Goal: Task Accomplishment & Management: Manage account settings

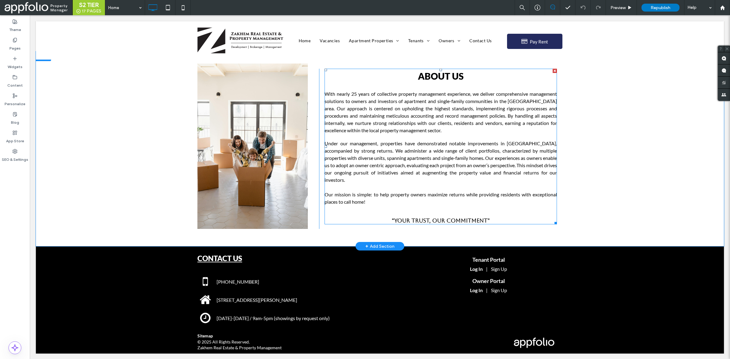
scroll to position [493, 0]
click at [14, 43] on label "Pages" at bounding box center [14, 47] width 11 height 9
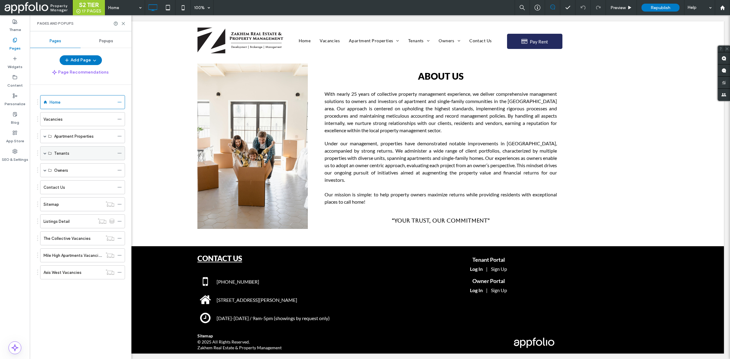
click at [45, 154] on span at bounding box center [44, 153] width 3 height 3
click at [78, 183] on label "Tenant Portal" at bounding box center [66, 181] width 25 height 11
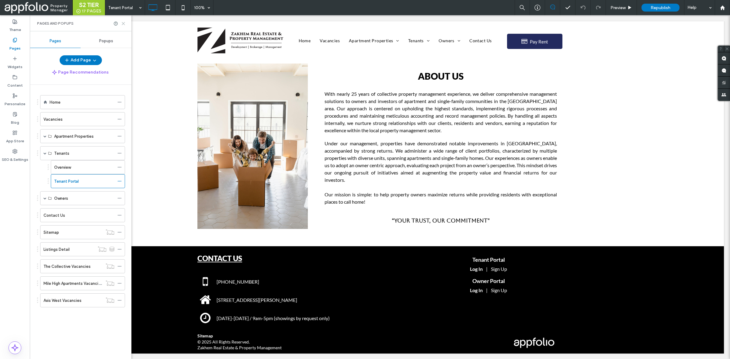
click at [122, 23] on icon at bounding box center [123, 23] width 5 height 5
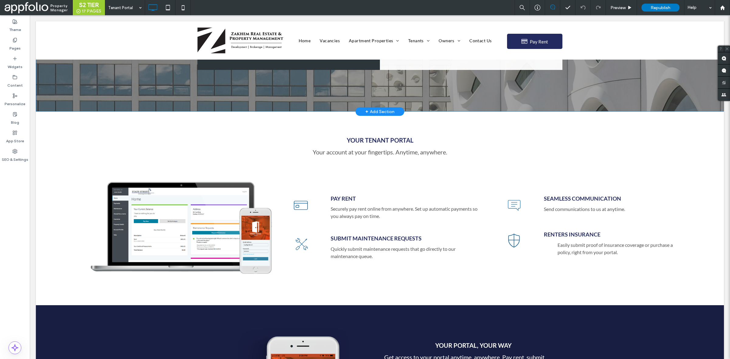
scroll to position [129, 0]
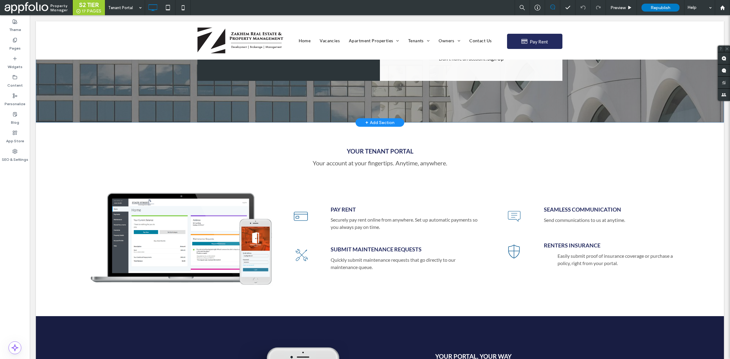
click at [379, 120] on div "+ Add Section" at bounding box center [379, 122] width 29 height 7
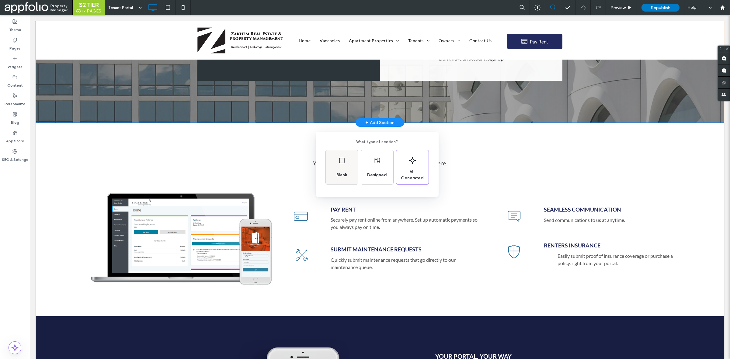
click at [353, 160] on div "Blank" at bounding box center [342, 167] width 32 height 34
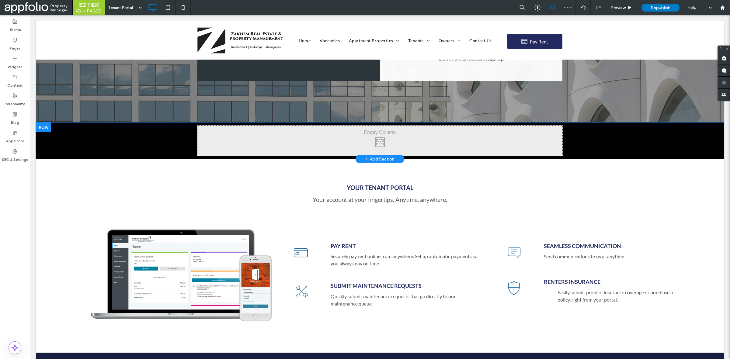
click at [84, 136] on div "Click To Paste Click To Paste Row + Add Section" at bounding box center [380, 141] width 688 height 36
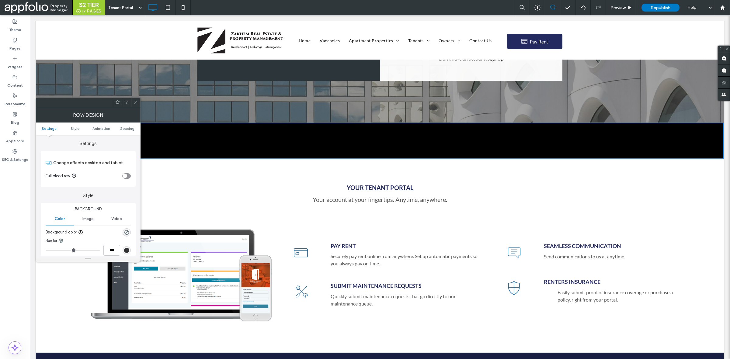
click at [138, 102] on div at bounding box center [135, 102] width 9 height 9
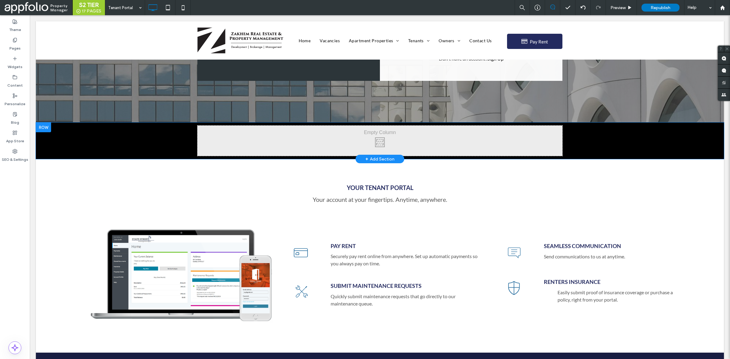
click at [40, 128] on div at bounding box center [43, 128] width 15 height 10
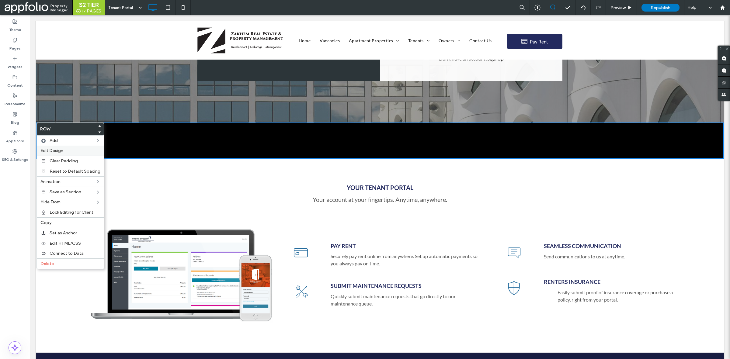
click at [67, 150] on label "Edit Design" at bounding box center [70, 150] width 60 height 5
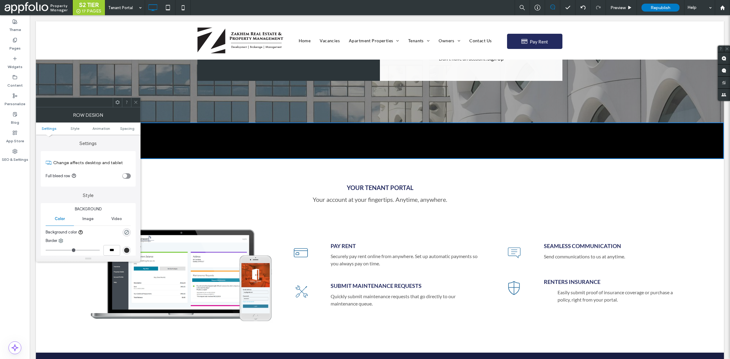
scroll to position [81, 0]
click at [127, 150] on use "rgba(0, 0, 0, 0)" at bounding box center [126, 151] width 5 height 5
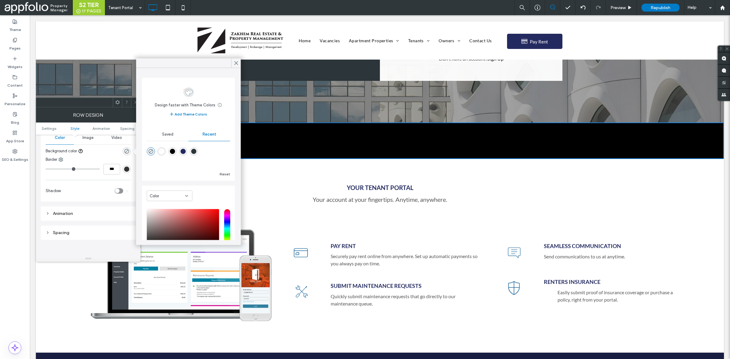
click at [160, 150] on div "rgba(255, 255, 255, 1)" at bounding box center [161, 151] width 5 height 5
type input "*******"
type input "***"
type input "****"
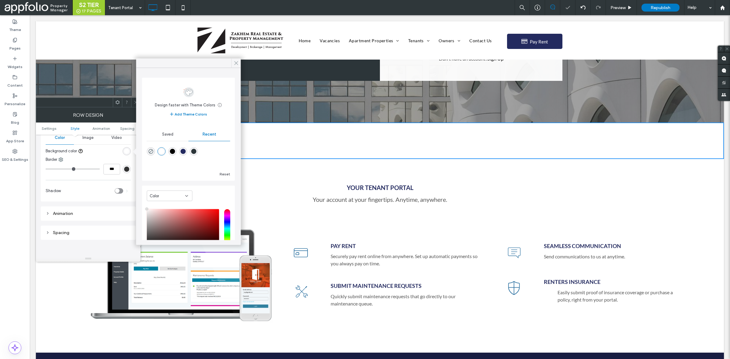
click at [237, 62] on use at bounding box center [235, 62] width 3 height 3
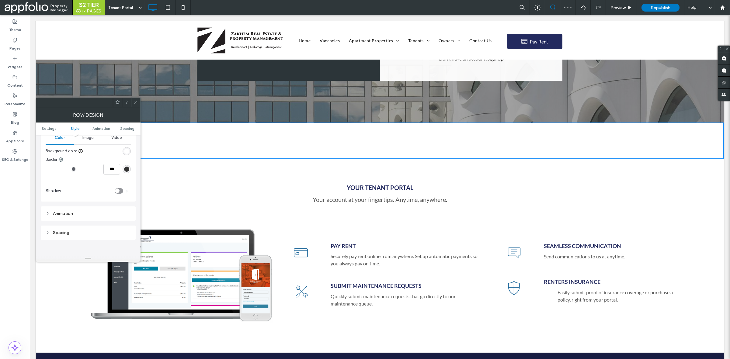
click at [134, 99] on span at bounding box center [135, 102] width 5 height 9
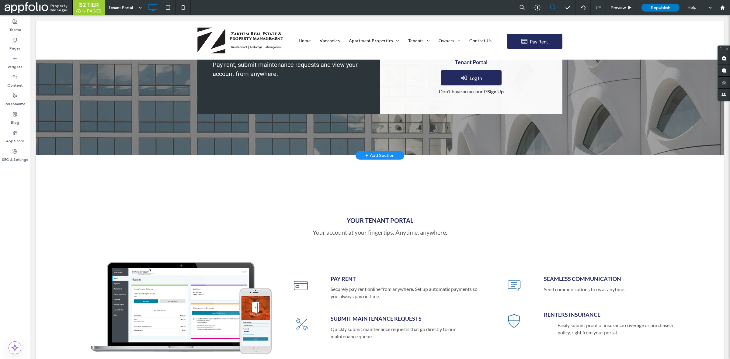
scroll to position [97, 0]
click at [17, 60] on div "Widgets" at bounding box center [15, 63] width 30 height 19
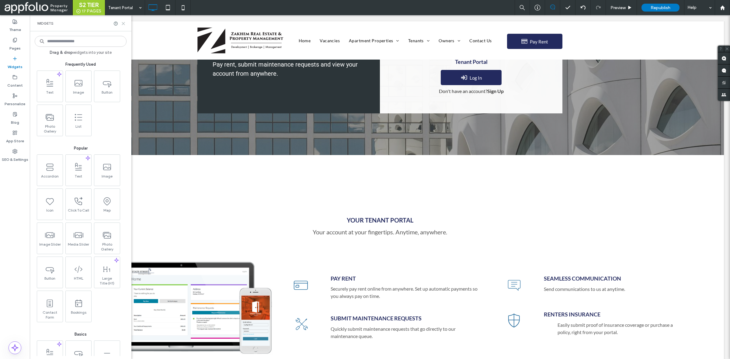
click at [123, 24] on icon at bounding box center [123, 23] width 5 height 5
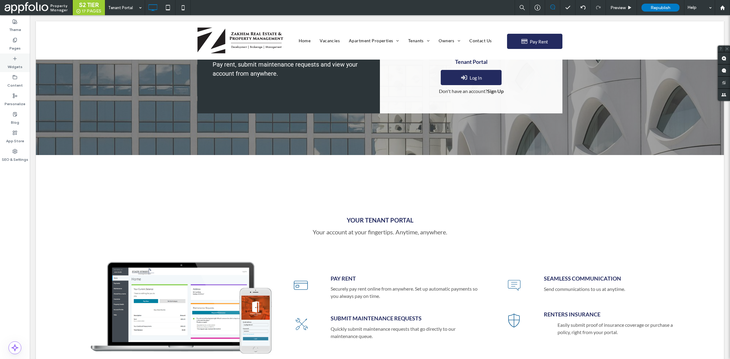
click at [21, 54] on div "Widgets" at bounding box center [15, 63] width 30 height 19
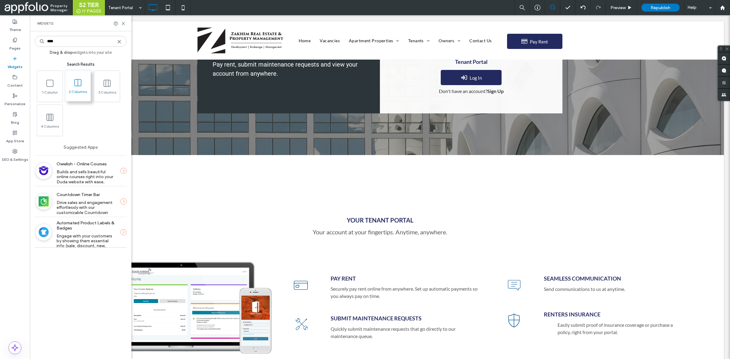
type input "****"
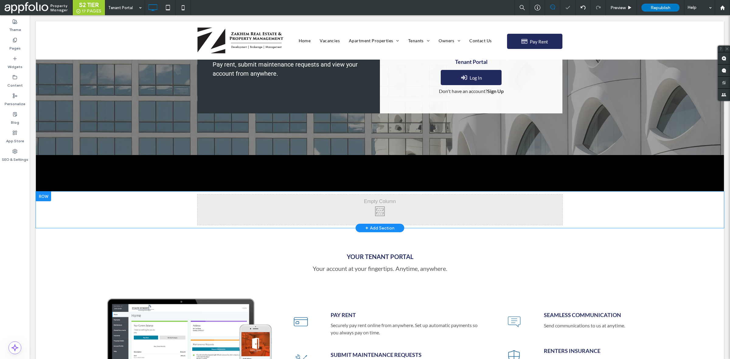
click at [49, 200] on div at bounding box center [43, 197] width 15 height 10
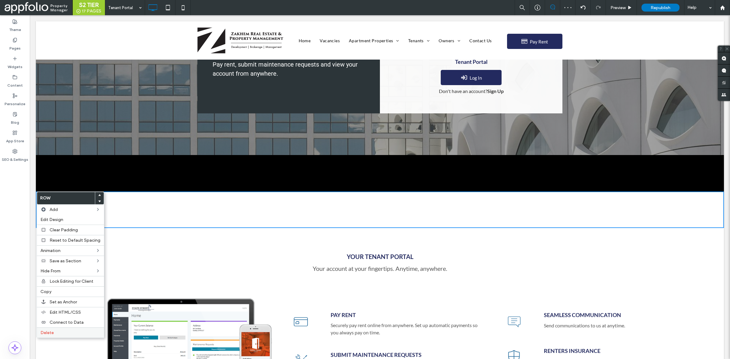
click at [51, 332] on div "Delete" at bounding box center [70, 332] width 67 height 10
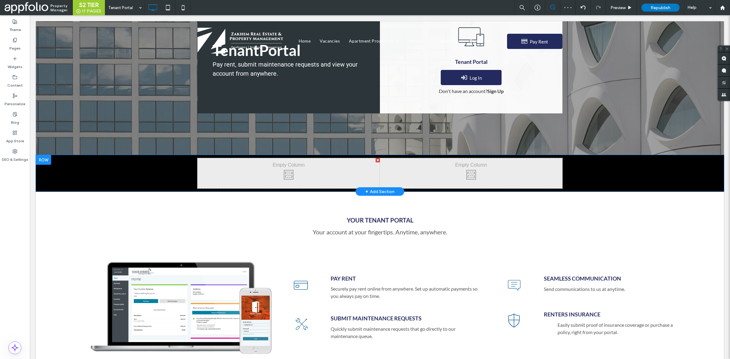
click at [43, 162] on div at bounding box center [43, 160] width 15 height 10
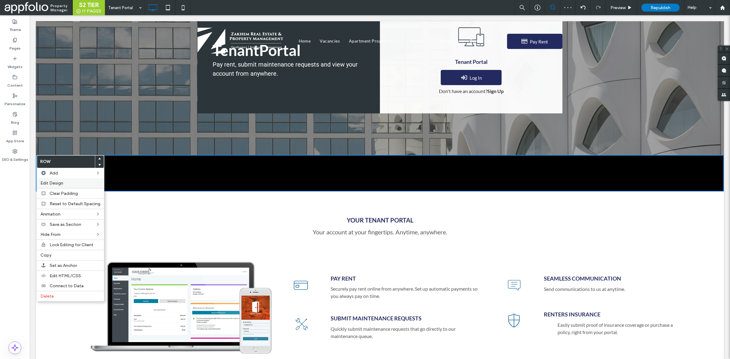
click at [72, 183] on label "Edit Design" at bounding box center [70, 183] width 60 height 5
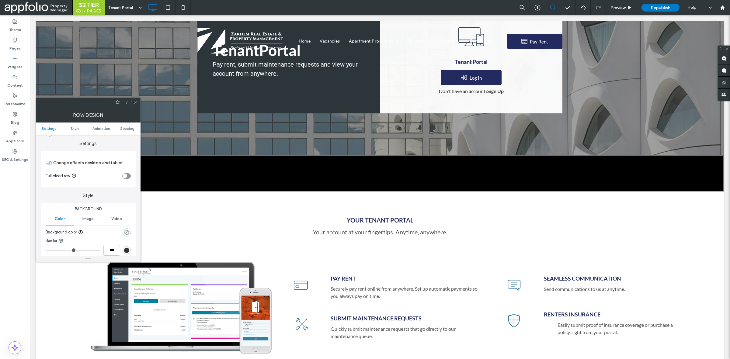
click at [126, 231] on icon "rgba(0, 0, 0, 0)" at bounding box center [126, 232] width 5 height 5
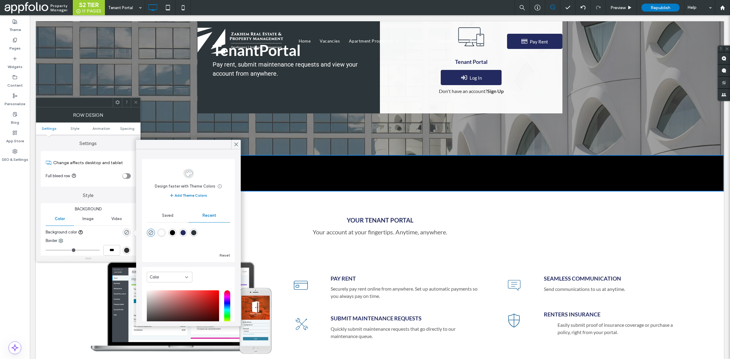
click at [162, 236] on div "rgba(255, 255, 255, 1)" at bounding box center [162, 233] width 8 height 8
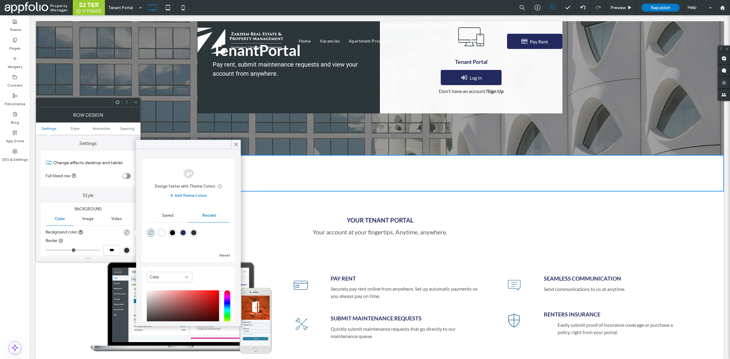
type input "*******"
type input "***"
type input "****"
click at [136, 101] on icon at bounding box center [135, 102] width 5 height 5
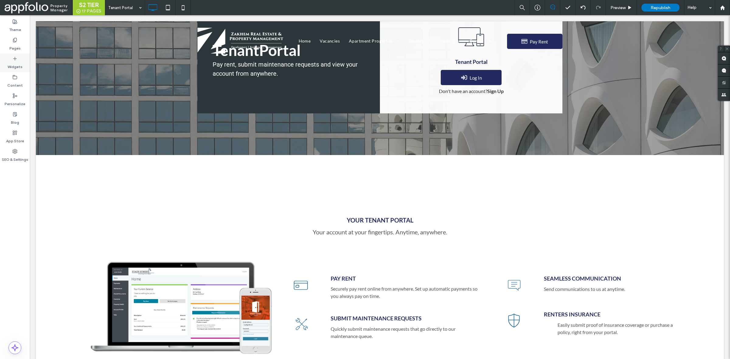
click at [15, 68] on label "Widgets" at bounding box center [15, 65] width 15 height 9
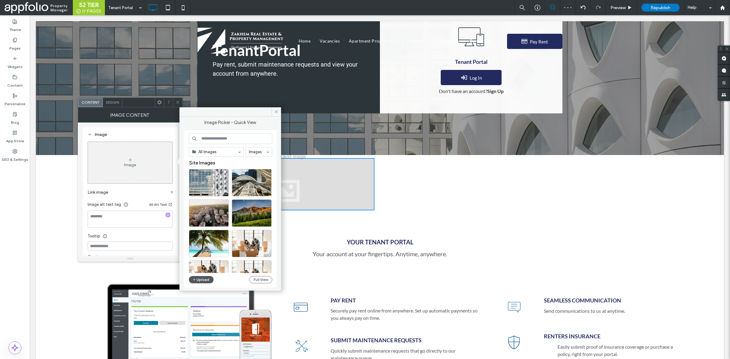
click at [204, 279] on button "Upload" at bounding box center [201, 279] width 25 height 7
click at [207, 280] on button "Upload" at bounding box center [201, 279] width 25 height 7
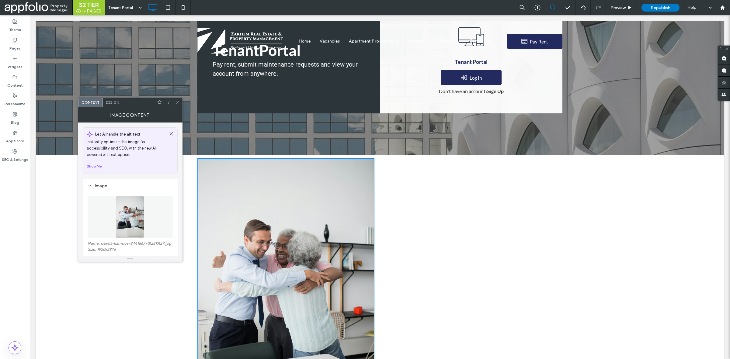
click at [178, 104] on icon at bounding box center [177, 102] width 5 height 5
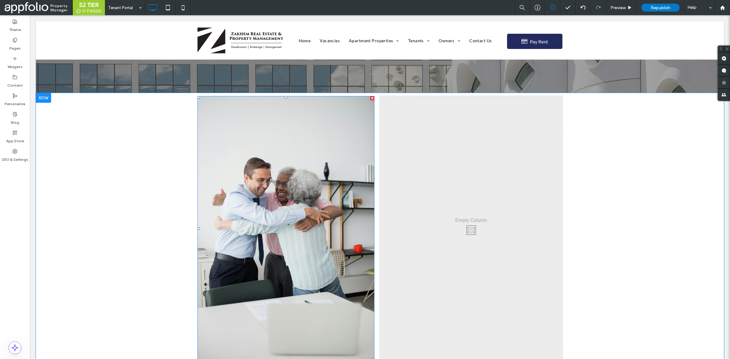
scroll to position [158, 0]
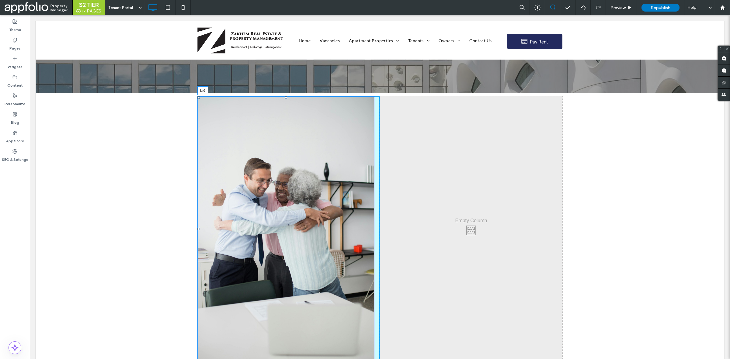
drag, startPoint x: 196, startPoint y: 227, endPoint x: 116, endPoint y: 224, distance: 79.4
click at [116, 224] on div "Click To Paste Click To Paste L:0 Click To Paste Click To Paste Row + Add Secti…" at bounding box center [380, 228] width 688 height 271
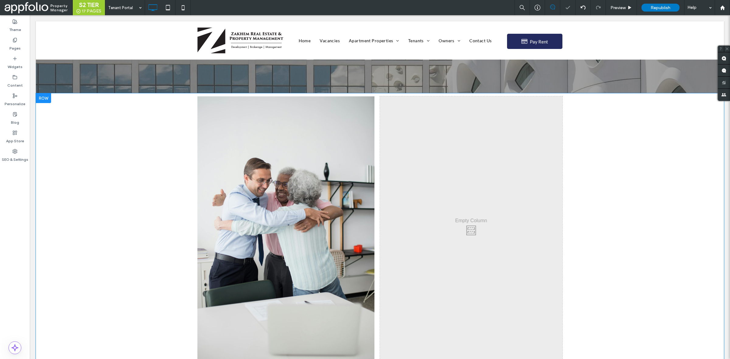
click at [67, 138] on div "Click To Paste Click To Paste Click To Paste Click To Paste Row + Add Section" at bounding box center [380, 228] width 688 height 271
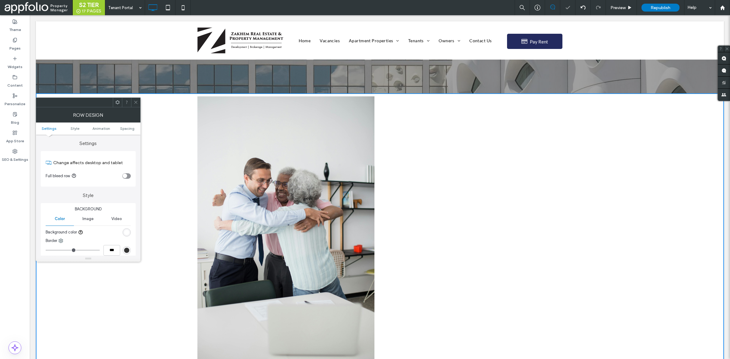
click at [127, 174] on div "toggle" at bounding box center [126, 175] width 9 height 5
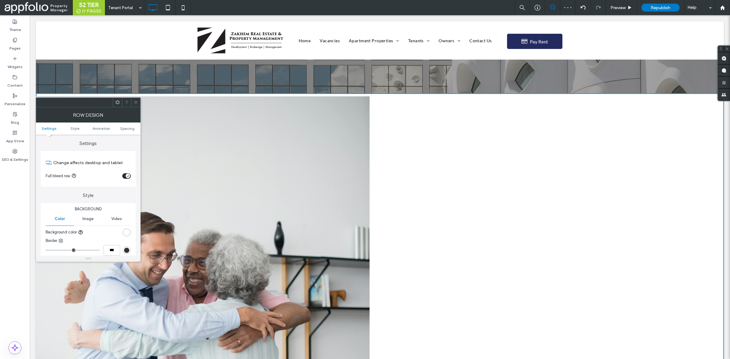
click at [135, 102] on icon at bounding box center [135, 102] width 5 height 5
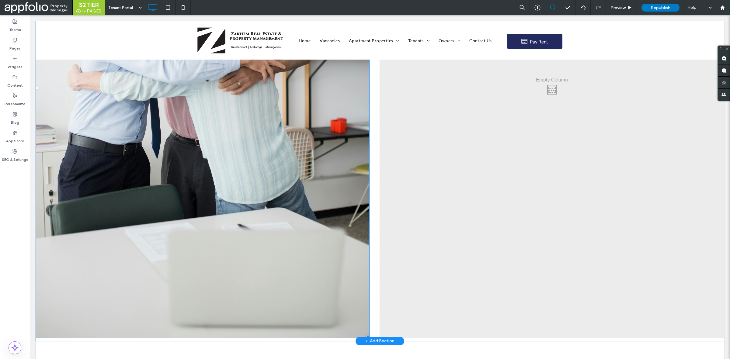
scroll to position [417, 0]
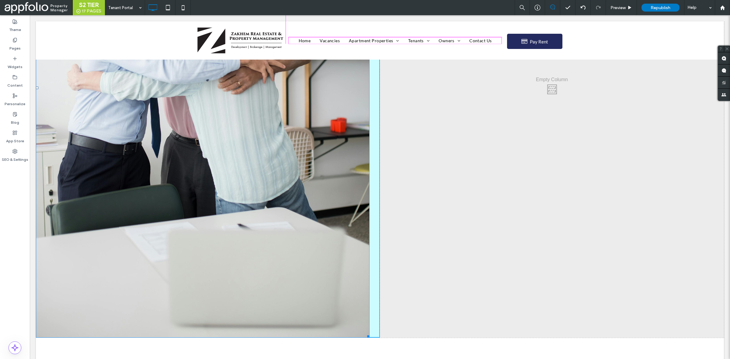
drag, startPoint x: 365, startPoint y: 331, endPoint x: 288, endPoint y: 208, distance: 145.7
click at [288, 208] on div "Click To Paste Click To Paste W:821.875 H:1226.02" at bounding box center [208, 88] width 344 height 500
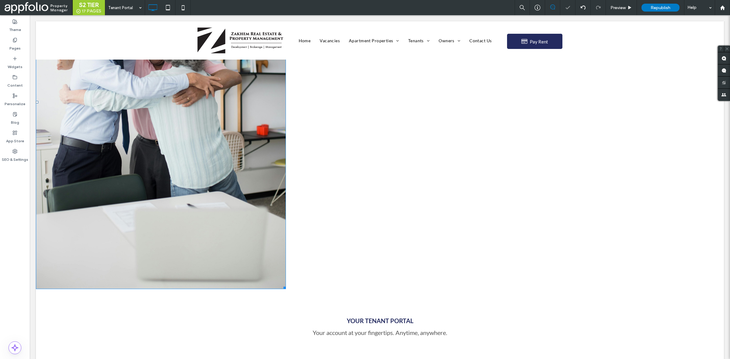
scroll to position [285, 0]
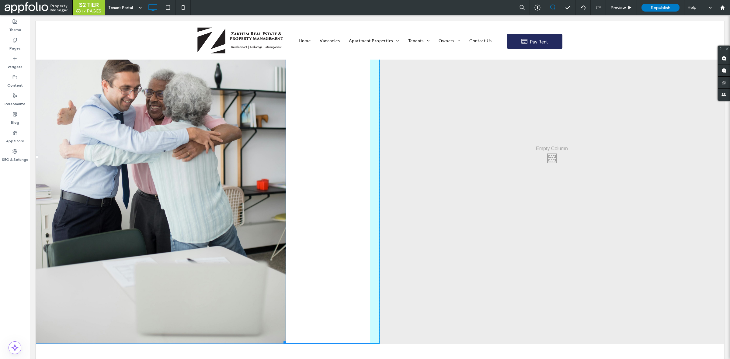
drag, startPoint x: 285, startPoint y: 340, endPoint x: 230, endPoint y: 272, distance: 87.3
click at [230, 272] on div "W:691.68 H:1036.07" at bounding box center [161, 157] width 250 height 374
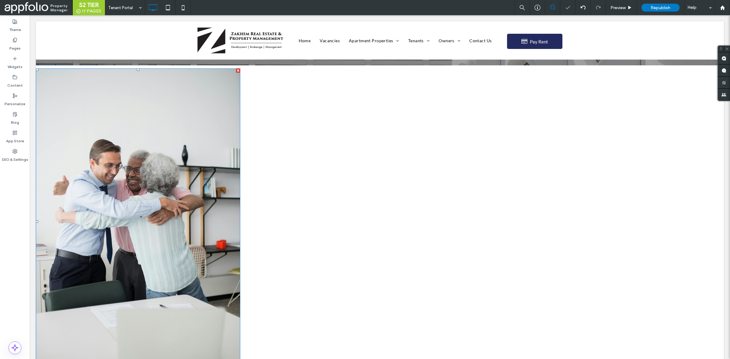
scroll to position [185, 0]
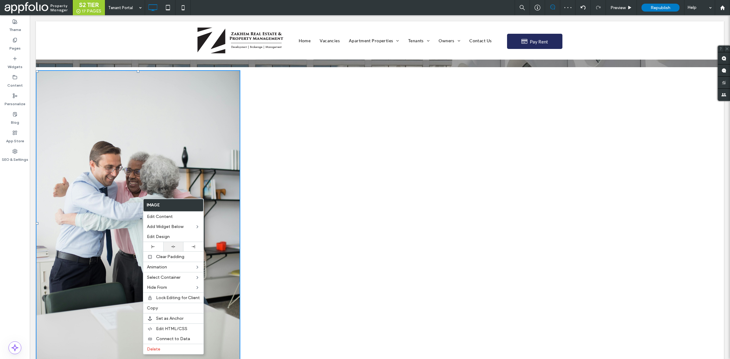
click at [178, 247] on div at bounding box center [173, 247] width 14 height 4
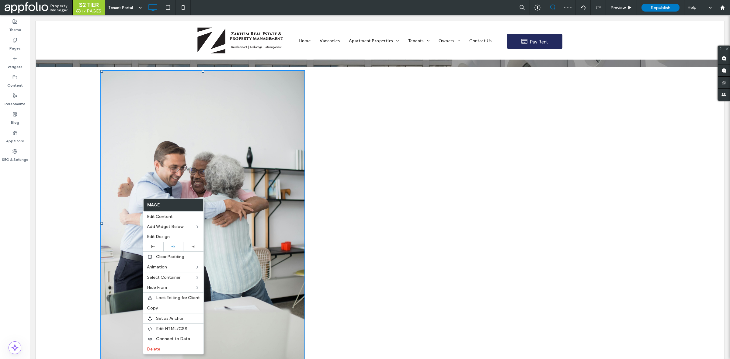
click at [364, 194] on div "Click To Paste Click To Paste" at bounding box center [208, 223] width 344 height 306
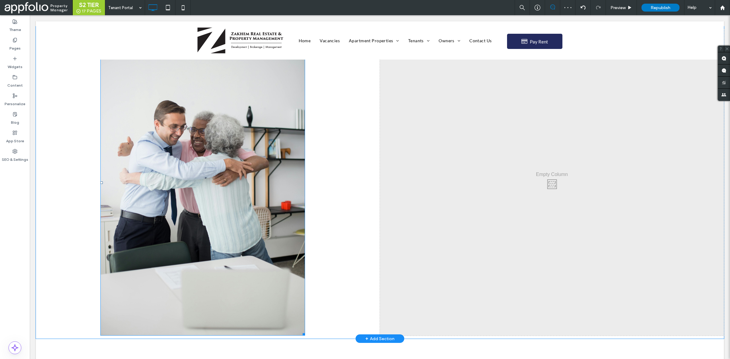
scroll to position [226, 0]
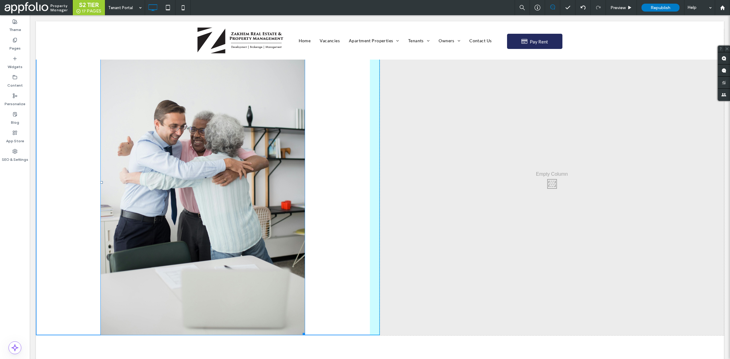
drag, startPoint x: 101, startPoint y: 182, endPoint x: 68, endPoint y: 193, distance: 35.1
click at [100, 193] on div "L:97" at bounding box center [202, 182] width 204 height 306
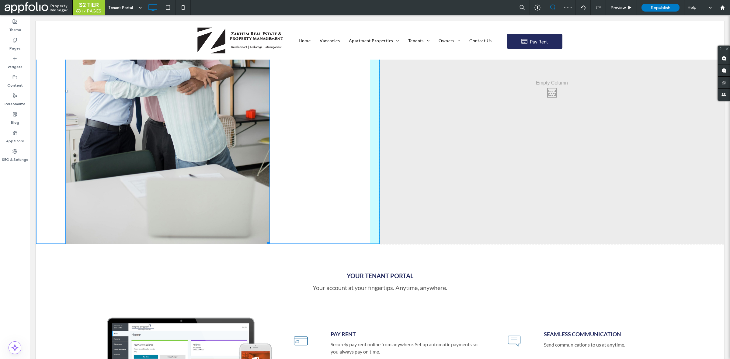
scroll to position [335, 0]
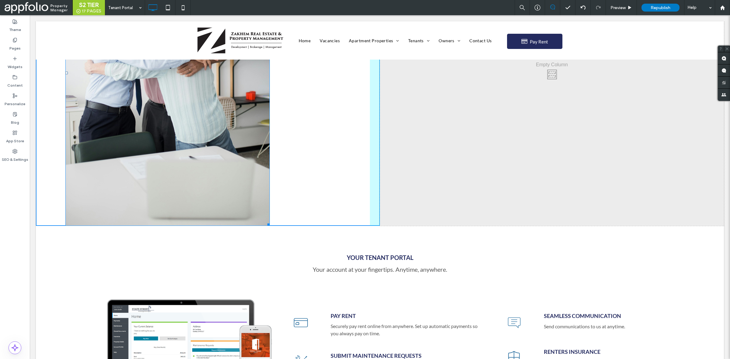
drag, startPoint x: 268, startPoint y: 334, endPoint x: 310, endPoint y: 280, distance: 68.7
click at [310, 226] on div "Click To Paste Click To Paste W:793.125 H:1188.05" at bounding box center [208, 73] width 344 height 306
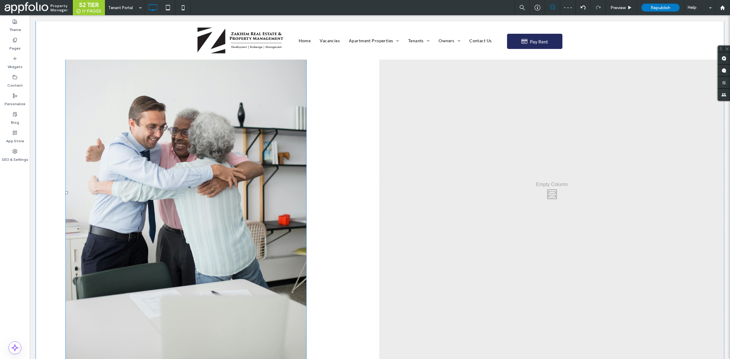
scroll to position [387, 0]
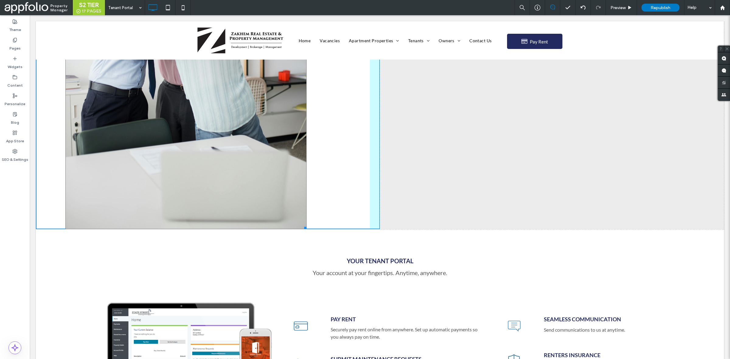
drag, startPoint x: 305, startPoint y: 227, endPoint x: 263, endPoint y: 134, distance: 101.1
click at [302, 225] on div at bounding box center [304, 227] width 5 height 5
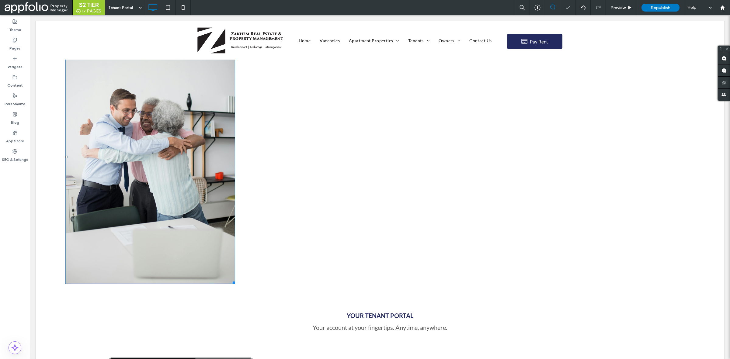
scroll to position [171, 0]
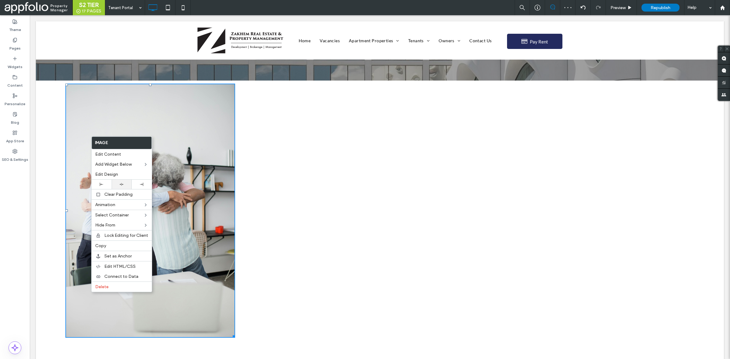
click at [125, 188] on div at bounding box center [122, 184] width 20 height 9
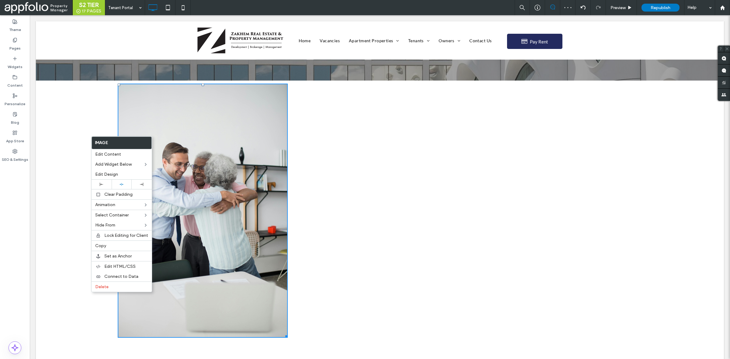
click at [306, 189] on div "Click To Paste Click To Paste" at bounding box center [208, 211] width 344 height 254
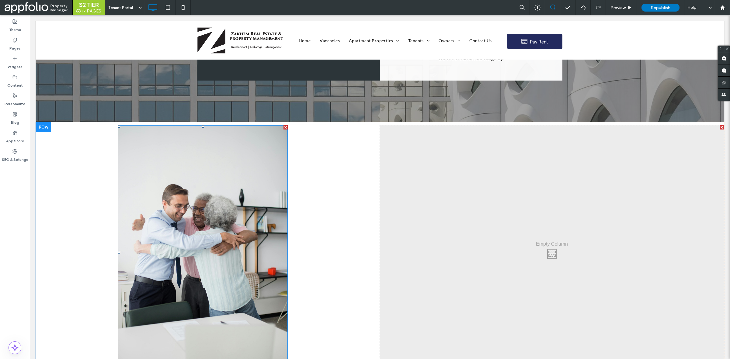
scroll to position [129, 0]
click at [48, 127] on div at bounding box center [43, 128] width 15 height 10
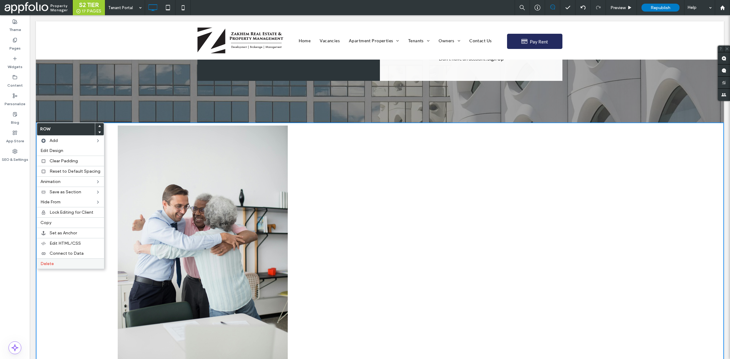
click at [63, 269] on div "Delete" at bounding box center [70, 263] width 67 height 10
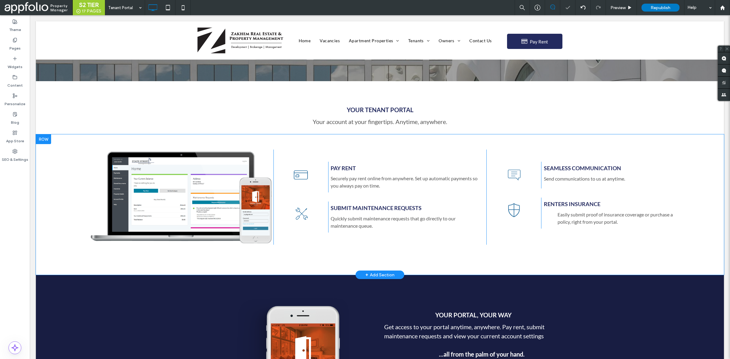
scroll to position [163, 0]
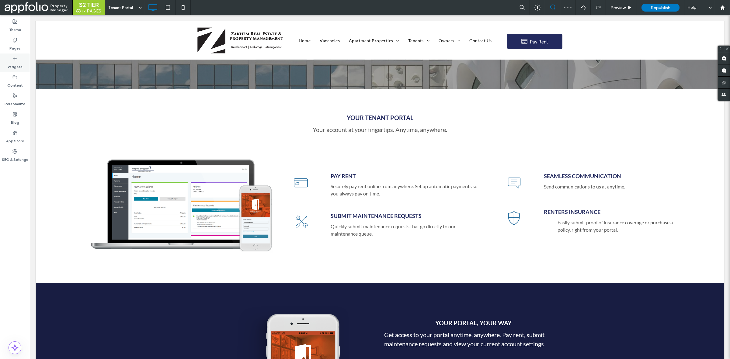
click at [12, 61] on label "Widgets" at bounding box center [15, 65] width 15 height 9
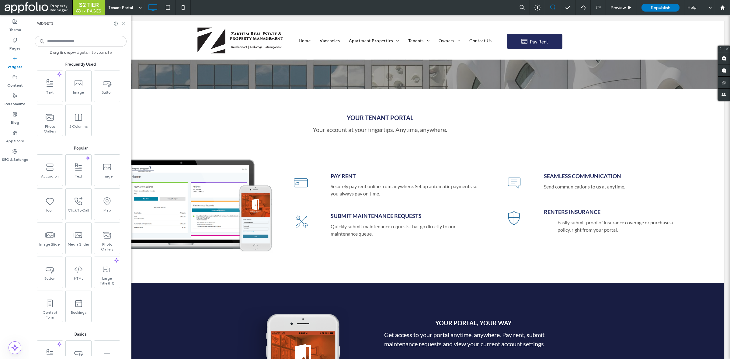
click at [123, 23] on icon at bounding box center [123, 23] width 5 height 5
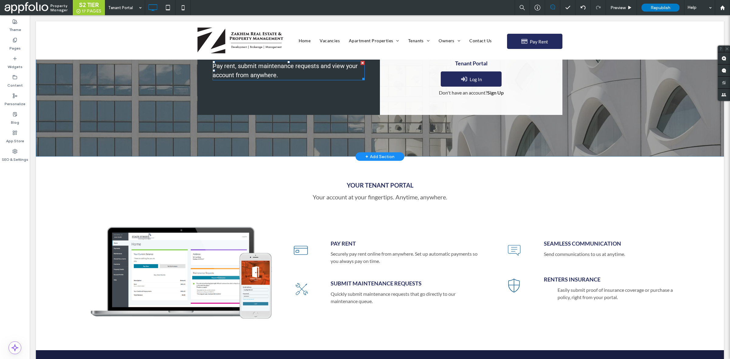
scroll to position [95, 0]
click at [385, 154] on div "+ Add Section" at bounding box center [379, 157] width 29 height 7
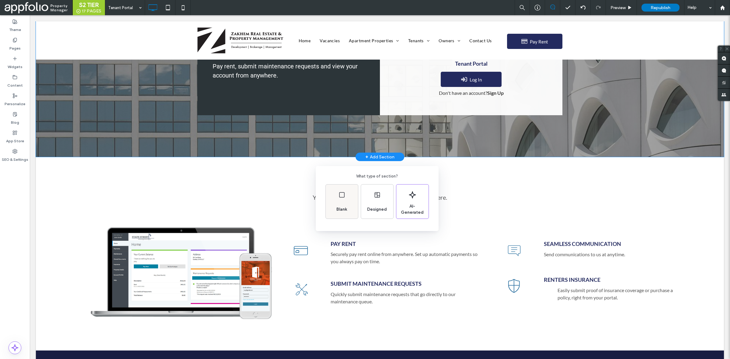
click at [338, 198] on icon at bounding box center [341, 194] width 7 height 7
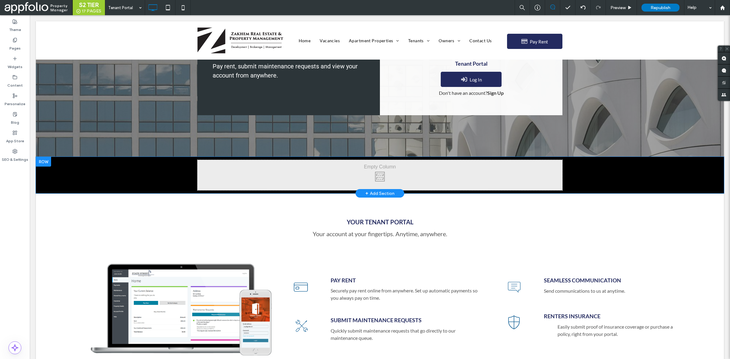
click at [43, 164] on div at bounding box center [43, 162] width 15 height 10
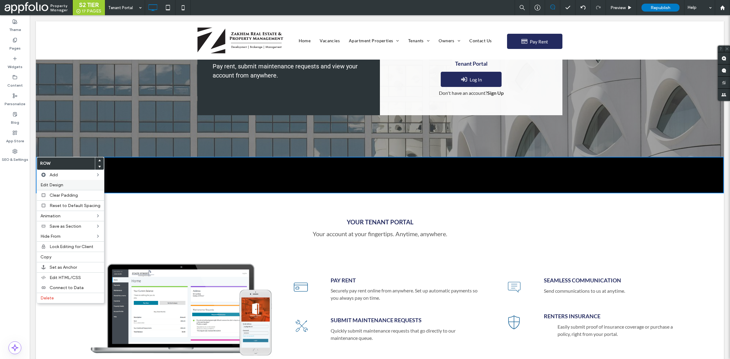
click at [60, 190] on div "Edit Design" at bounding box center [70, 185] width 67 height 10
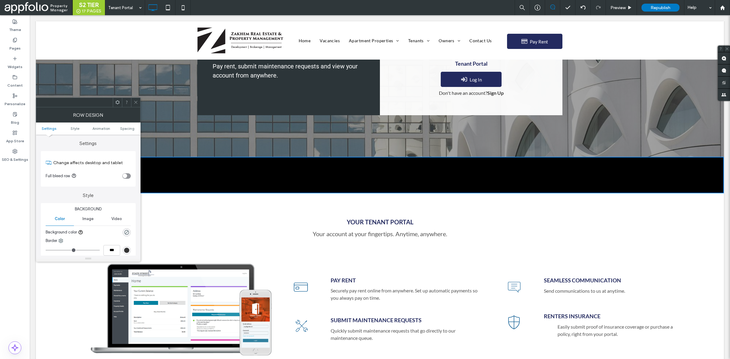
click at [129, 232] on div "rgba(0, 0, 0, 0)" at bounding box center [127, 232] width 8 height 8
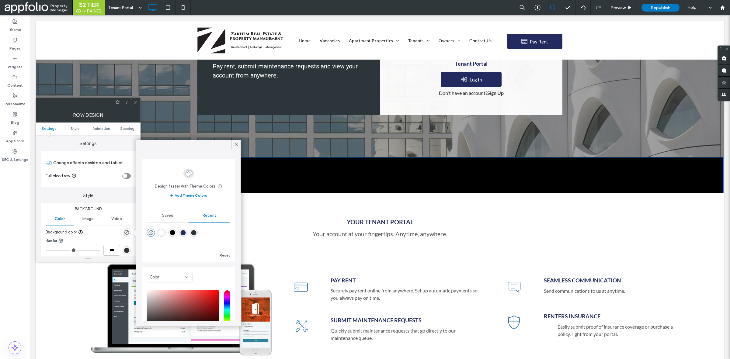
click at [162, 231] on div "rgba(255, 255, 255, 1)" at bounding box center [161, 232] width 5 height 5
type input "*******"
type input "***"
type input "****"
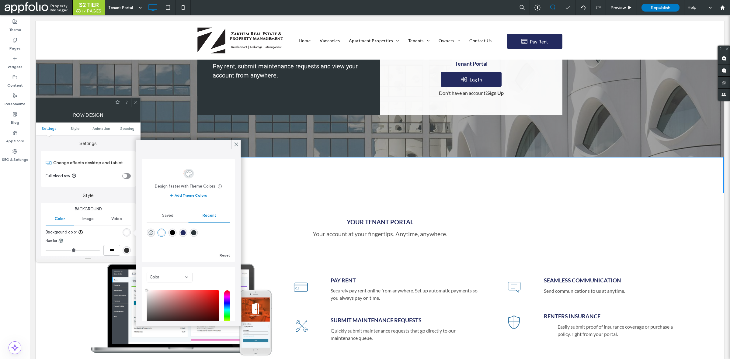
click at [135, 99] on span at bounding box center [135, 102] width 5 height 9
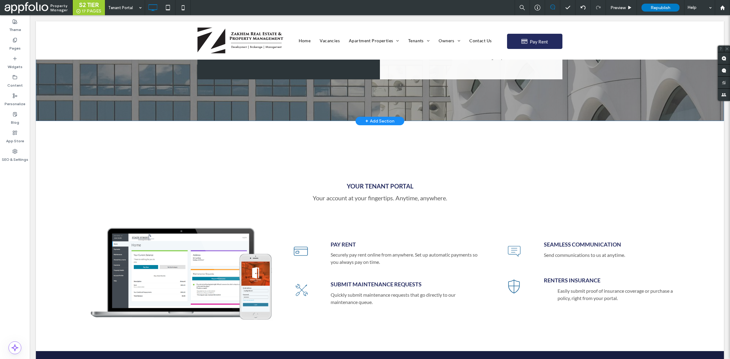
scroll to position [130, 0]
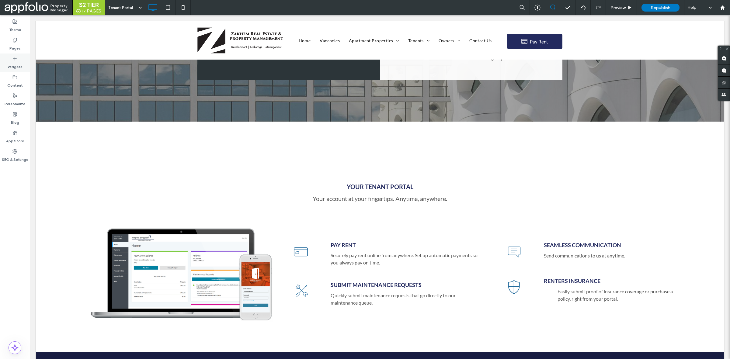
click at [16, 64] on label "Widgets" at bounding box center [15, 65] width 15 height 9
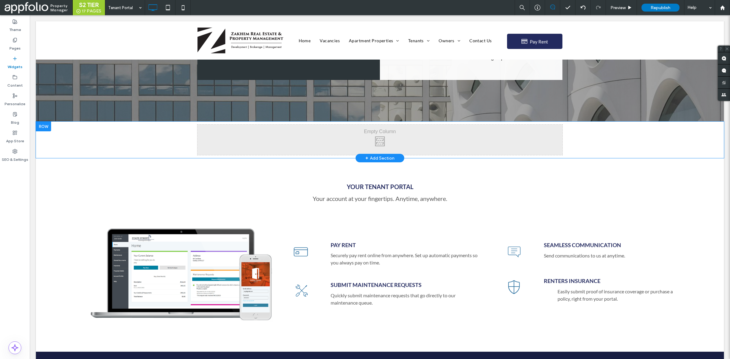
drag, startPoint x: 112, startPoint y: 133, endPoint x: 299, endPoint y: 141, distance: 186.6
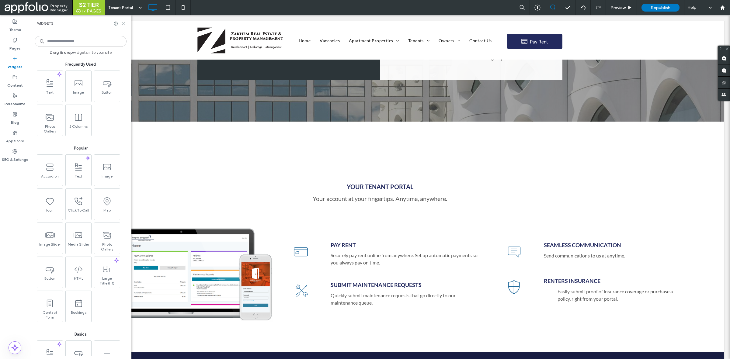
drag, startPoint x: 124, startPoint y: 22, endPoint x: 94, endPoint y: 7, distance: 33.5
click at [124, 22] on icon at bounding box center [123, 23] width 5 height 5
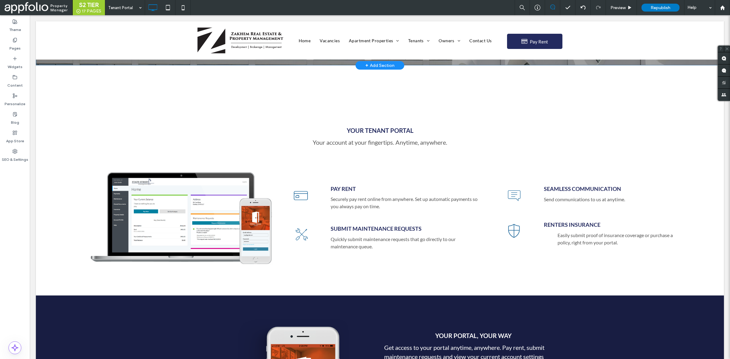
scroll to position [187, 0]
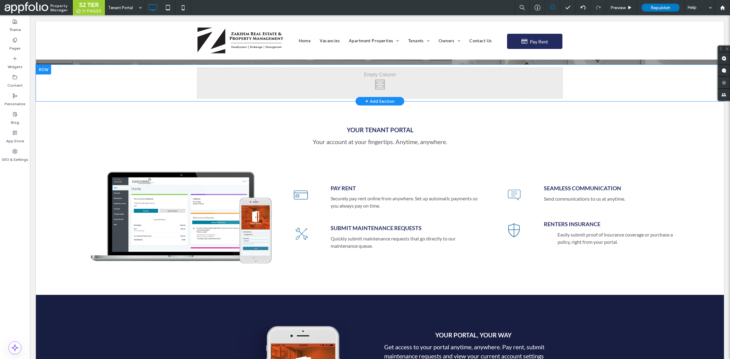
click at [289, 81] on div "Click To Paste Click To Paste" at bounding box center [379, 83] width 365 height 30
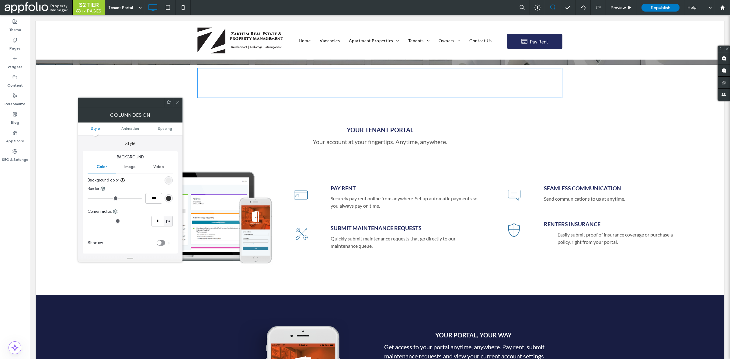
click at [175, 102] on icon at bounding box center [177, 102] width 5 height 5
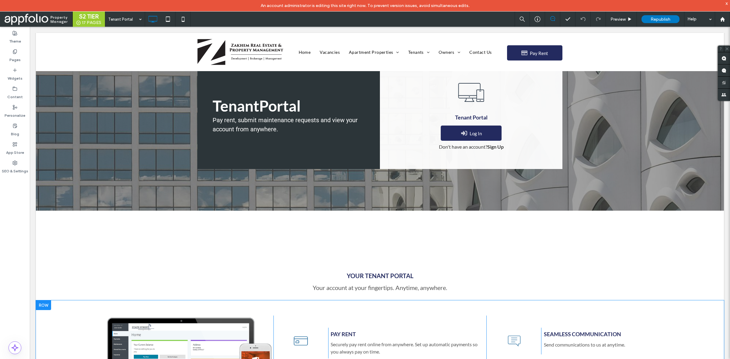
scroll to position [148, 0]
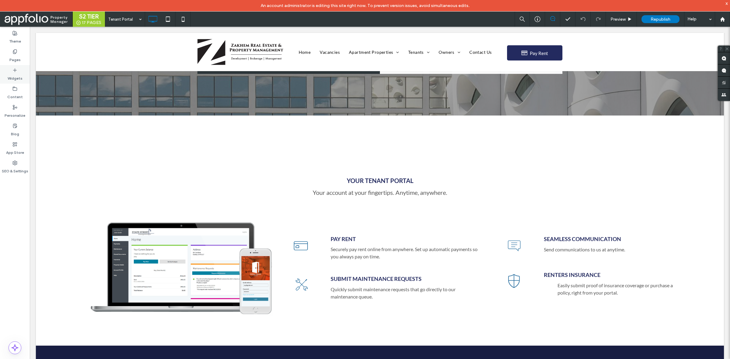
click at [20, 78] on label "Widgets" at bounding box center [15, 77] width 15 height 9
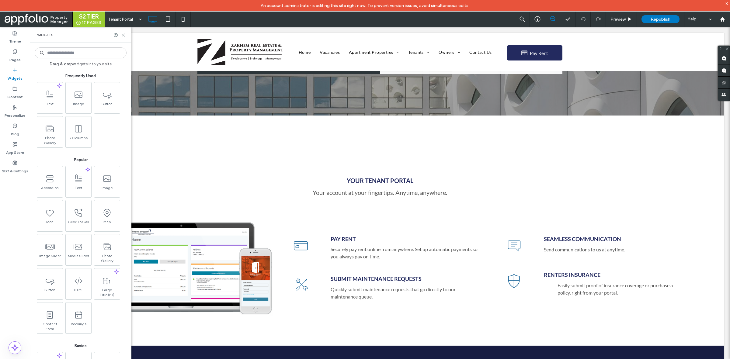
click at [122, 36] on icon at bounding box center [123, 35] width 5 height 5
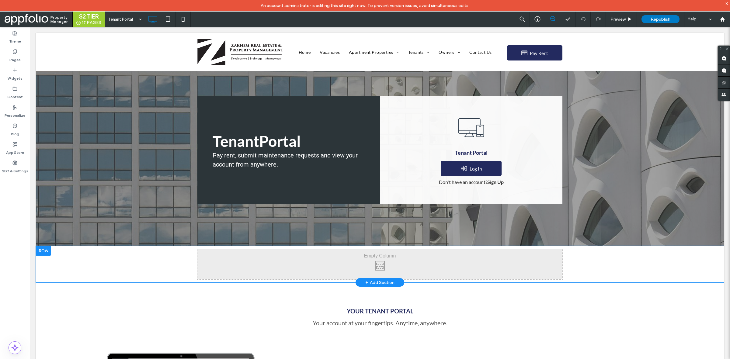
scroll to position [133, 0]
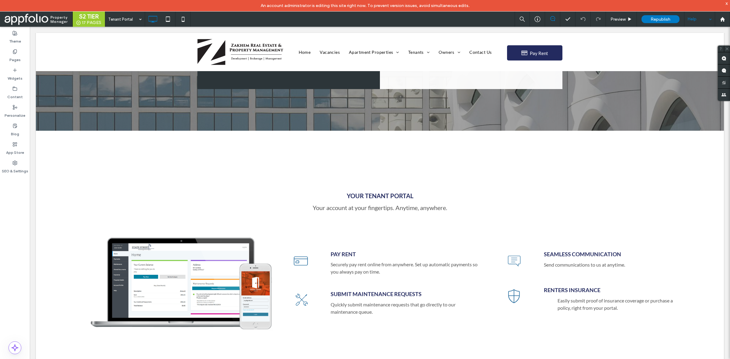
click at [710, 17] on div "Help" at bounding box center [699, 19] width 30 height 15
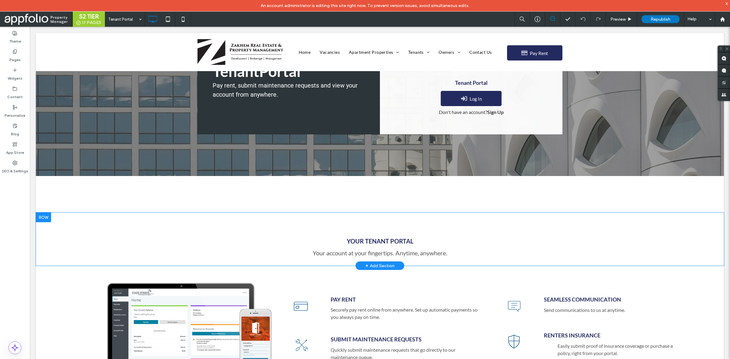
scroll to position [88, 0]
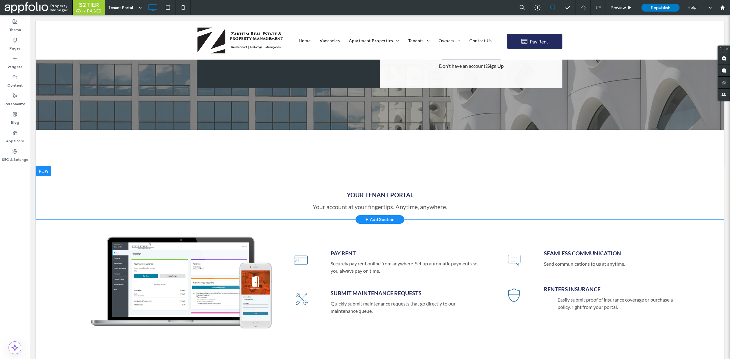
scroll to position [119, 0]
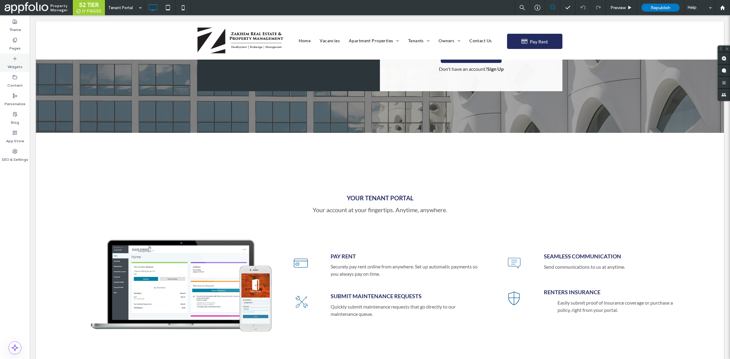
click at [17, 62] on label "Widgets" at bounding box center [15, 65] width 15 height 9
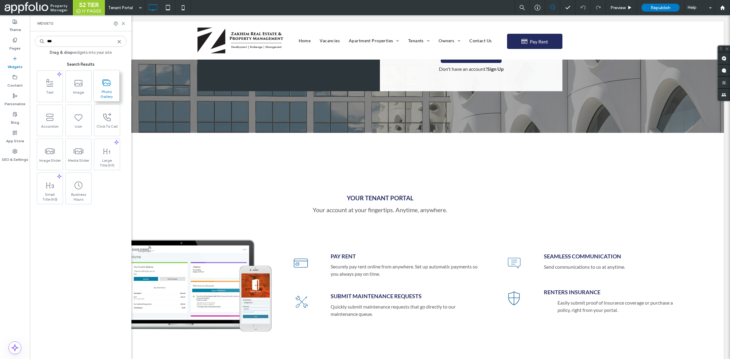
type input "***"
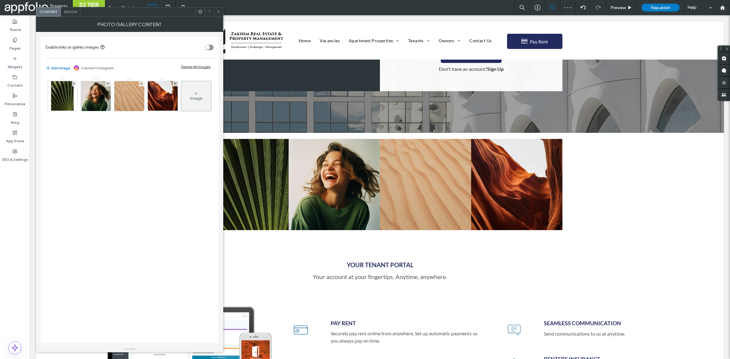
click at [200, 66] on div "Delete All Images" at bounding box center [195, 66] width 29 height 5
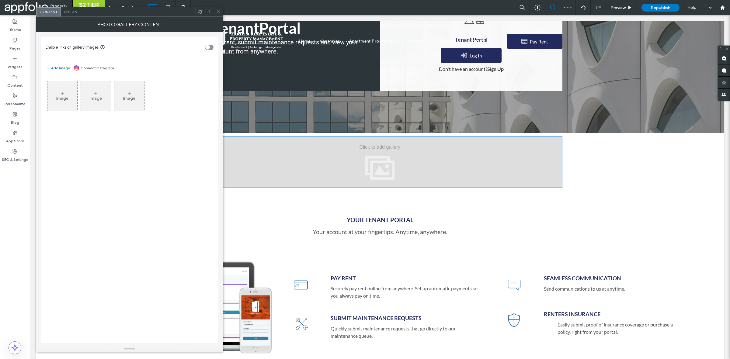
click at [60, 96] on div "Image" at bounding box center [62, 98] width 12 height 5
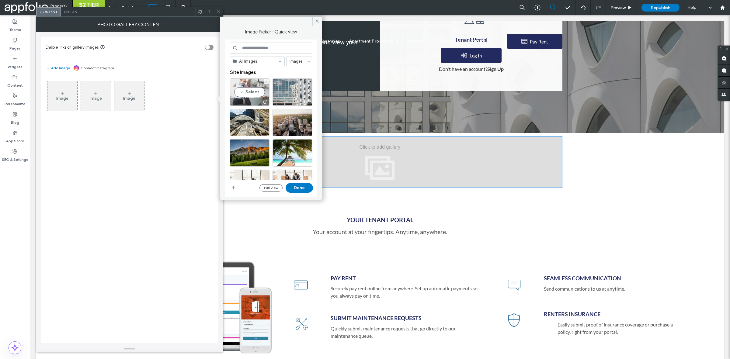
click at [248, 92] on div "Select" at bounding box center [250, 91] width 40 height 27
click at [304, 186] on button "Done" at bounding box center [299, 188] width 27 height 10
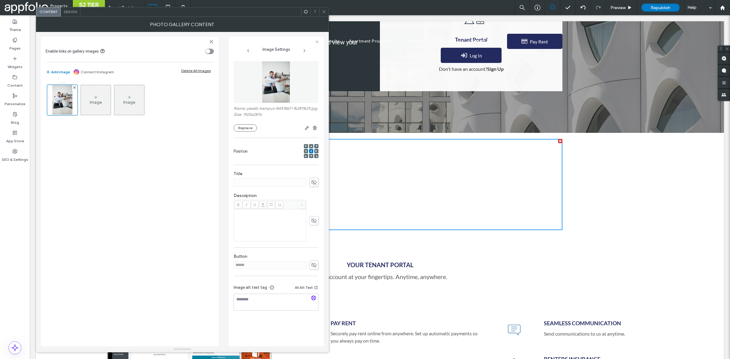
click at [68, 11] on span "Design" at bounding box center [70, 11] width 13 height 5
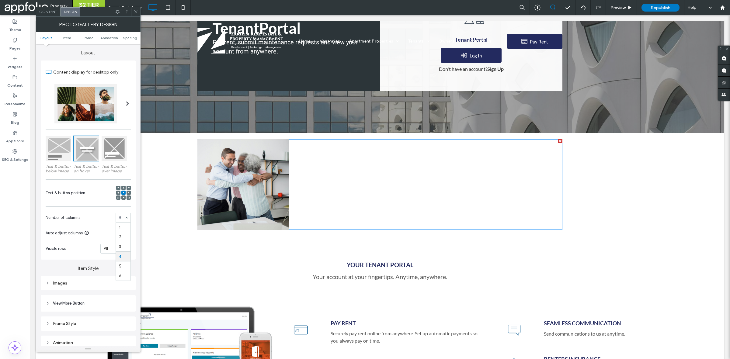
scroll to position [1, 0]
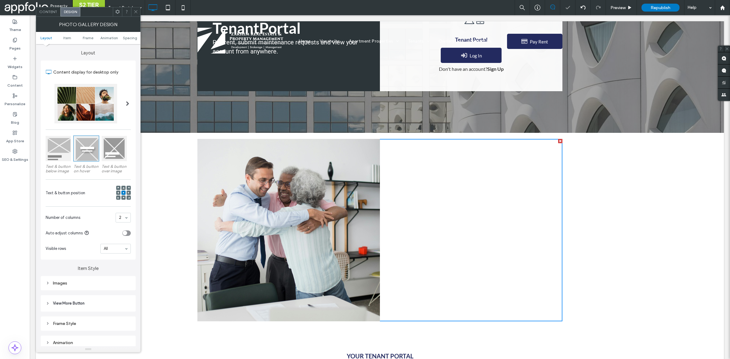
click at [123, 216] on div "2" at bounding box center [123, 218] width 15 height 10
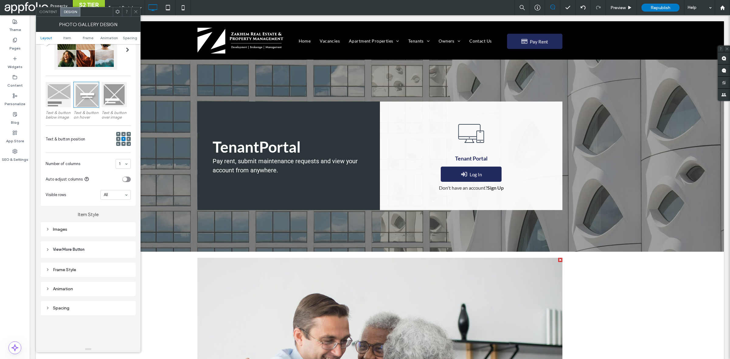
scroll to position [0, 0]
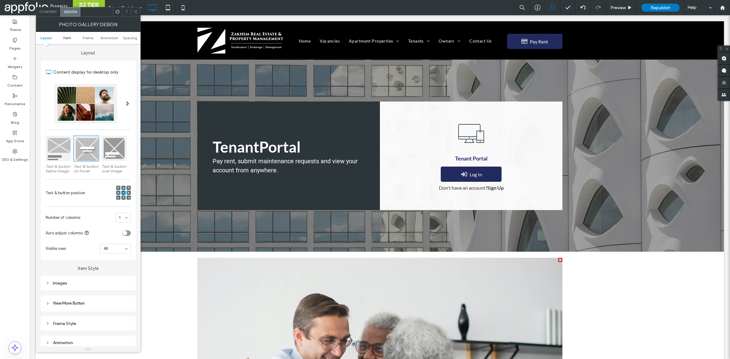
click at [63, 36] on link "Item" at bounding box center [67, 38] width 21 height 5
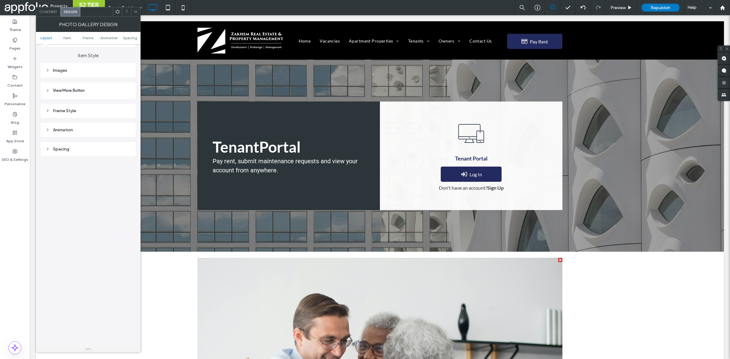
scroll to position [212, 0]
click at [80, 114] on div "Frame Style" at bounding box center [88, 111] width 85 height 5
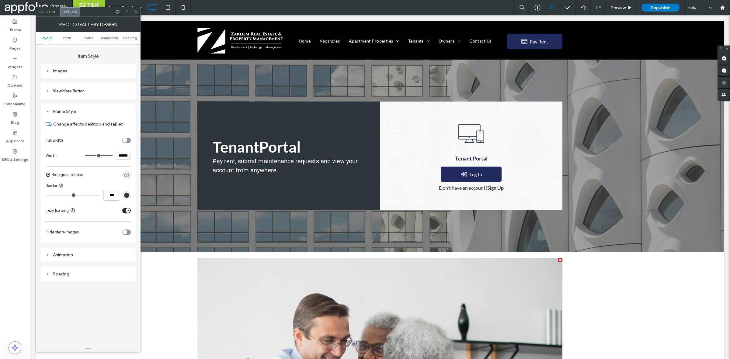
click at [80, 114] on div "Frame Style" at bounding box center [88, 111] width 85 height 5
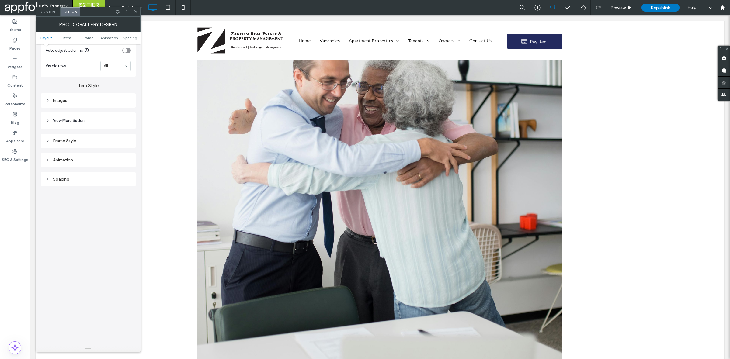
scroll to position [260, 0]
click at [135, 12] on icon at bounding box center [135, 11] width 5 height 5
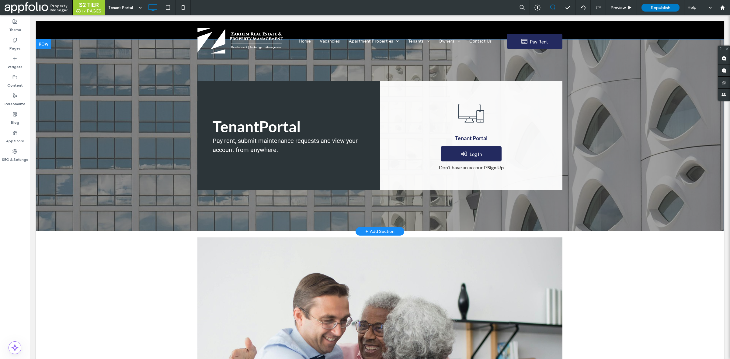
scroll to position [17, 0]
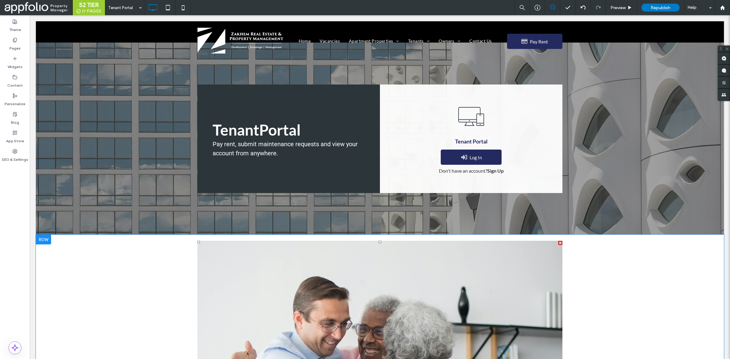
click at [558, 242] on div at bounding box center [560, 243] width 4 height 4
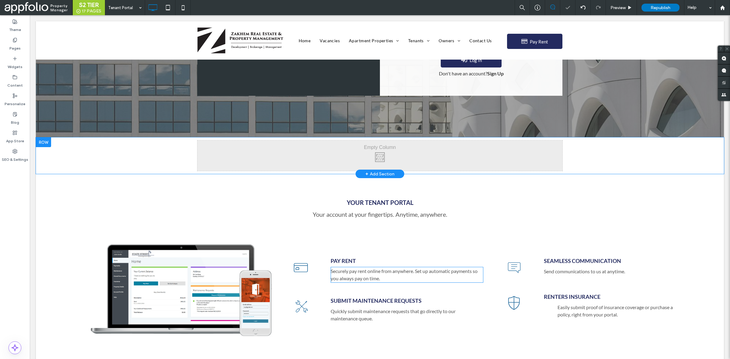
scroll to position [117, 0]
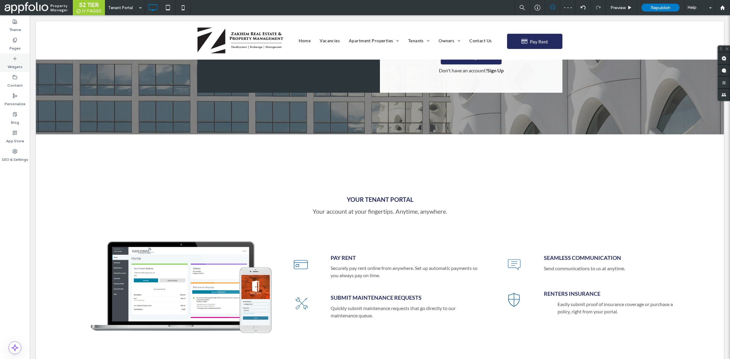
click at [16, 58] on use at bounding box center [14, 58] width 3 height 3
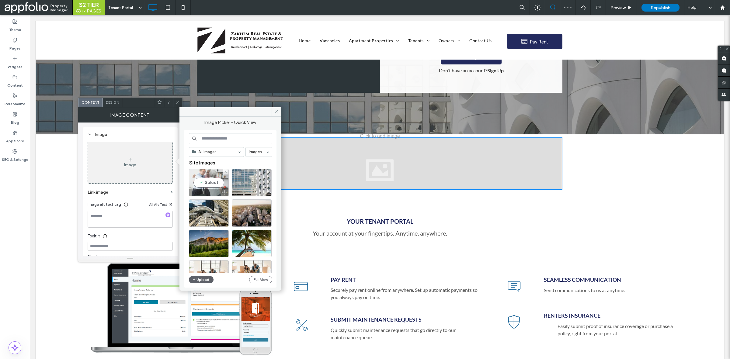
click at [216, 184] on div "Select" at bounding box center [209, 182] width 40 height 27
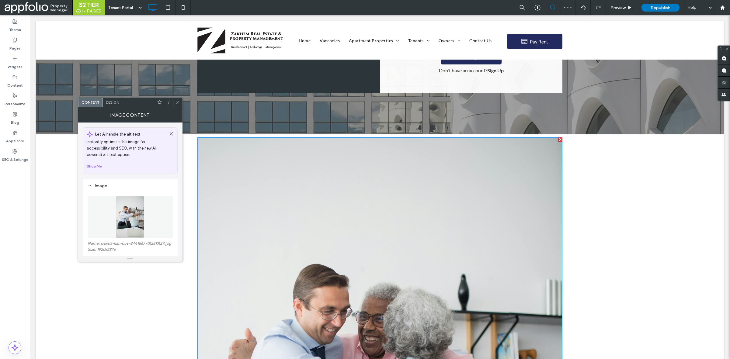
click at [112, 99] on div "Design" at bounding box center [112, 102] width 19 height 9
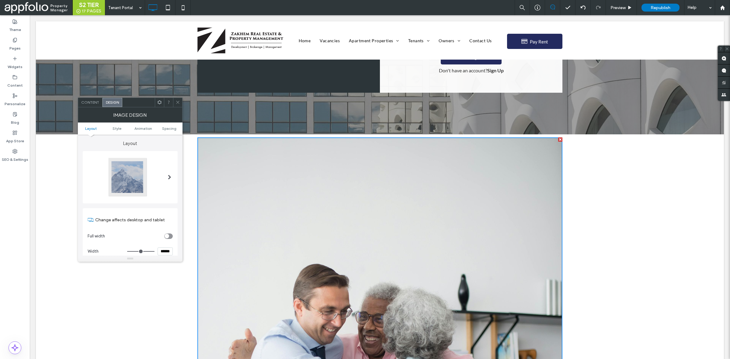
click at [171, 174] on span at bounding box center [169, 177] width 3 height 40
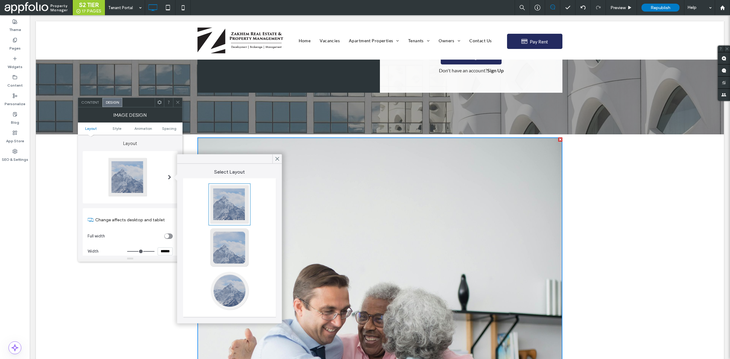
click at [227, 261] on div at bounding box center [229, 248] width 40 height 40
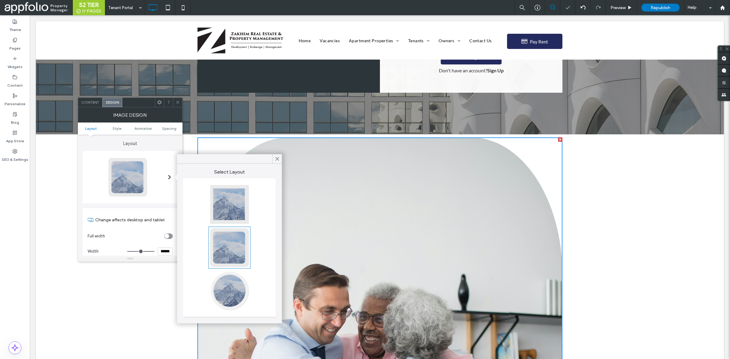
type input "**"
click at [230, 293] on div at bounding box center [229, 291] width 40 height 40
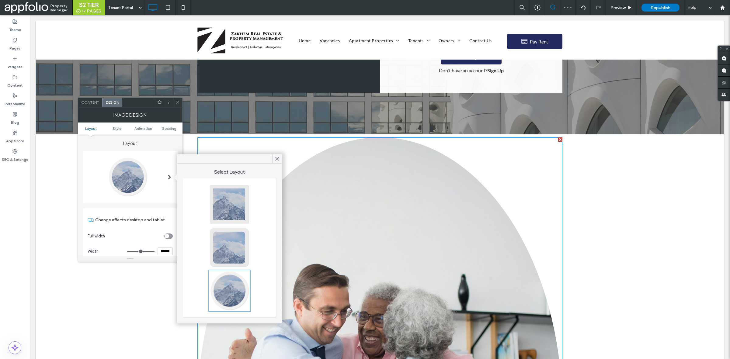
type input "**"
click at [175, 105] on div at bounding box center [177, 102] width 9 height 9
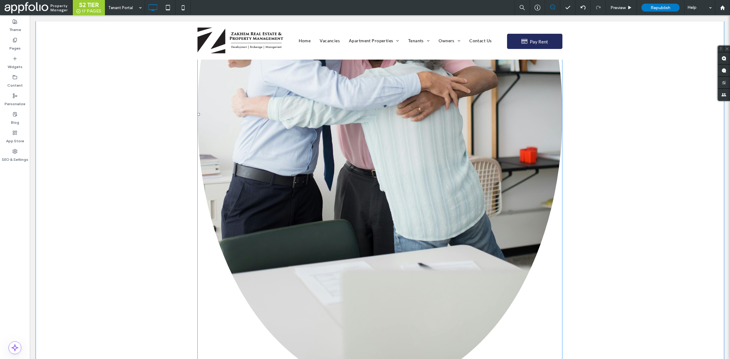
scroll to position [560, 0]
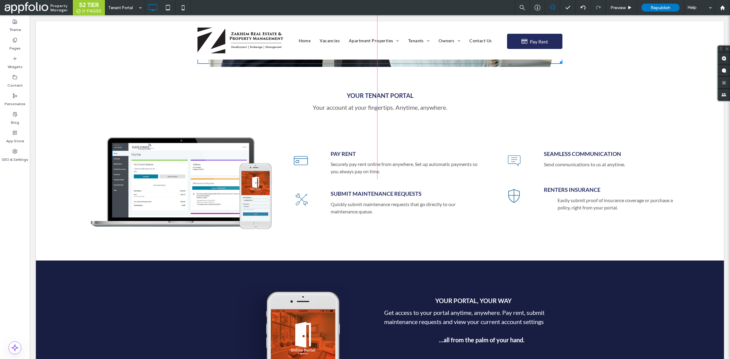
drag, startPoint x: 558, startPoint y: 241, endPoint x: 442, endPoint y: 77, distance: 200.8
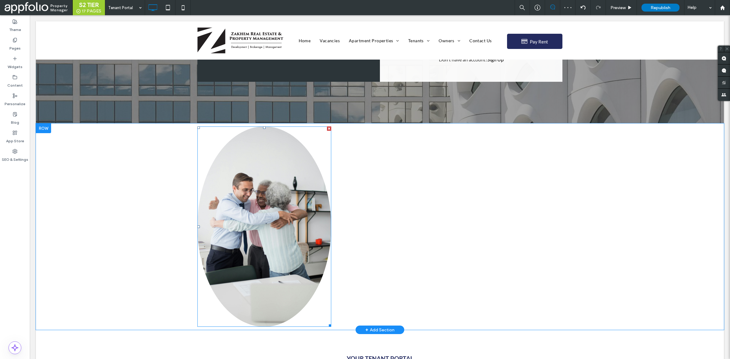
scroll to position [128, 0]
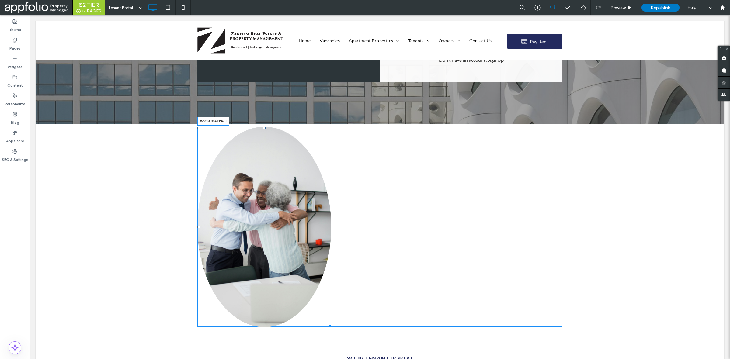
drag, startPoint x: 326, startPoint y: 325, endPoint x: 306, endPoint y: 276, distance: 52.3
click at [306, 276] on div "Tenant ﻿ Portal Pay rent, submit maintenance requests and view your account fro…" at bounding box center [380, 334] width 688 height 805
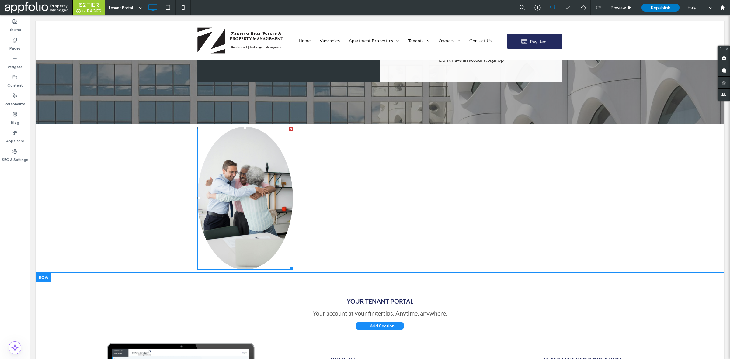
click at [131, 313] on div "YOUR TENANT PORTAL Your account at your fingertips. Anytime, anywhere. Click To…" at bounding box center [380, 299] width 688 height 53
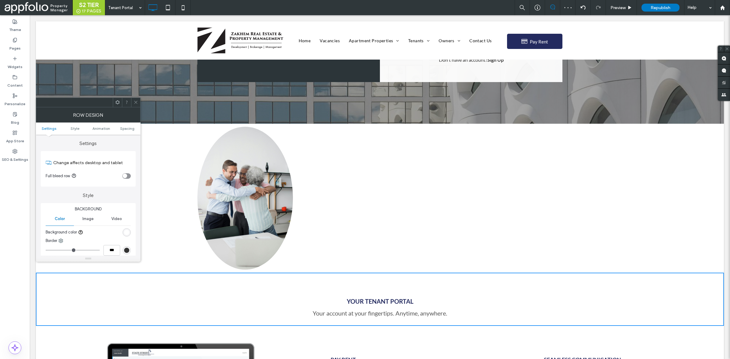
click at [135, 101] on icon at bounding box center [135, 102] width 5 height 5
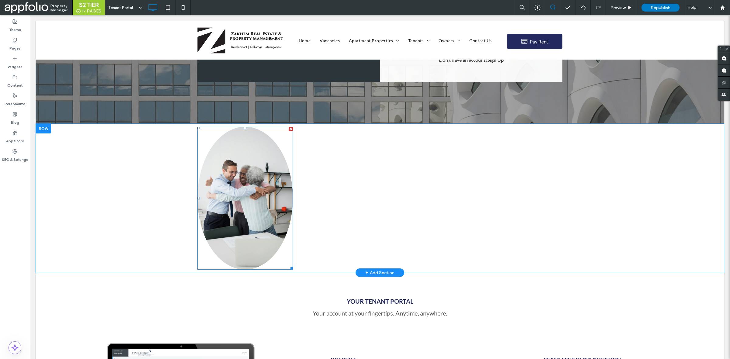
scroll to position [128, 0]
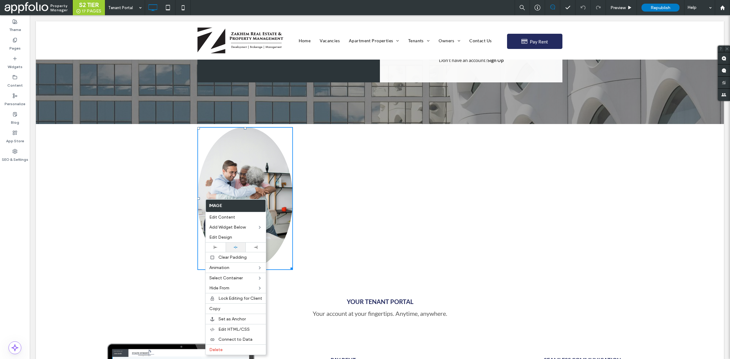
click at [236, 249] on use at bounding box center [236, 247] width 4 height 3
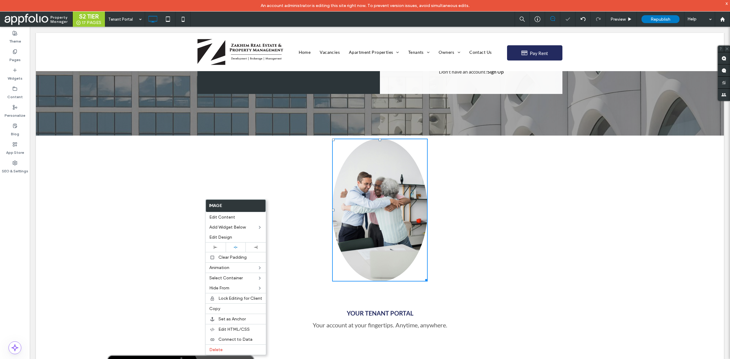
click at [297, 228] on div "Click To Paste" at bounding box center [379, 210] width 365 height 143
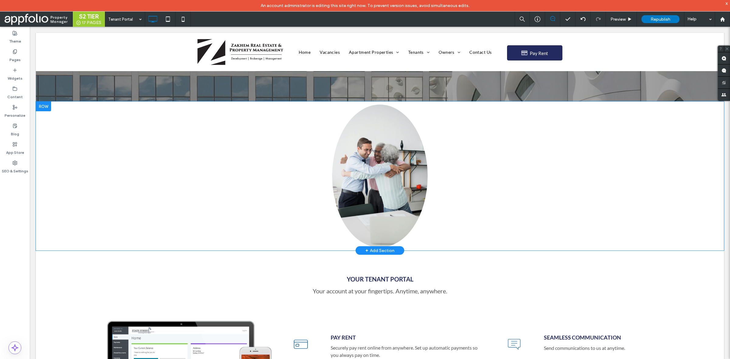
scroll to position [158, 0]
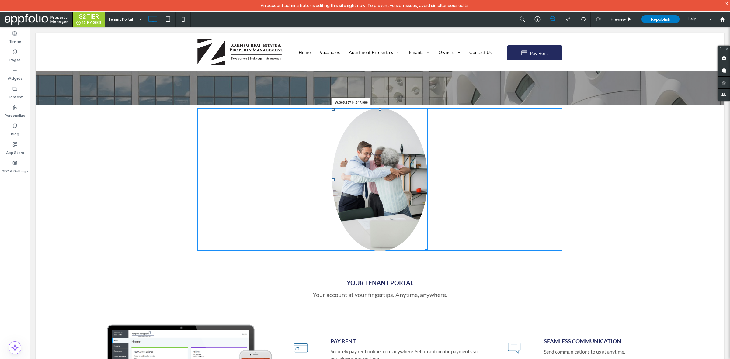
drag, startPoint x: 423, startPoint y: 249, endPoint x: 461, endPoint y: 281, distance: 49.8
click at [428, 251] on div "W:365.957 H:547.988" at bounding box center [379, 179] width 95 height 143
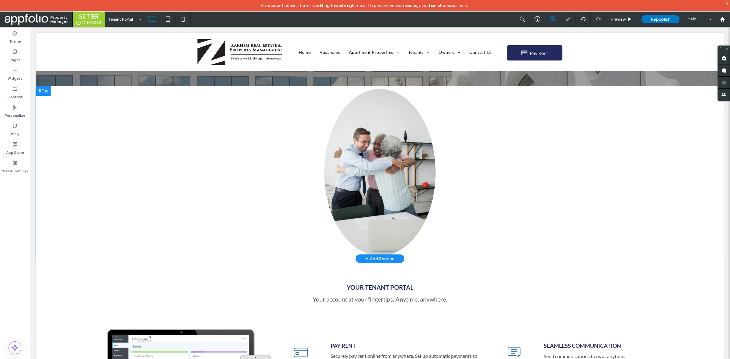
scroll to position [177, 0]
click at [47, 90] on div at bounding box center [43, 91] width 15 height 10
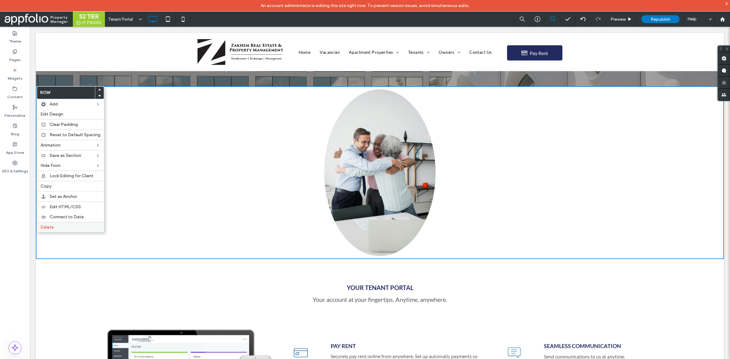
click at [72, 228] on label "Delete" at bounding box center [70, 227] width 60 height 5
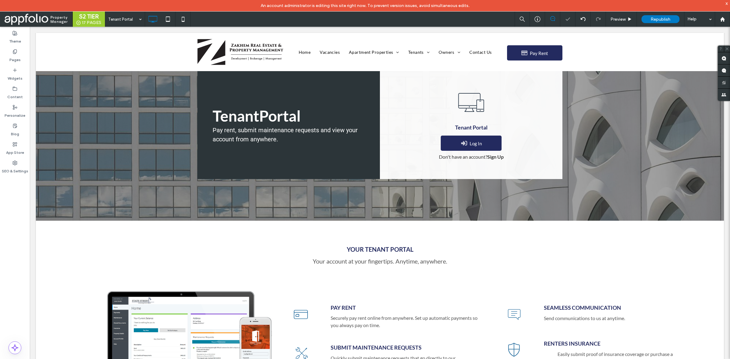
scroll to position [41, 0]
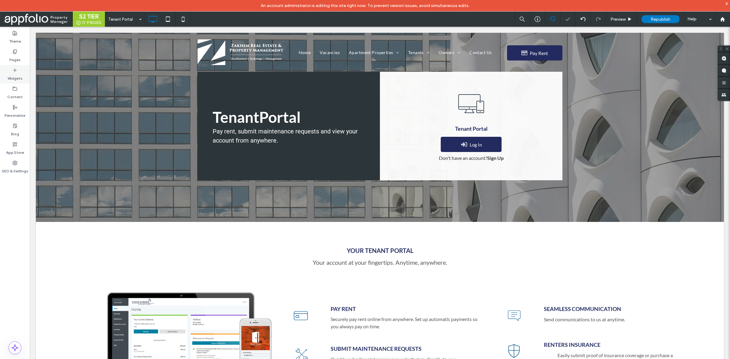
click at [20, 77] on label "Widgets" at bounding box center [15, 77] width 15 height 9
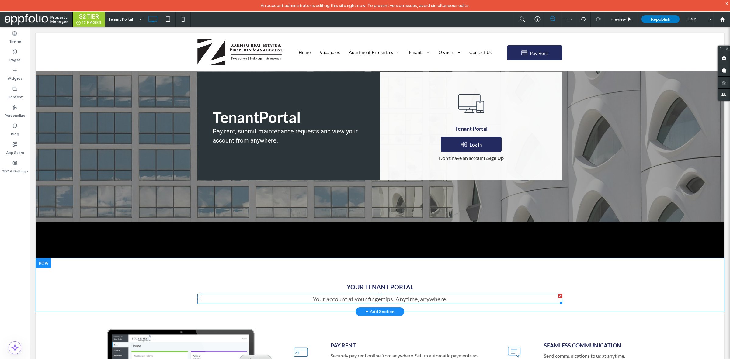
scroll to position [78, 0]
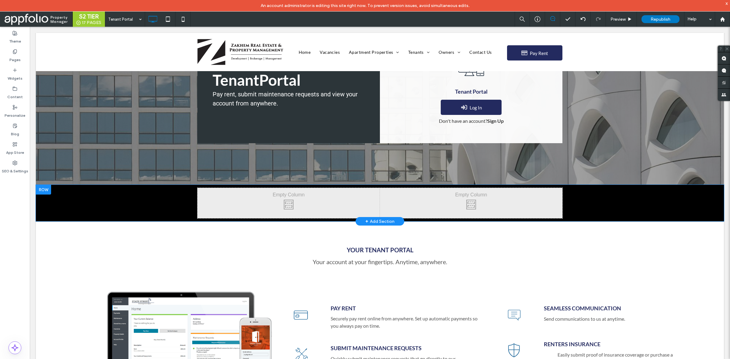
click at [46, 191] on div at bounding box center [43, 190] width 15 height 10
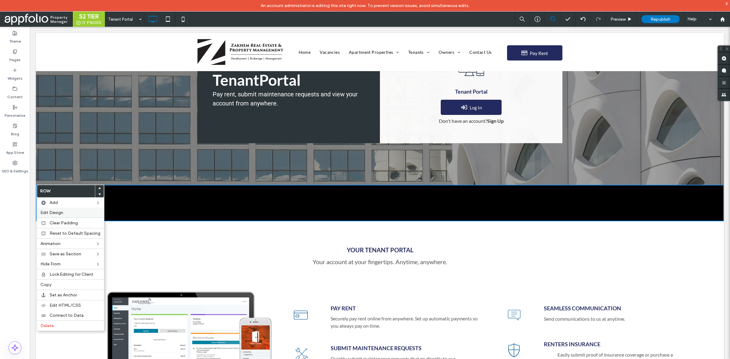
click at [85, 213] on label "Edit Design" at bounding box center [70, 212] width 60 height 5
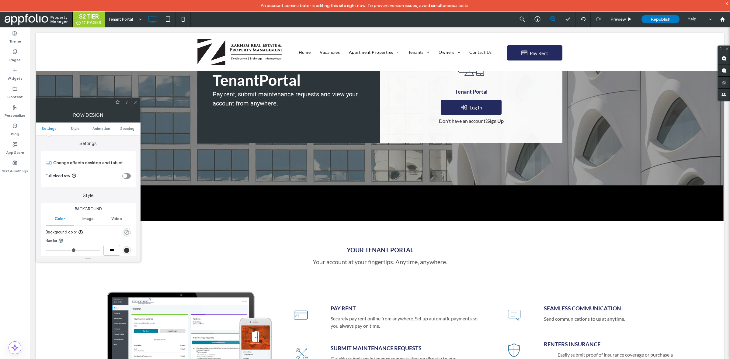
click at [128, 233] on icon "rgba(0, 0, 0, 0)" at bounding box center [126, 232] width 5 height 5
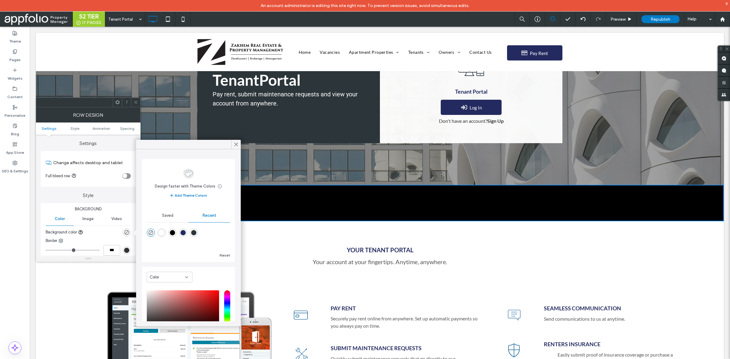
click at [164, 234] on div "rgba(255, 255, 255, 1)" at bounding box center [161, 232] width 5 height 5
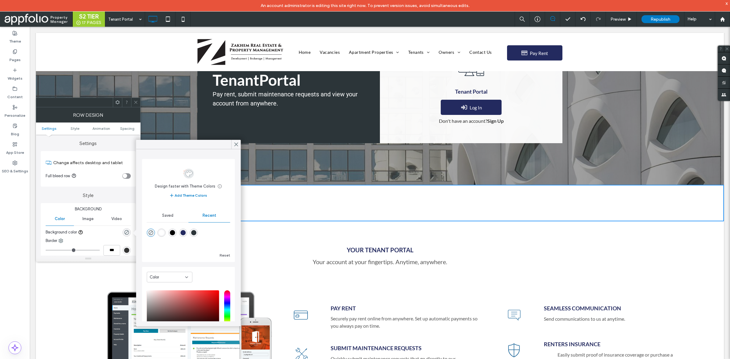
type input "*******"
type input "***"
type input "****"
click at [136, 102] on icon at bounding box center [135, 102] width 5 height 5
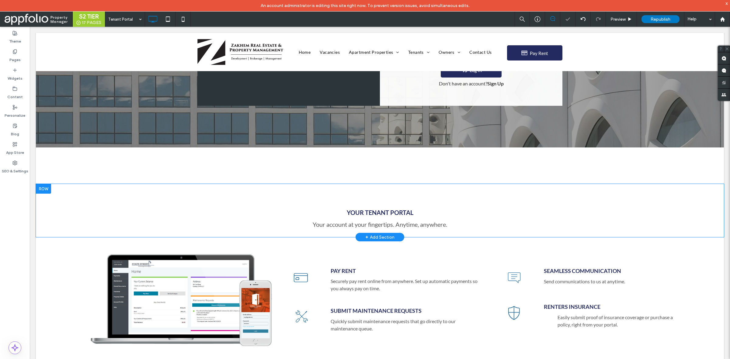
scroll to position [108, 0]
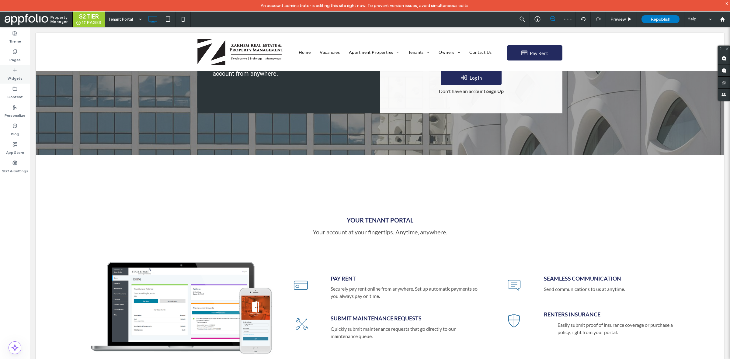
click at [16, 80] on label "Widgets" at bounding box center [15, 77] width 15 height 9
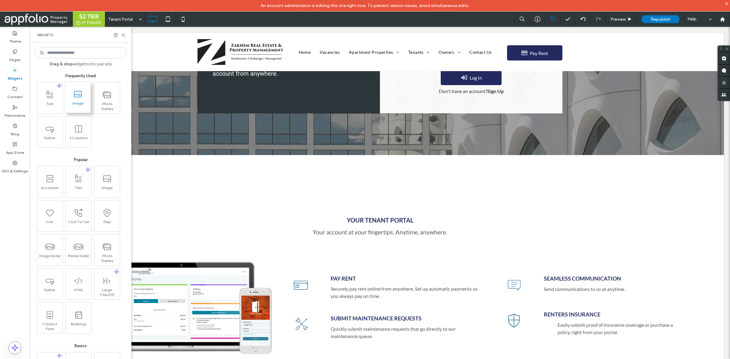
click at [78, 102] on span "Image" at bounding box center [78, 105] width 26 height 9
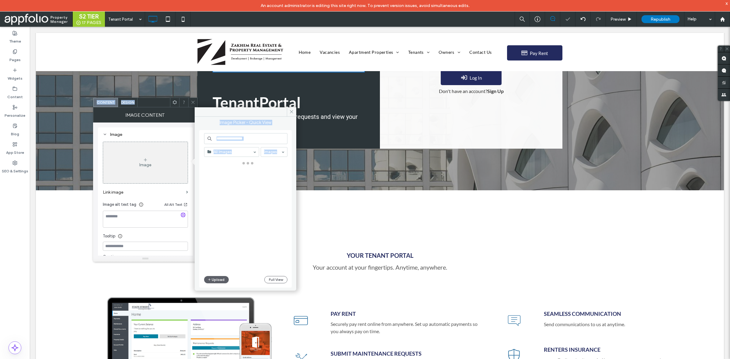
drag, startPoint x: 78, startPoint y: 102, endPoint x: 288, endPoint y: 183, distance: 224.8
click at [288, 183] on body "An account administrator is editing this site right now. To prevent version iss…" at bounding box center [365, 179] width 730 height 359
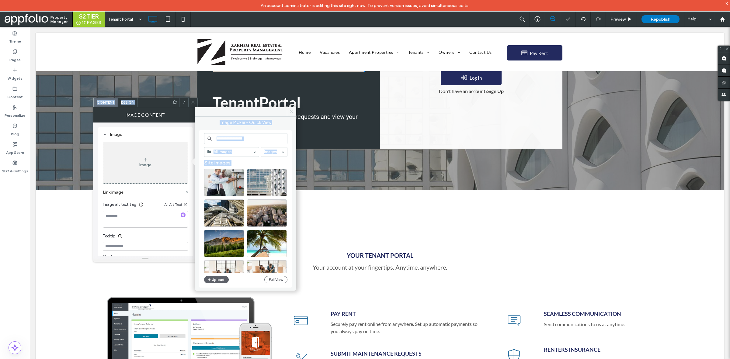
click at [291, 113] on icon at bounding box center [291, 111] width 5 height 5
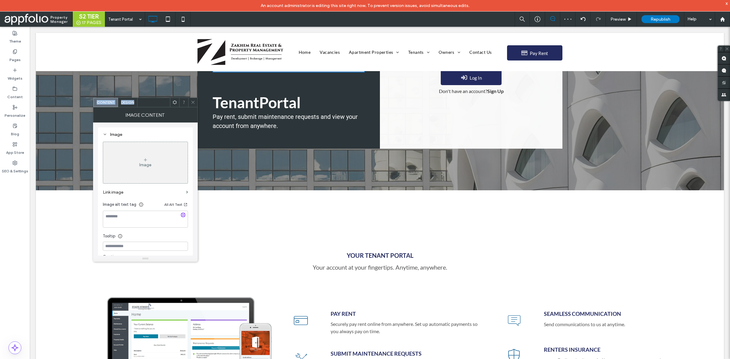
click at [192, 101] on icon at bounding box center [193, 102] width 5 height 5
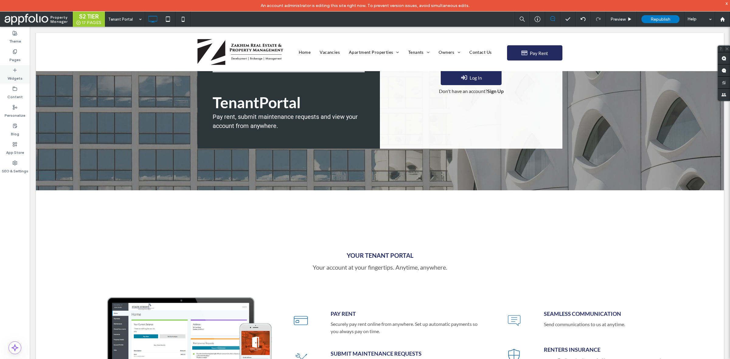
click at [19, 78] on label "Widgets" at bounding box center [15, 77] width 15 height 9
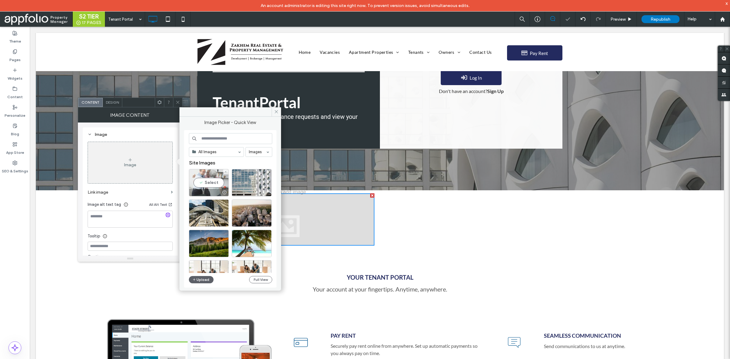
click at [213, 182] on div "Select" at bounding box center [209, 182] width 40 height 27
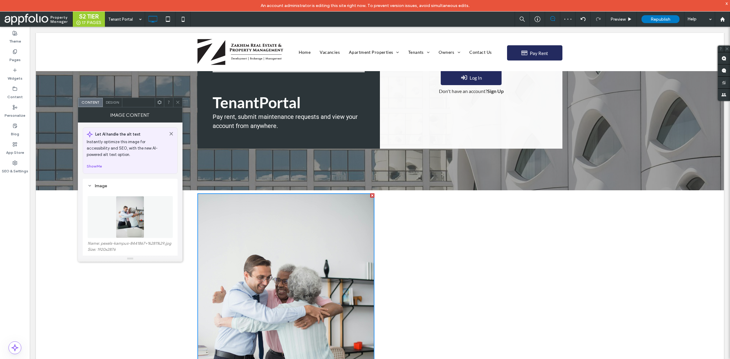
click at [178, 104] on icon at bounding box center [177, 102] width 5 height 5
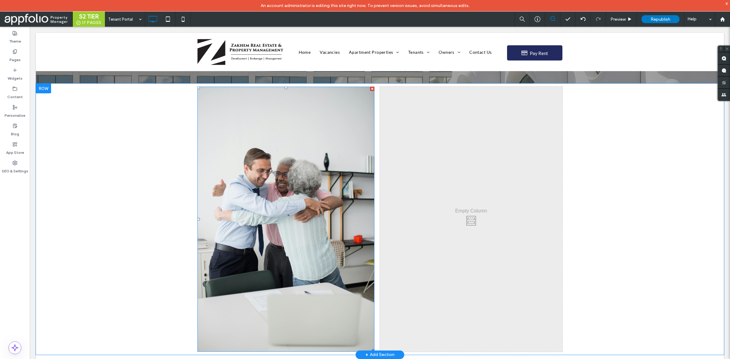
scroll to position [213, 0]
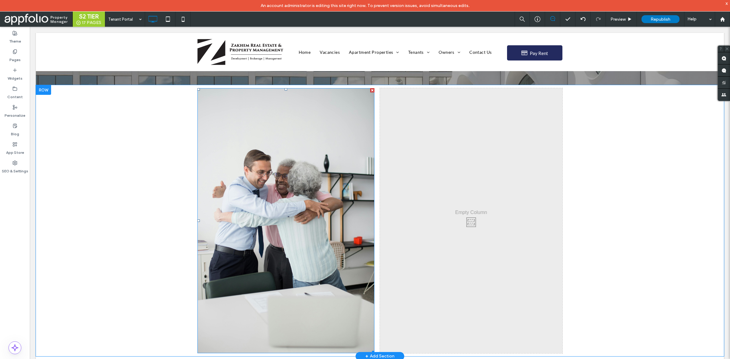
click at [245, 224] on img at bounding box center [285, 220] width 177 height 265
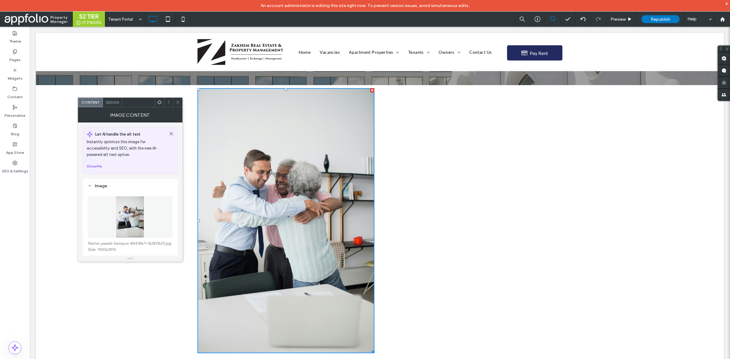
click at [115, 103] on span "Design" at bounding box center [112, 102] width 13 height 5
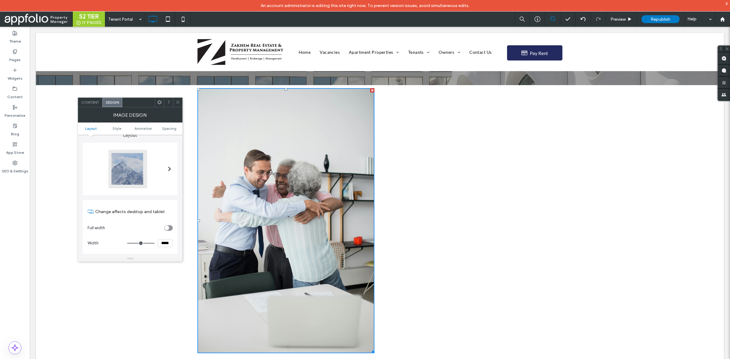
scroll to position [8, 0]
click at [91, 101] on span "Content" at bounding box center [90, 102] width 18 height 5
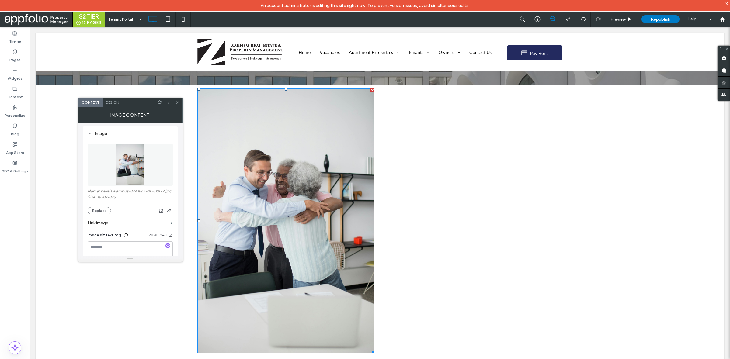
scroll to position [53, 0]
click at [169, 211] on icon "button" at bounding box center [169, 210] width 5 height 5
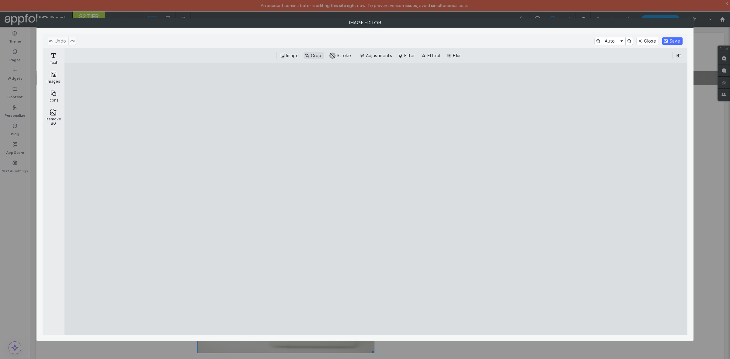
click at [311, 53] on button "Crop" at bounding box center [313, 55] width 20 height 7
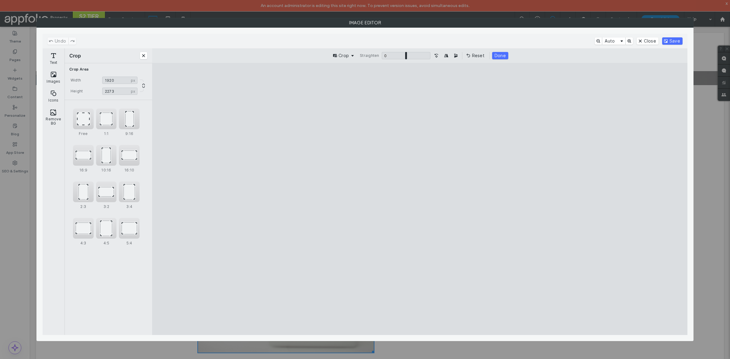
drag, startPoint x: 420, startPoint y: 309, endPoint x: 423, endPoint y: 262, distance: 46.9
click at [420, 199] on cesdk-canvas "Editor canvas" at bounding box center [420, 199] width 0 height 0
type input "****"
drag, startPoint x: 420, startPoint y: 90, endPoint x: 423, endPoint y: 149, distance: 59.4
click at [420, 199] on cesdk-canvas "Editor canvas" at bounding box center [420, 199] width 0 height 0
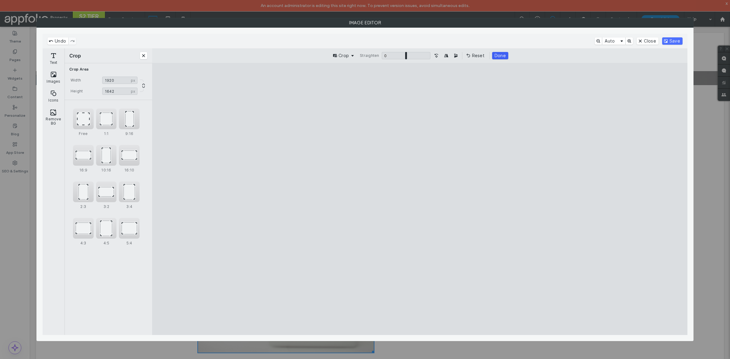
click at [502, 54] on button "Done" at bounding box center [500, 55] width 16 height 7
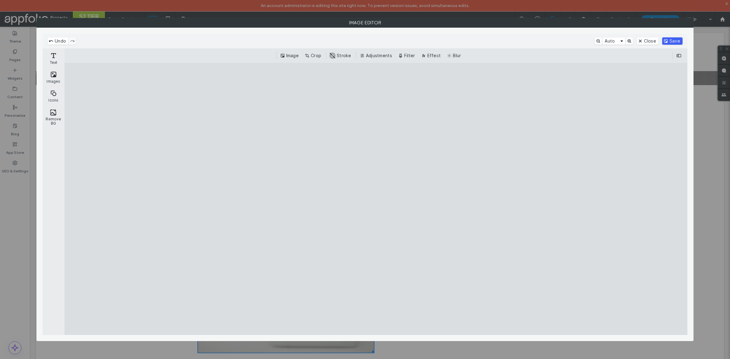
click at [675, 40] on button "Save" at bounding box center [672, 40] width 20 height 7
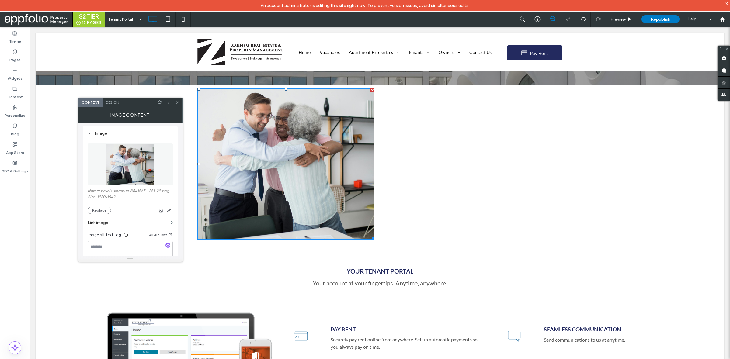
click at [175, 100] on icon at bounding box center [177, 102] width 5 height 5
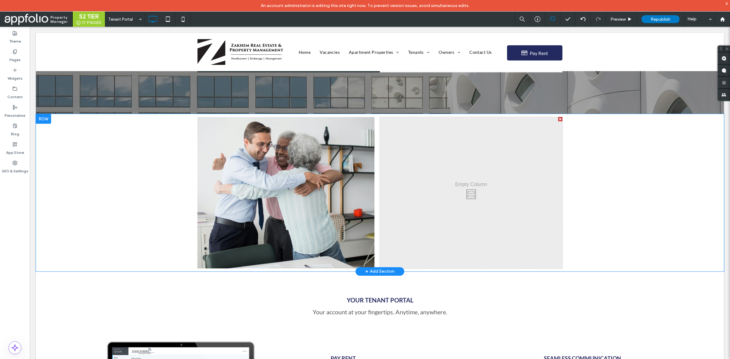
scroll to position [184, 0]
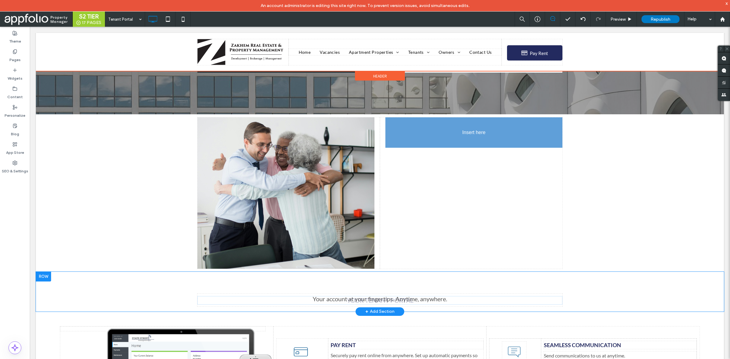
drag, startPoint x: 385, startPoint y: 300, endPoint x: 500, endPoint y: 196, distance: 155.0
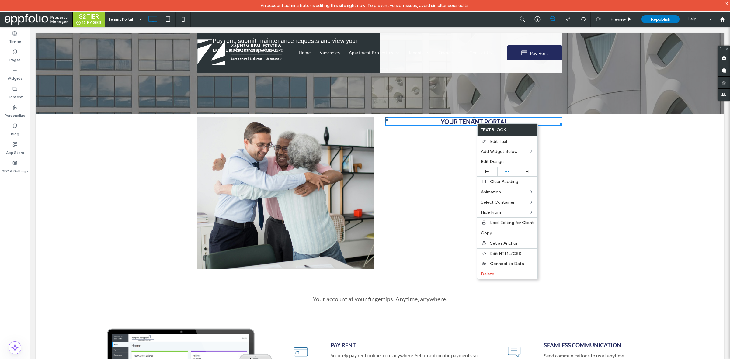
click at [445, 178] on div "Click To Paste Click To Paste YOUR TENANT PORTAL" at bounding box center [471, 192] width 182 height 151
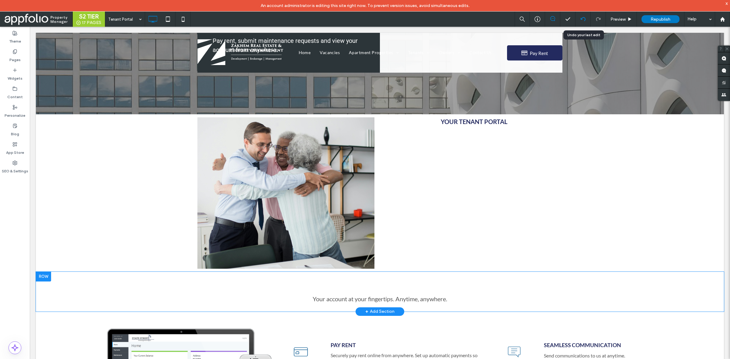
click at [584, 18] on icon at bounding box center [582, 19] width 5 height 5
click at [12, 171] on label "SEO & Settings" at bounding box center [15, 169] width 26 height 9
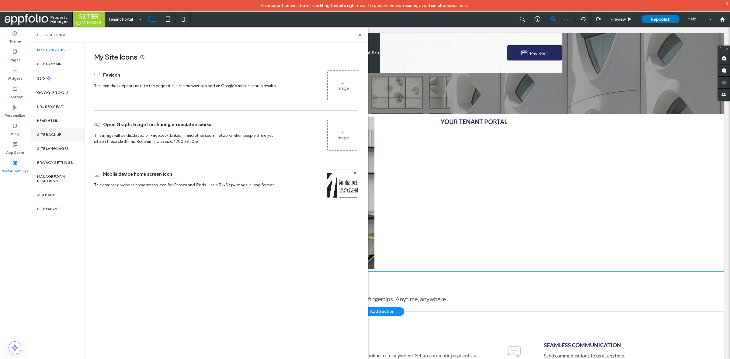
click at [73, 136] on div "Site Backup" at bounding box center [57, 135] width 55 height 14
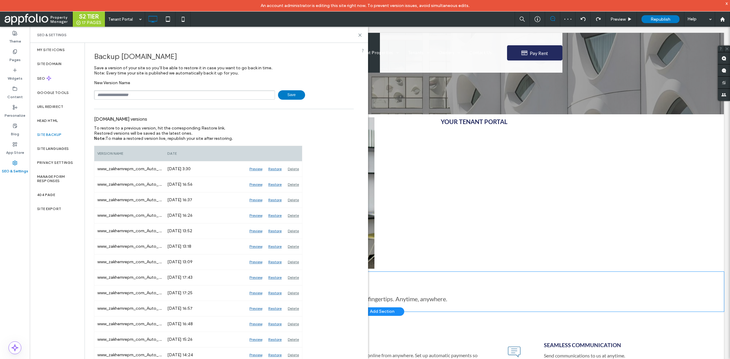
click at [200, 96] on input "text" at bounding box center [184, 94] width 181 height 9
type input "******"
click at [293, 95] on span "Save" at bounding box center [291, 94] width 27 height 9
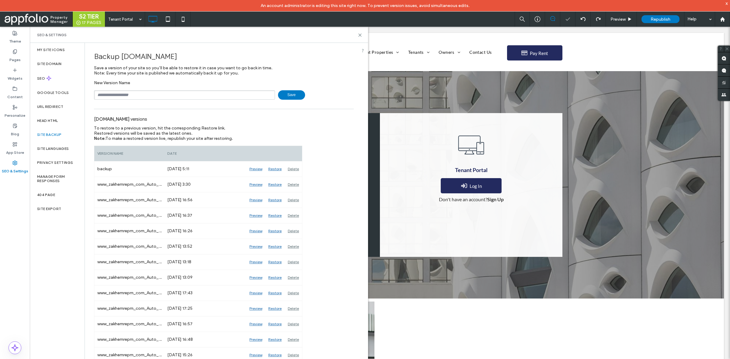
scroll to position [207, 0]
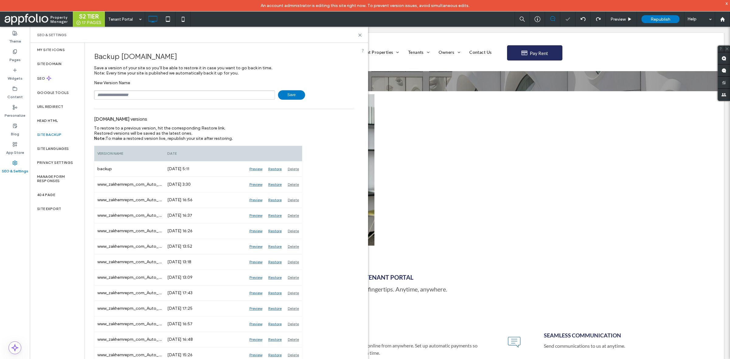
click at [356, 35] on div "SEO & Settings" at bounding box center [199, 35] width 324 height 5
click at [359, 35] on use at bounding box center [359, 35] width 3 height 3
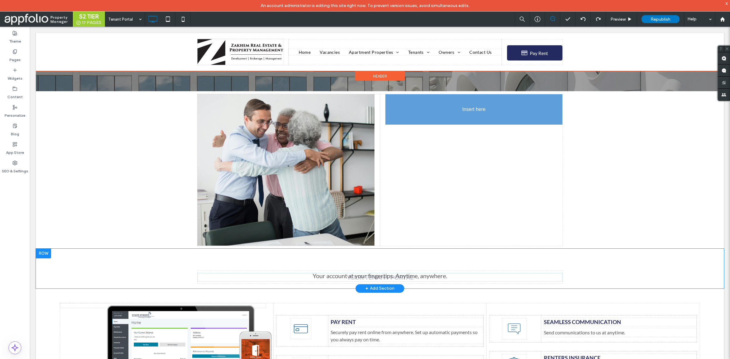
drag, startPoint x: 390, startPoint y: 276, endPoint x: 468, endPoint y: 115, distance: 179.1
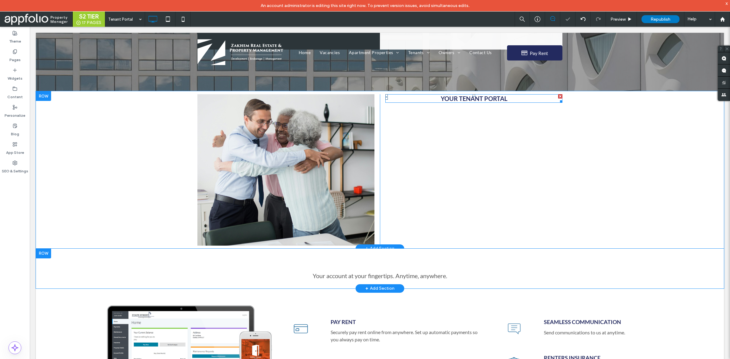
click at [474, 97] on span "YOUR TENANT PORTAL" at bounding box center [474, 98] width 67 height 7
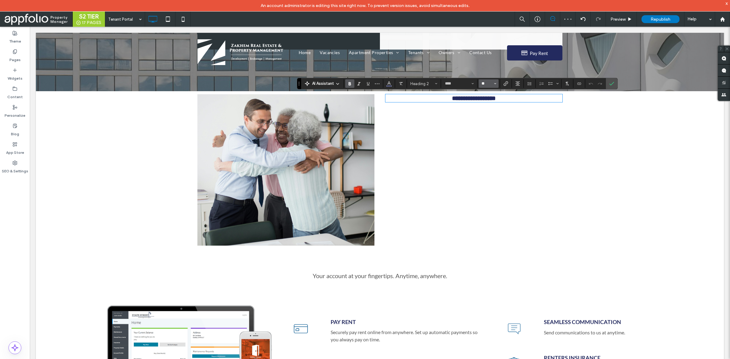
click at [488, 83] on input "**" at bounding box center [487, 83] width 12 height 5
click at [481, 129] on icon "48" at bounding box center [482, 130] width 3 height 2
type input "**"
click at [613, 81] on span "Confirm" at bounding box center [611, 83] width 5 height 10
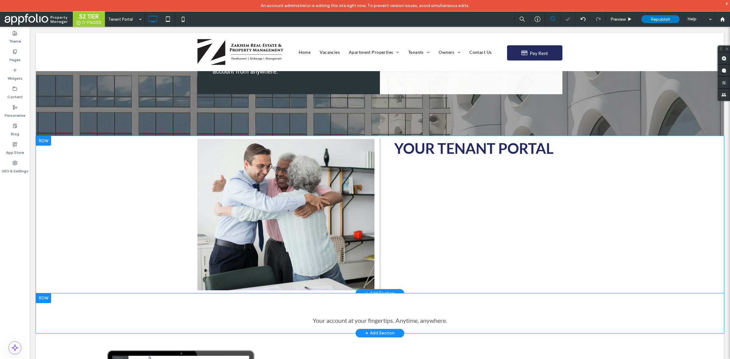
scroll to position [162, 0]
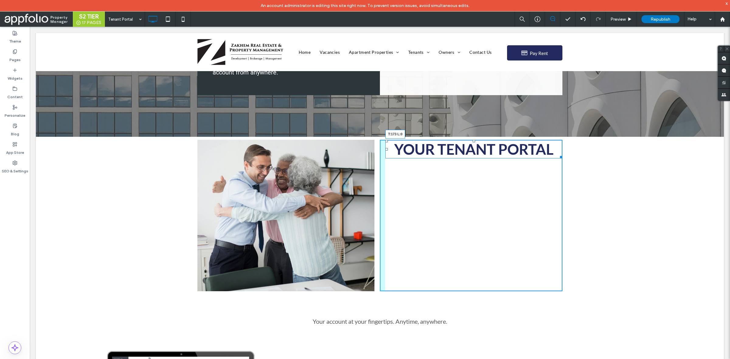
drag, startPoint x: 383, startPoint y: 140, endPoint x: 390, endPoint y: 191, distance: 51.5
click at [390, 158] on div "YOUR TENANT PORTAL T:173 L:0" at bounding box center [473, 149] width 177 height 19
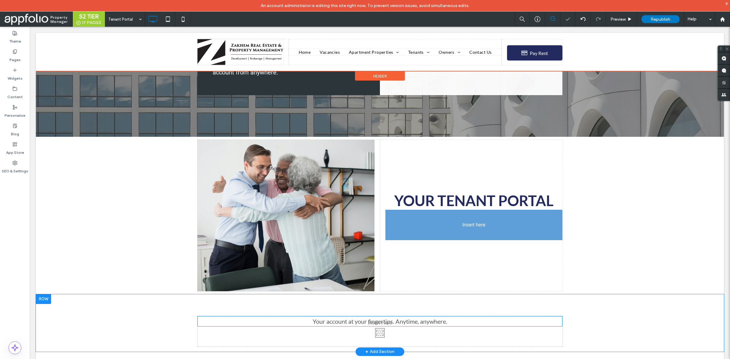
drag, startPoint x: 370, startPoint y: 323, endPoint x: 463, endPoint y: 235, distance: 128.2
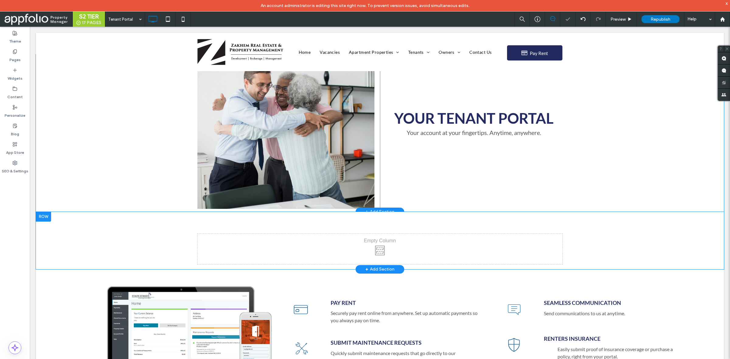
scroll to position [245, 0]
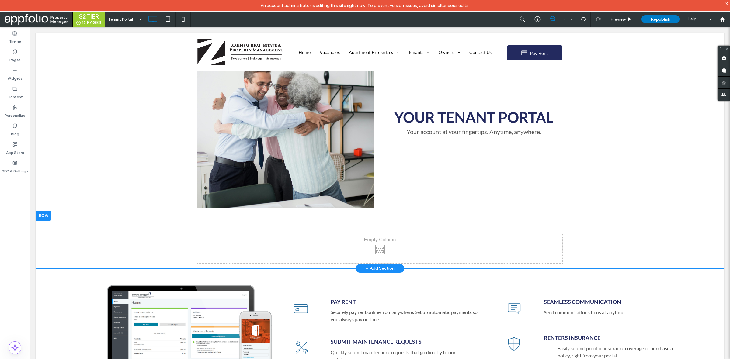
click at [45, 216] on div at bounding box center [43, 216] width 15 height 10
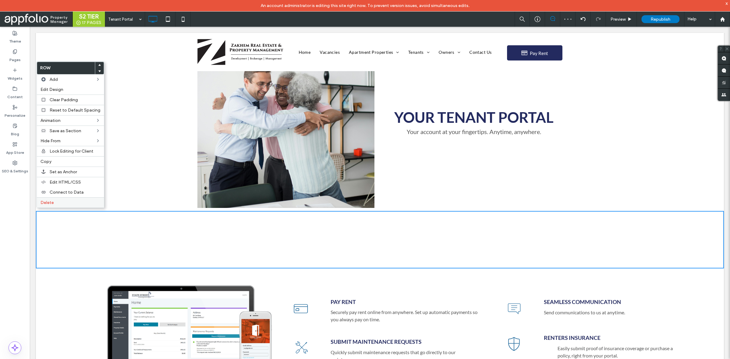
click at [69, 203] on label "Delete" at bounding box center [70, 202] width 60 height 5
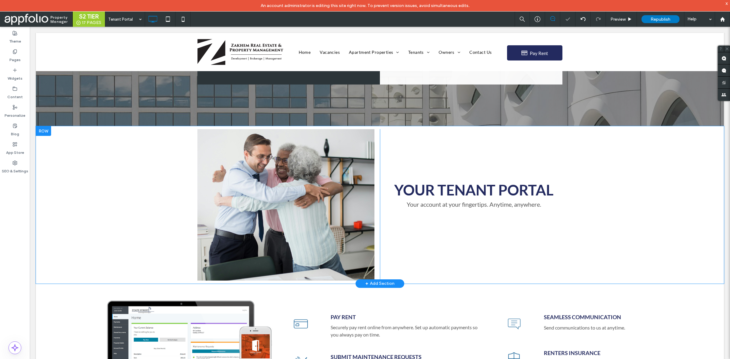
scroll to position [172, 0]
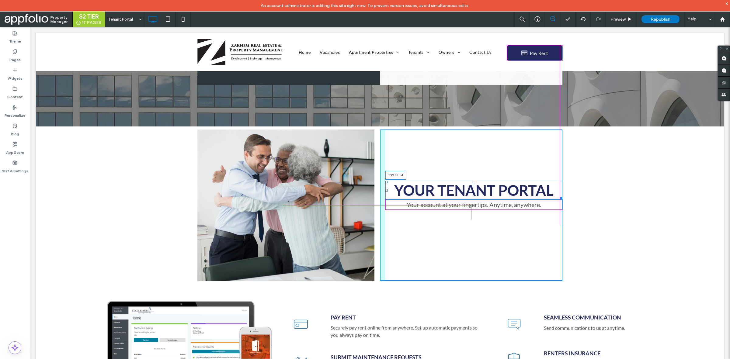
drag, startPoint x: 384, startPoint y: 182, endPoint x: 414, endPoint y: 223, distance: 50.7
click at [385, 183] on div at bounding box center [386, 182] width 2 height 2
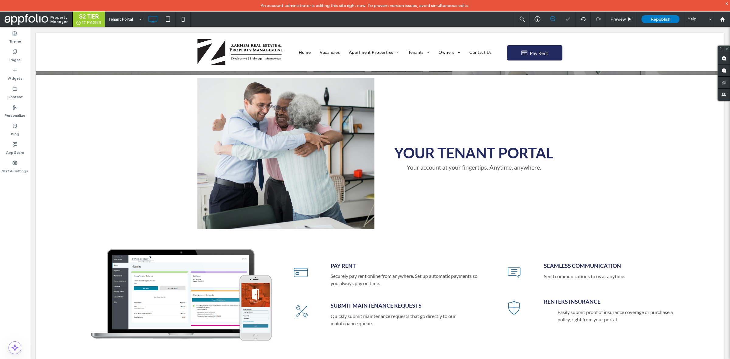
scroll to position [224, 0]
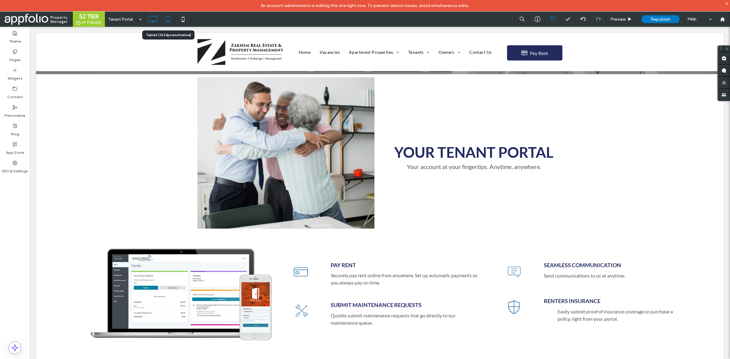
click at [167, 21] on use at bounding box center [168, 18] width 4 height 5
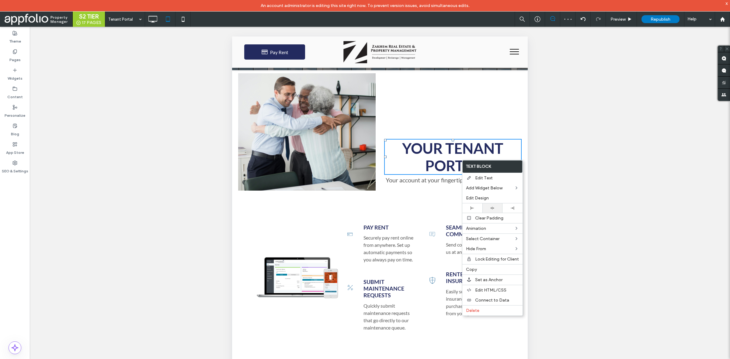
click at [486, 209] on div at bounding box center [492, 208] width 14 height 4
click at [400, 121] on div "Click To Paste YOUR TENANT PORTAL Your account at your fingertips. Anytime, any…" at bounding box center [451, 132] width 142 height 118
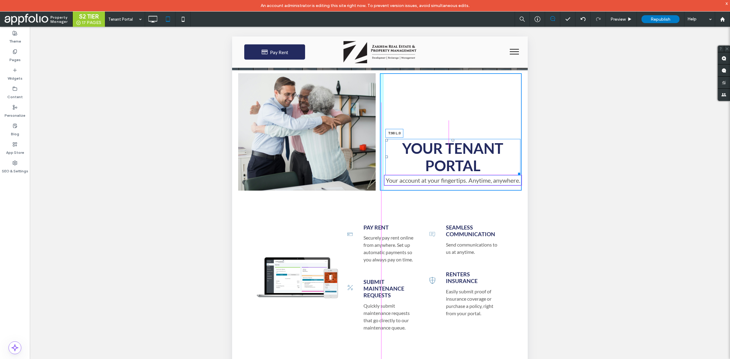
drag, startPoint x: 382, startPoint y: 140, endPoint x: 380, endPoint y: 105, distance: 34.7
click at [380, 105] on div "Click To Paste Row Home Vacancies Apartment Properties The Collective RiNo Mile…" at bounding box center [380, 270] width 296 height 854
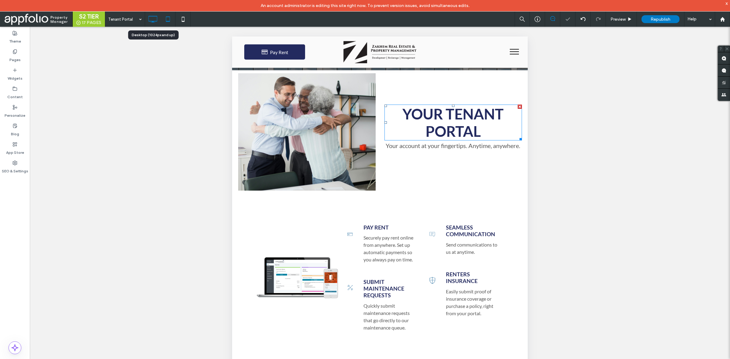
click at [151, 16] on use at bounding box center [152, 19] width 9 height 7
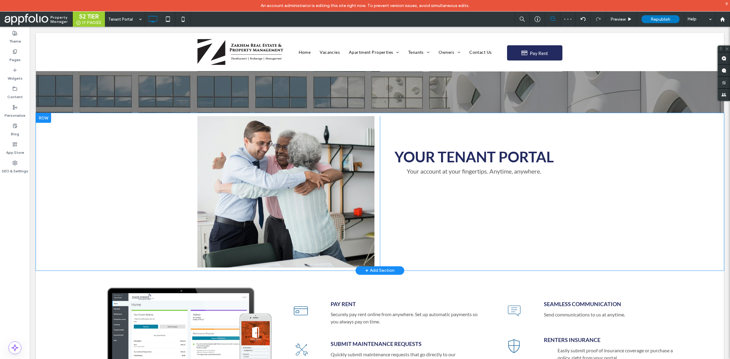
scroll to position [185, 0]
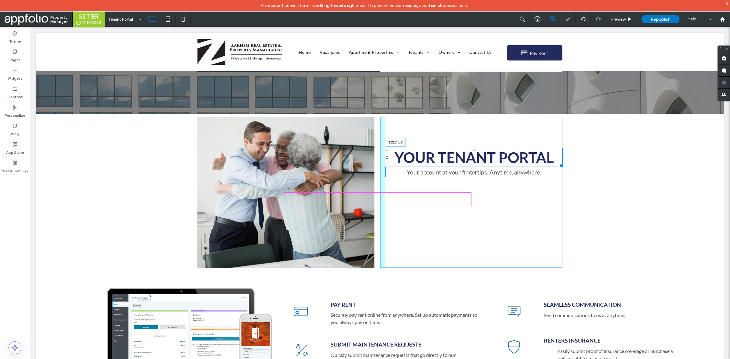
drag, startPoint x: 383, startPoint y: 148, endPoint x: 409, endPoint y: 210, distance: 66.8
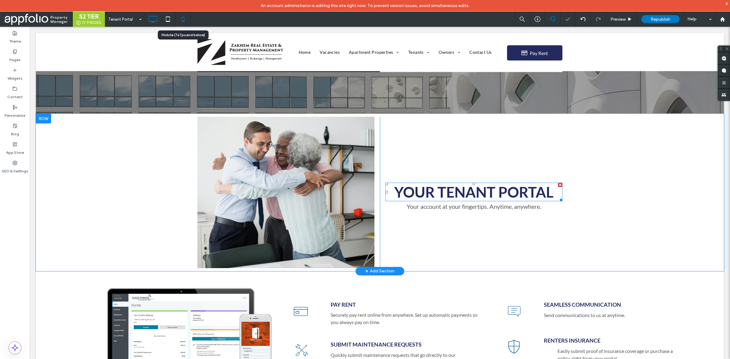
click at [183, 20] on icon at bounding box center [183, 19] width 12 height 12
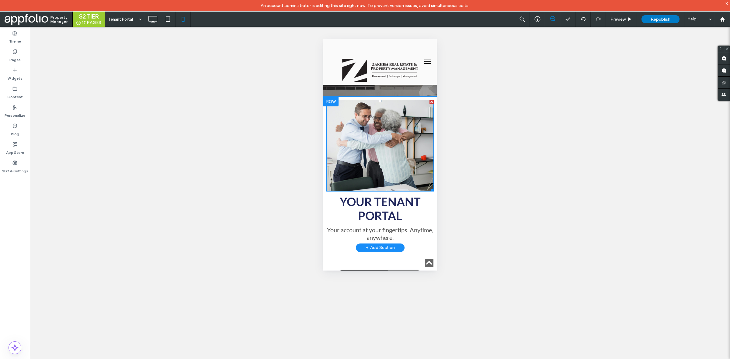
scroll to position [244, 0]
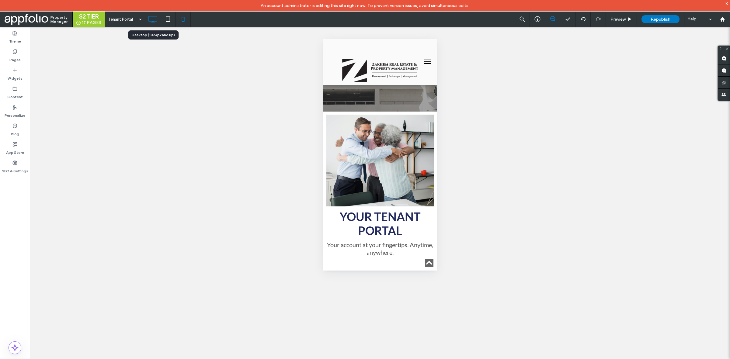
click at [155, 19] on icon at bounding box center [153, 19] width 12 height 12
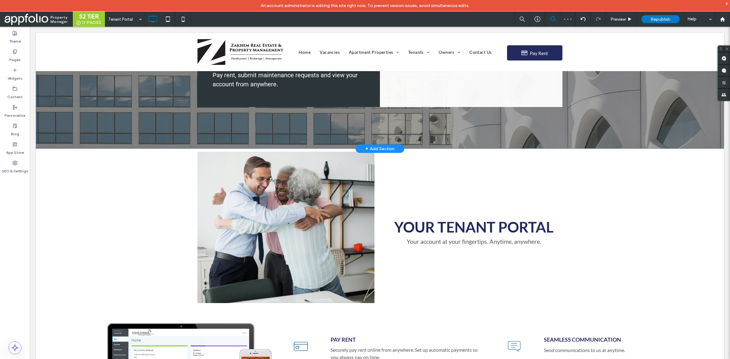
scroll to position [199, 0]
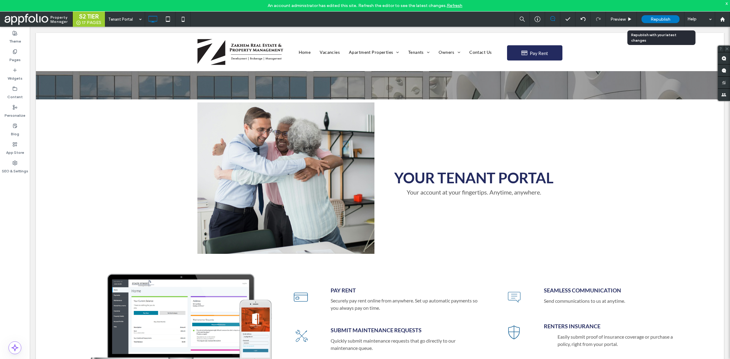
click at [665, 17] on span "Republish" at bounding box center [660, 19] width 20 height 5
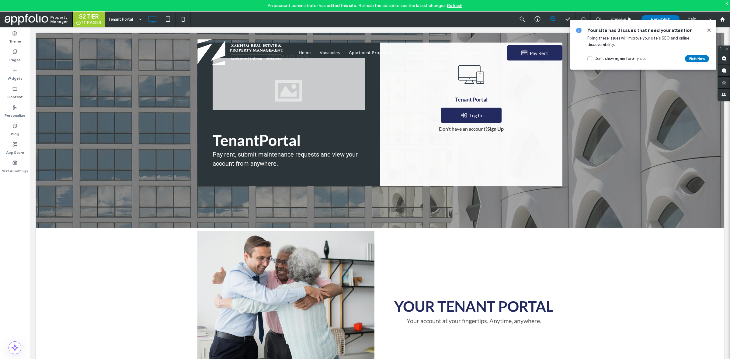
scroll to position [0, 0]
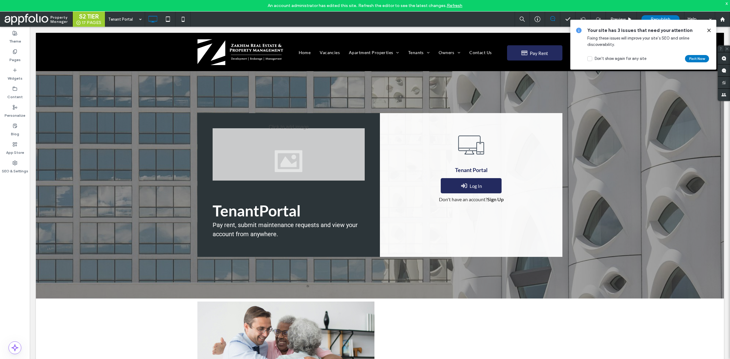
click at [706, 31] on div at bounding box center [706, 30] width 10 height 7
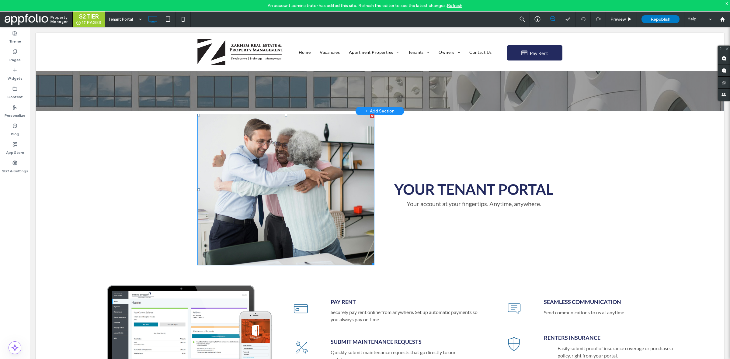
scroll to position [191, 0]
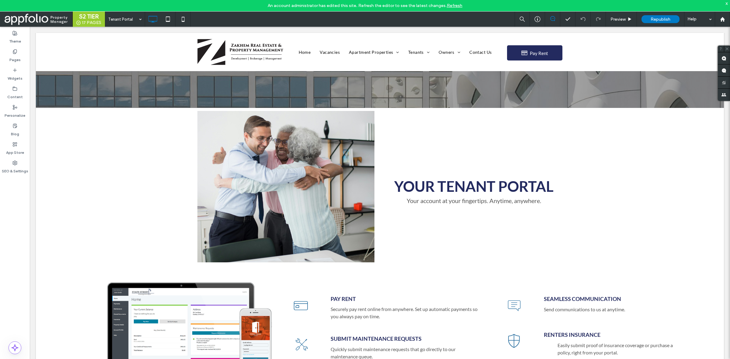
click at [726, 3] on div "x" at bounding box center [726, 3] width 3 height 5
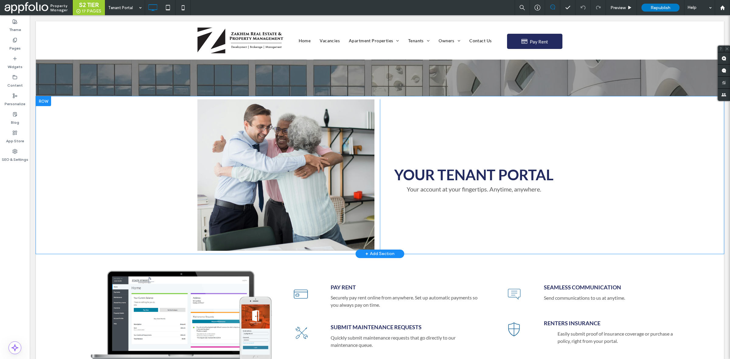
click at [46, 103] on div at bounding box center [43, 101] width 15 height 10
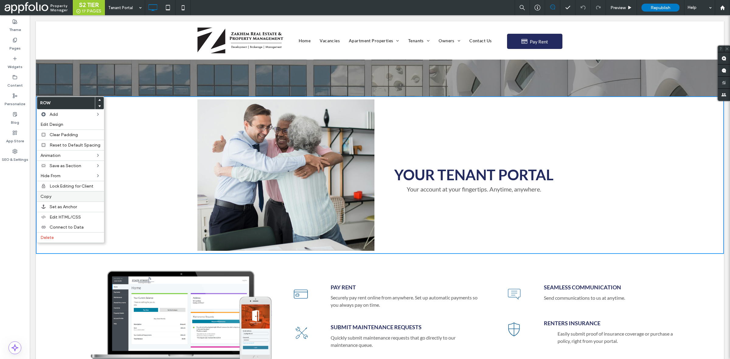
click at [66, 199] on label "Copy" at bounding box center [70, 196] width 60 height 5
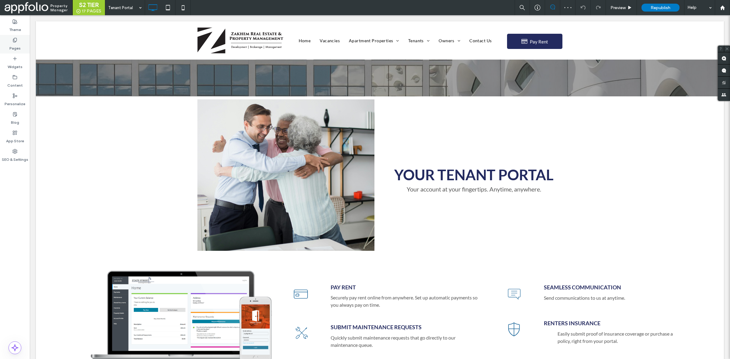
click at [15, 35] on div "Pages" at bounding box center [15, 44] width 30 height 19
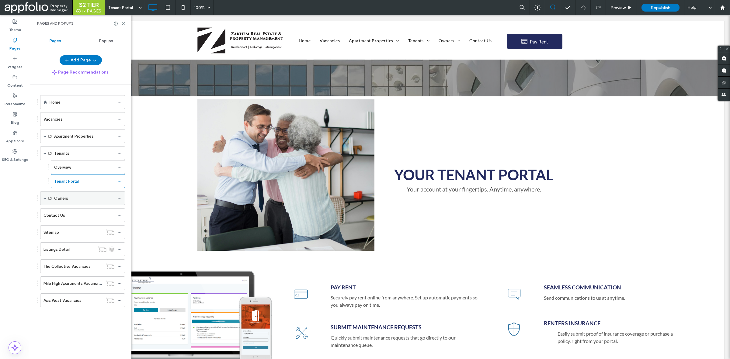
click at [46, 200] on span at bounding box center [44, 198] width 3 height 3
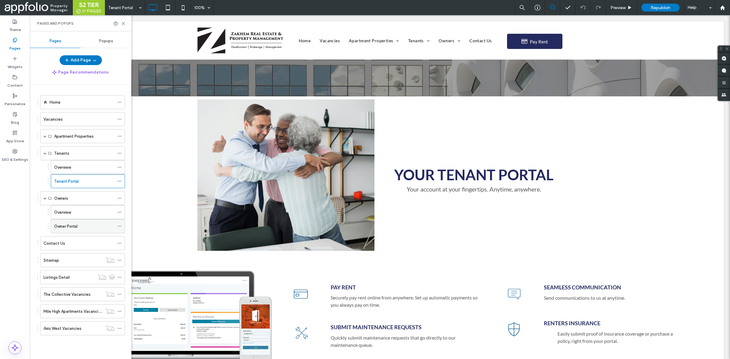
click at [78, 232] on div "Owner Portal" at bounding box center [84, 226] width 60 height 13
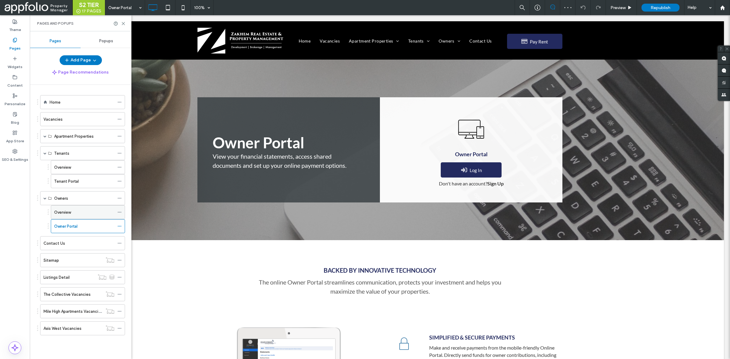
click at [87, 208] on div "Overview" at bounding box center [84, 212] width 60 height 13
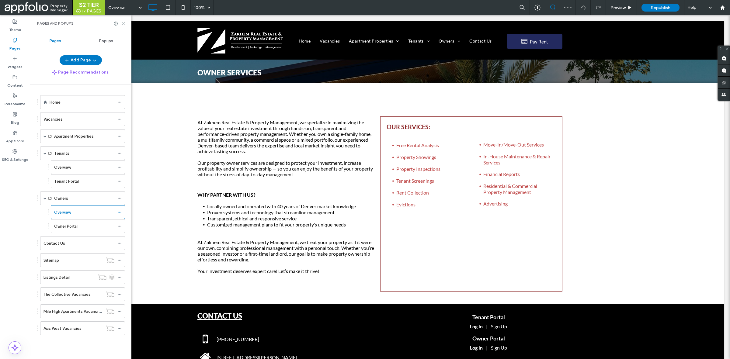
click at [122, 23] on icon at bounding box center [123, 23] width 5 height 5
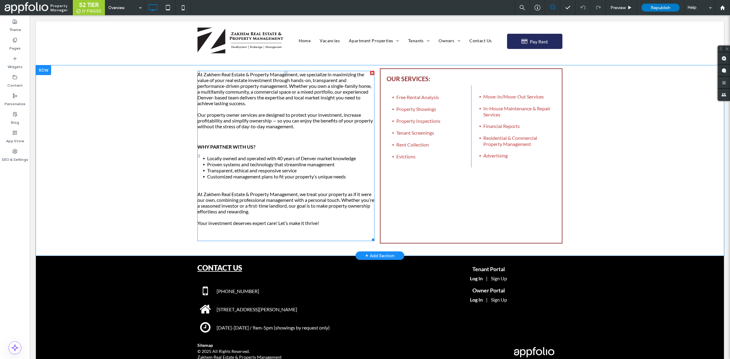
scroll to position [49, 0]
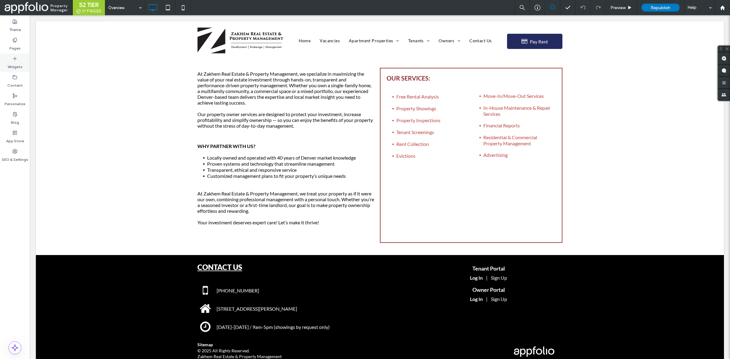
click at [19, 56] on div "Widgets" at bounding box center [15, 63] width 30 height 19
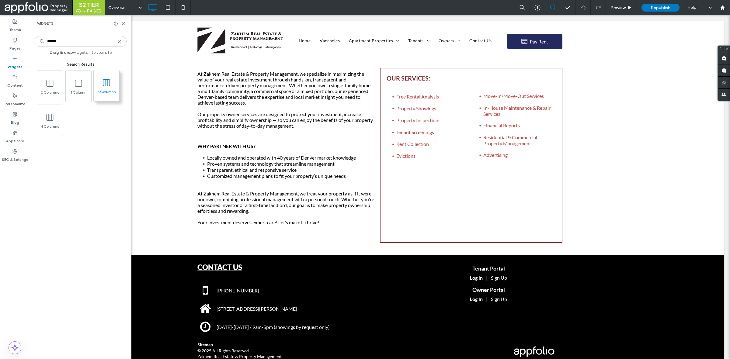
type input "******"
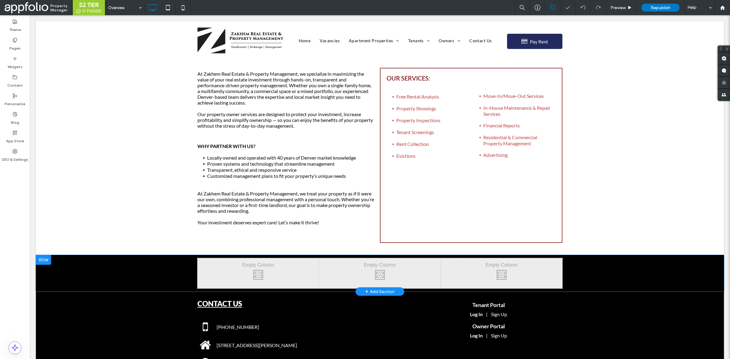
click at [47, 265] on div at bounding box center [43, 260] width 15 height 10
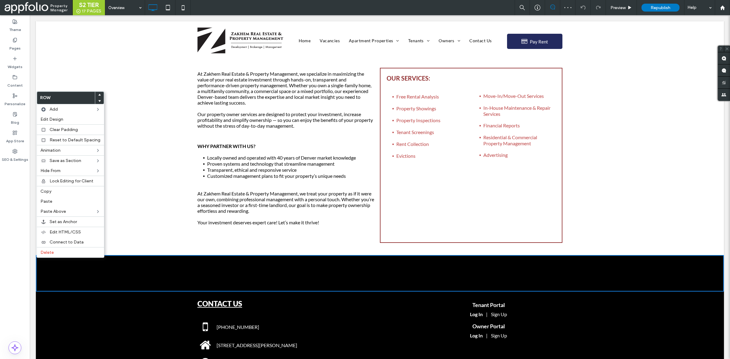
click at [134, 245] on div "At Zakhem Real Estate & Property Management, we specialize in maximizing the va…" at bounding box center [380, 160] width 688 height 190
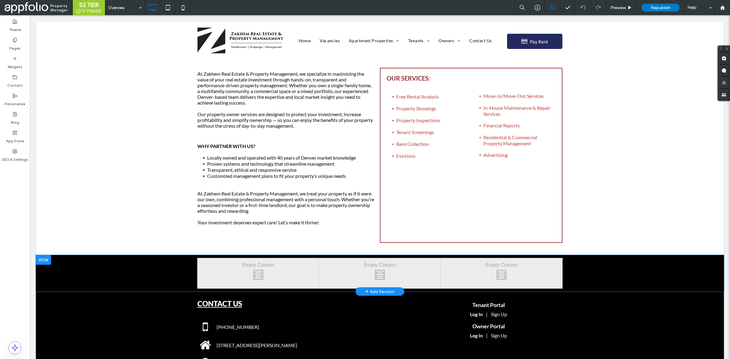
click at [48, 263] on div at bounding box center [43, 260] width 15 height 10
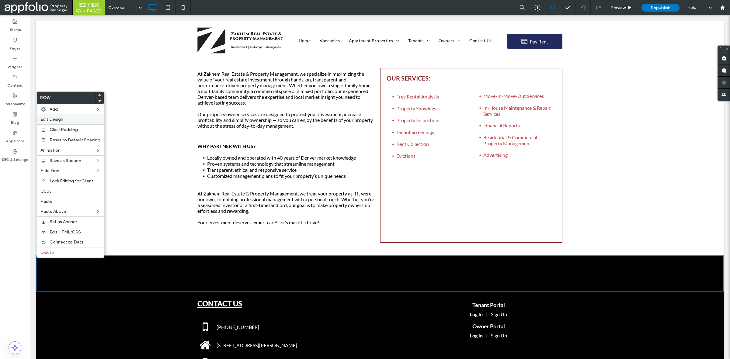
click at [70, 122] on label "Edit Design" at bounding box center [70, 119] width 60 height 5
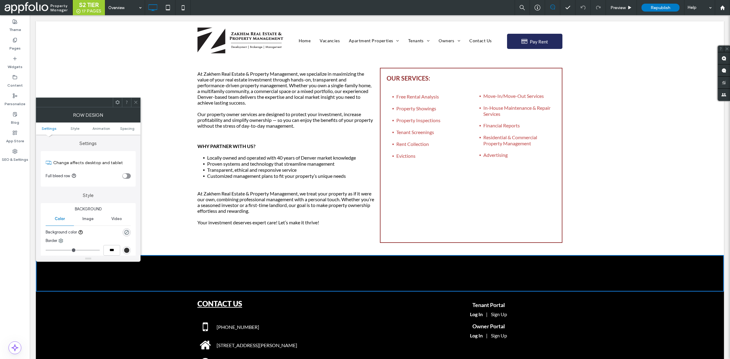
click at [126, 237] on div "rgba(0, 0, 0, 0)" at bounding box center [127, 232] width 8 height 8
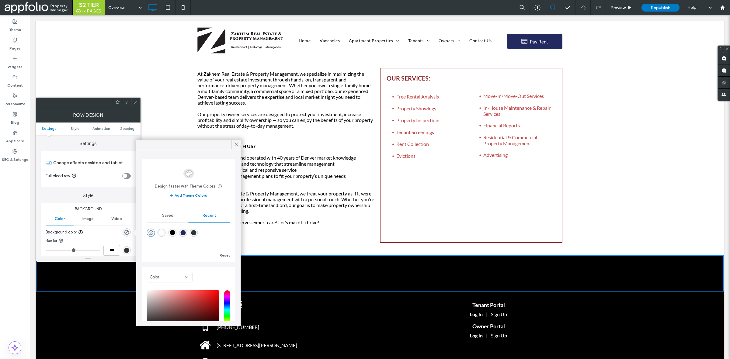
click at [159, 235] on div "rgba(255, 255, 255, 1)" at bounding box center [162, 233] width 8 height 8
type input "*******"
type input "***"
type input "****"
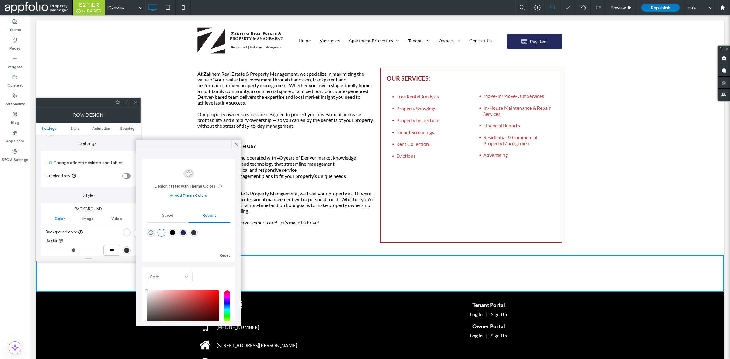
click at [134, 101] on icon at bounding box center [135, 102] width 5 height 5
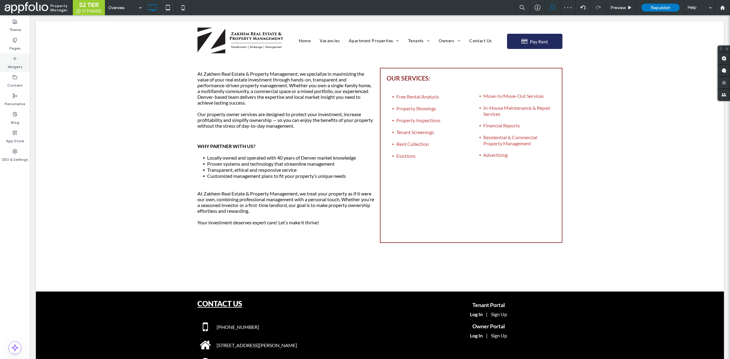
click at [21, 64] on label "Widgets" at bounding box center [15, 65] width 15 height 9
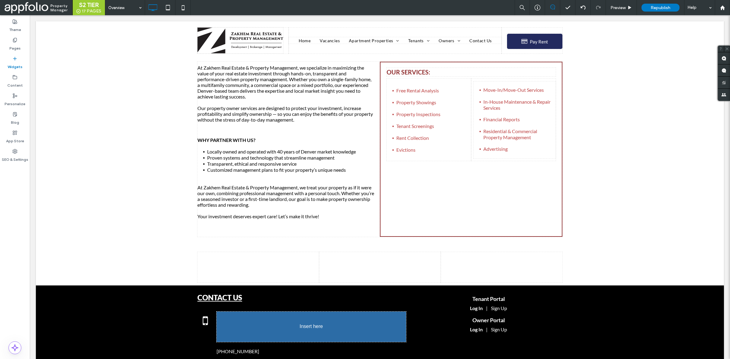
scroll to position [61, 0]
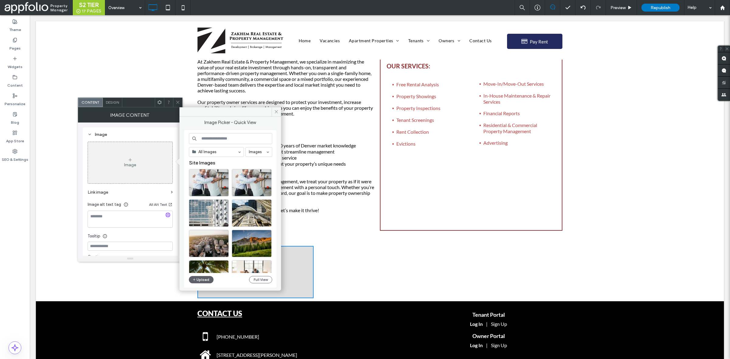
click at [177, 102] on icon at bounding box center [177, 102] width 5 height 5
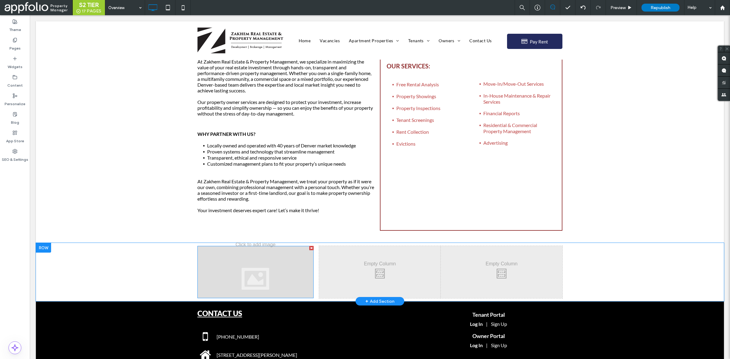
click at [229, 265] on div at bounding box center [255, 272] width 116 height 52
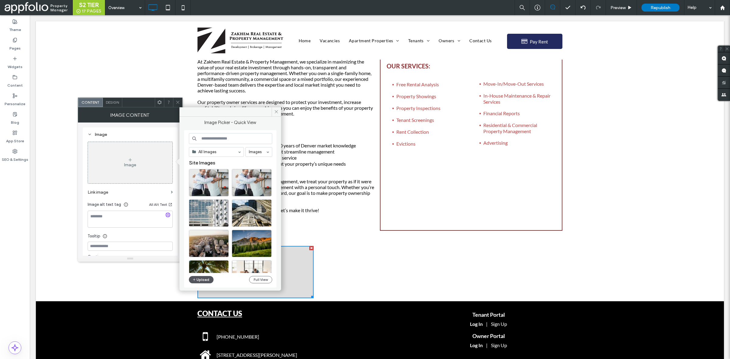
click at [193, 280] on icon "button" at bounding box center [194, 279] width 4 height 5
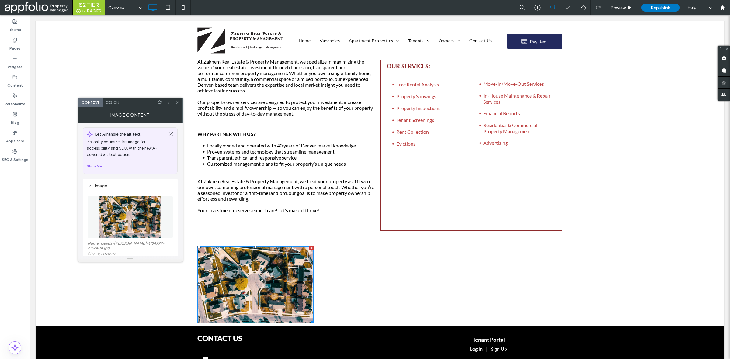
click at [178, 100] on icon at bounding box center [177, 102] width 5 height 5
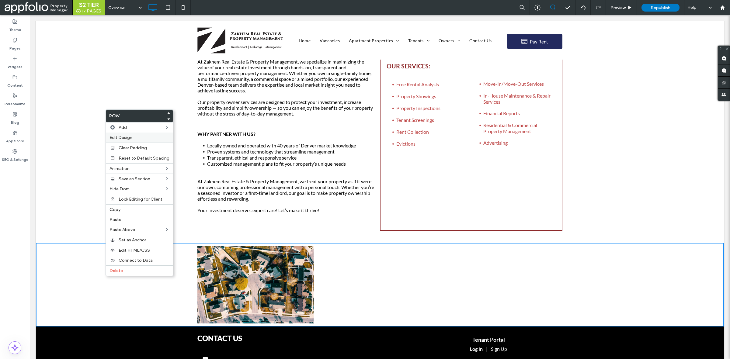
click at [139, 139] on label "Edit Design" at bounding box center [139, 137] width 60 height 5
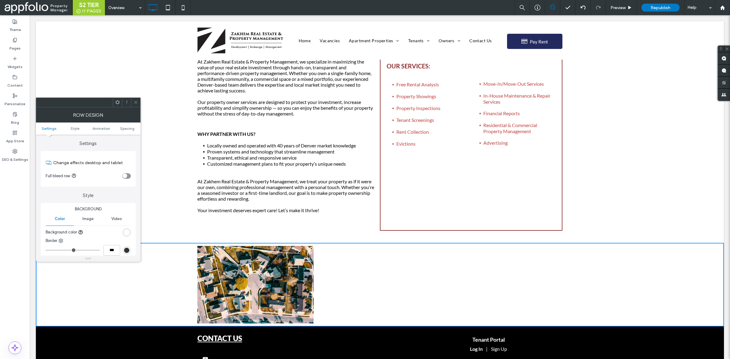
click at [124, 176] on icon "toggle" at bounding box center [125, 176] width 2 height 2
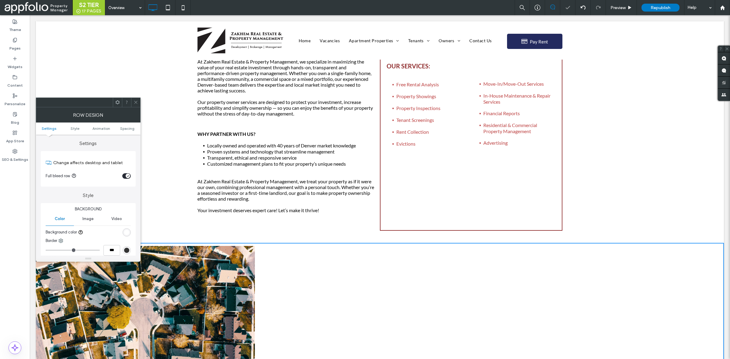
click at [135, 100] on icon at bounding box center [135, 102] width 5 height 5
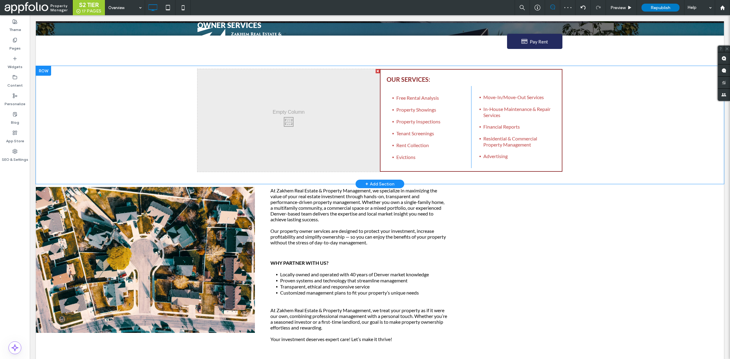
scroll to position [0, 0]
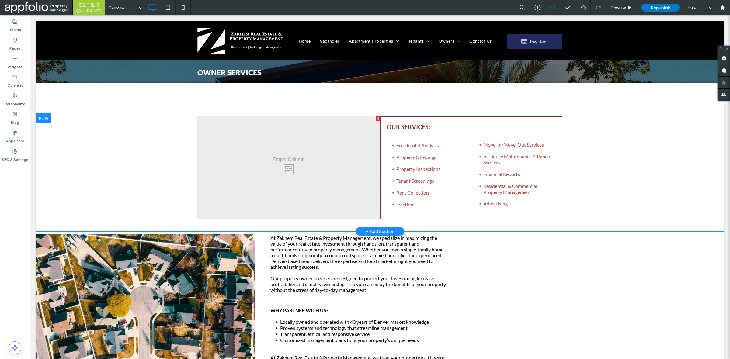
drag, startPoint x: 329, startPoint y: 180, endPoint x: 438, endPoint y: 114, distance: 127.5
click at [438, 114] on div "Click To Paste OUR SERVICES: Free Rental Analysis Property Showings Property In…" at bounding box center [380, 172] width 688 height 118
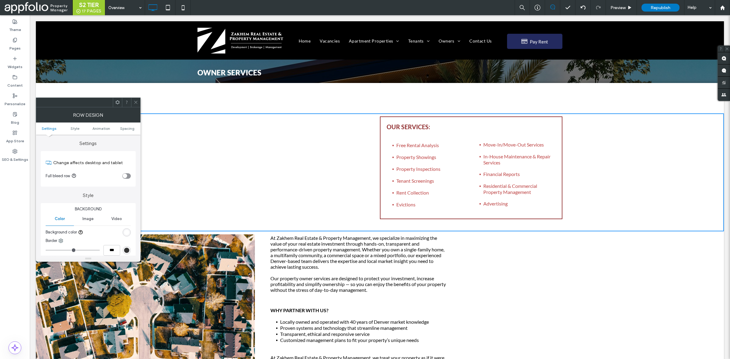
click at [135, 102] on icon at bounding box center [135, 102] width 5 height 5
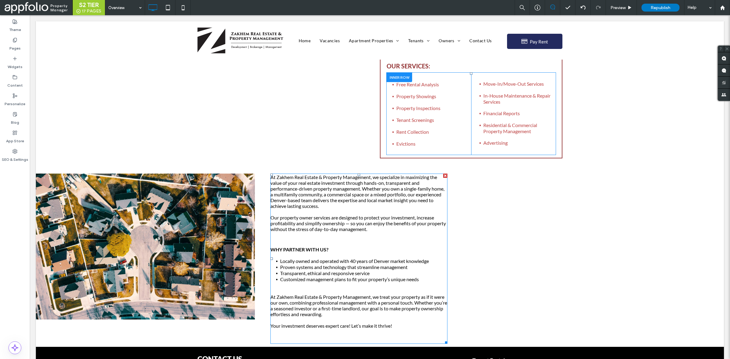
scroll to position [61, 0]
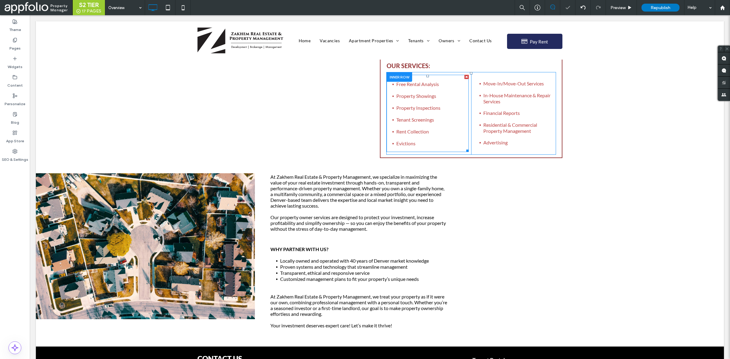
drag, startPoint x: 426, startPoint y: 104, endPoint x: 393, endPoint y: 101, distance: 33.6
click at [393, 101] on p at bounding box center [427, 102] width 82 height 6
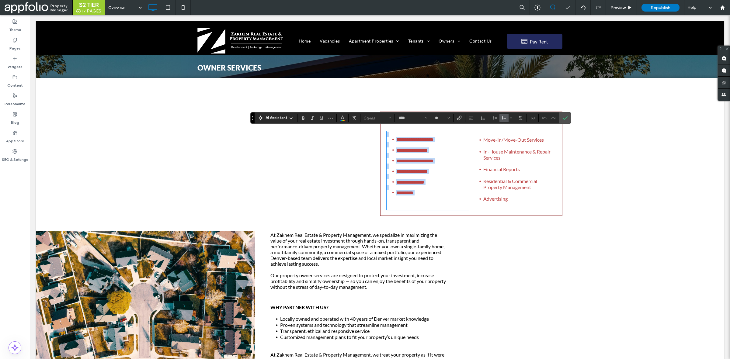
scroll to position [4, 0]
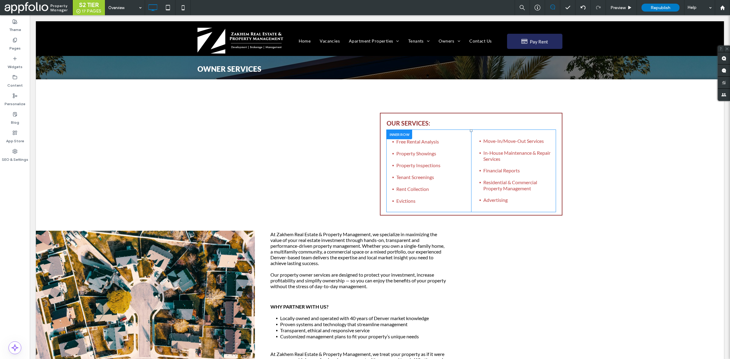
drag, startPoint x: 462, startPoint y: 113, endPoint x: 409, endPoint y: 119, distance: 53.3
click at [421, 116] on div "OUR SERVICES: Click To Paste Free Rental Analysis Property Showings Property In…" at bounding box center [471, 164] width 182 height 103
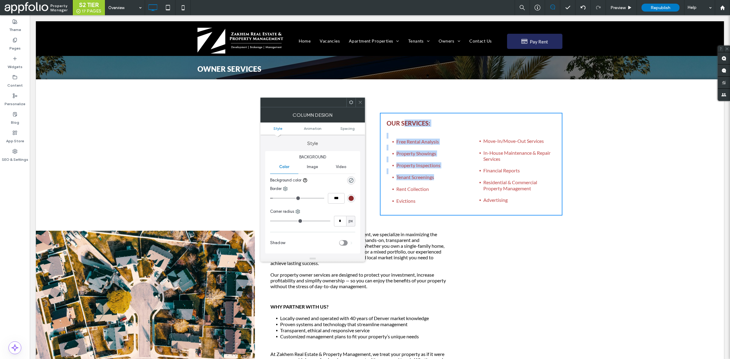
drag, startPoint x: 401, startPoint y: 123, endPoint x: 441, endPoint y: 178, distance: 68.3
click at [441, 178] on div "OUR SERVICES: Click To Paste Free Rental Analysis Property Showings Property In…" at bounding box center [471, 164] width 182 height 103
click at [432, 130] on div "Click To Paste Free Rental Analysis Property Showings Property Inspections Tena…" at bounding box center [428, 171] width 85 height 82
click at [358, 96] on div "Click To Paste" at bounding box center [379, 94] width 365 height 30
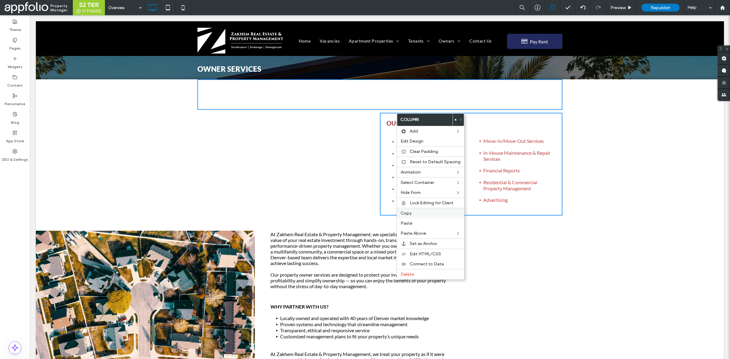
click at [420, 215] on label "Copy" at bounding box center [430, 213] width 60 height 5
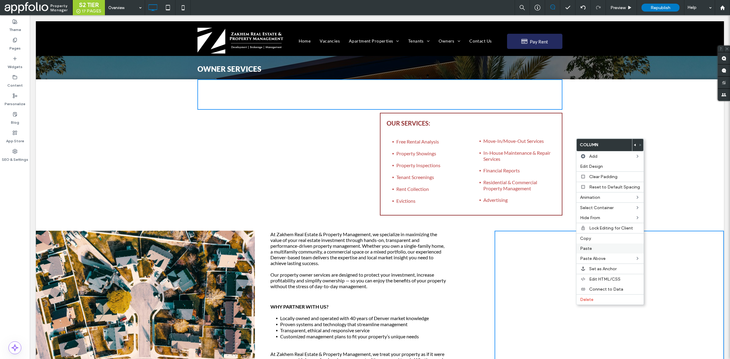
click at [597, 250] on label "Paste" at bounding box center [610, 248] width 60 height 5
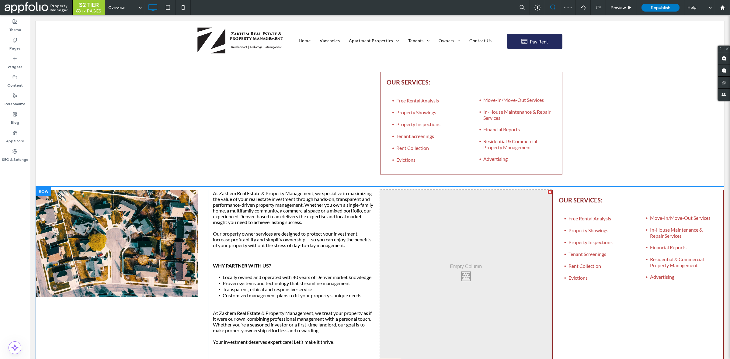
scroll to position [44, 0]
click at [548, 192] on div at bounding box center [550, 192] width 4 height 4
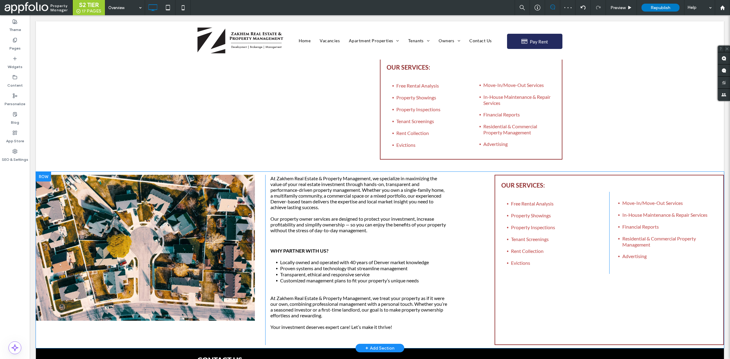
scroll to position [59, 0]
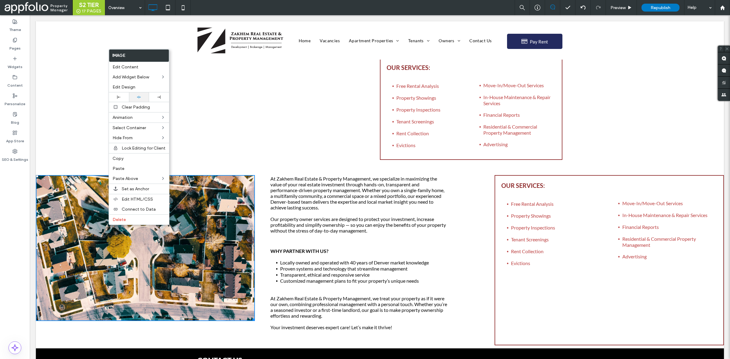
click at [139, 95] on div at bounding box center [139, 96] width 20 height 9
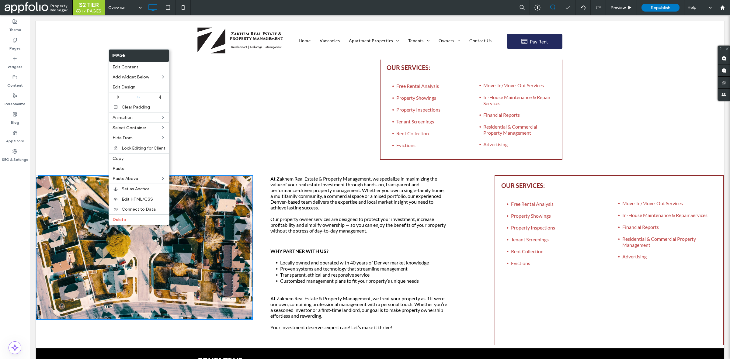
click at [237, 154] on div "Click To Paste" at bounding box center [288, 108] width 182 height 103
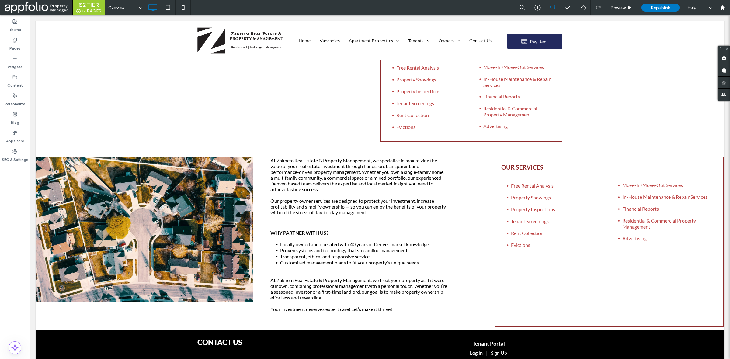
scroll to position [79, 0]
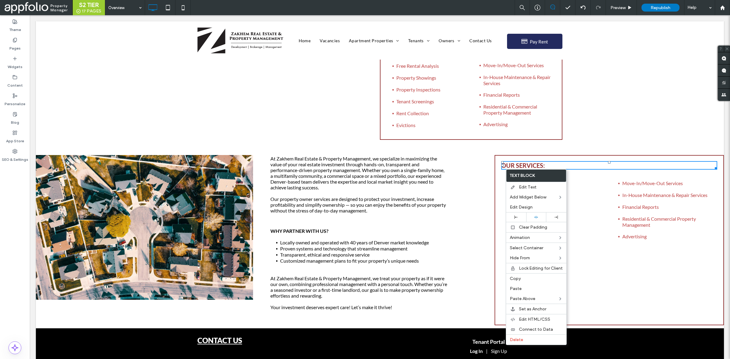
click at [505, 169] on span "OUR SERVICES:" at bounding box center [522, 165] width 43 height 7
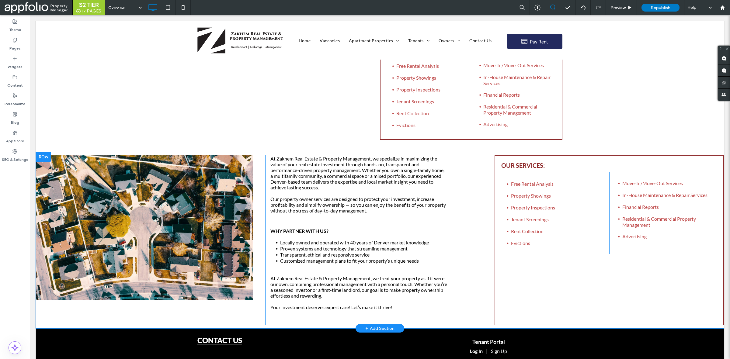
click at [579, 284] on div "OUR SERVICES: Free Rental Analysis Property Showings Property Inspections Tenan…" at bounding box center [608, 240] width 229 height 170
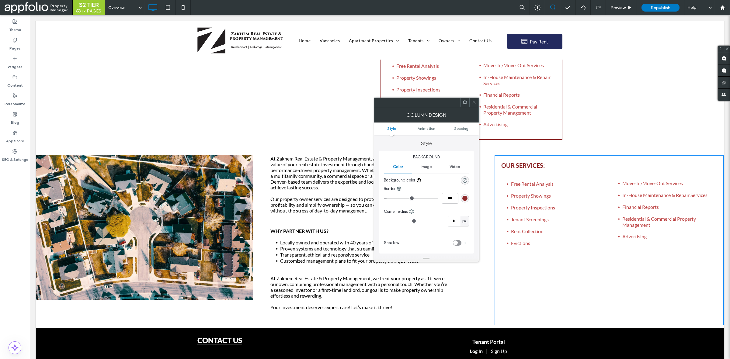
click at [472, 100] on icon at bounding box center [474, 102] width 5 height 5
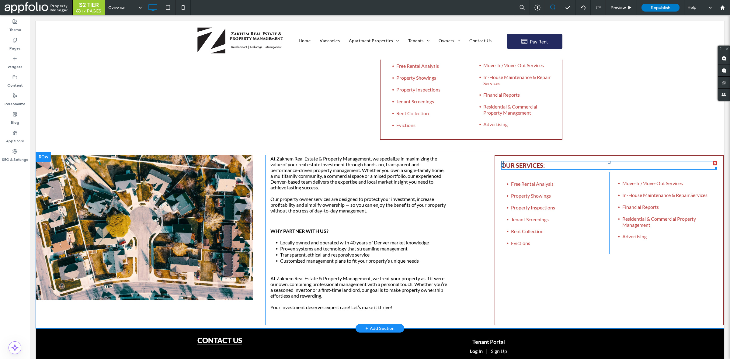
click at [546, 166] on h2 "OUR SERVICES:" at bounding box center [609, 165] width 216 height 7
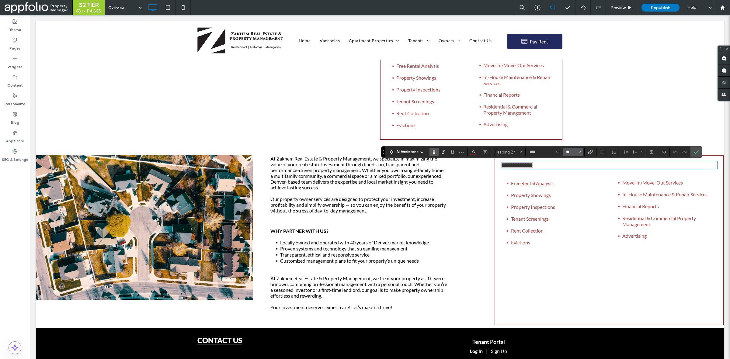
click at [576, 151] on input "**" at bounding box center [571, 152] width 12 height 5
click at [578, 183] on label "30" at bounding box center [572, 179] width 19 height 9
click at [575, 154] on button "**" at bounding box center [573, 152] width 20 height 9
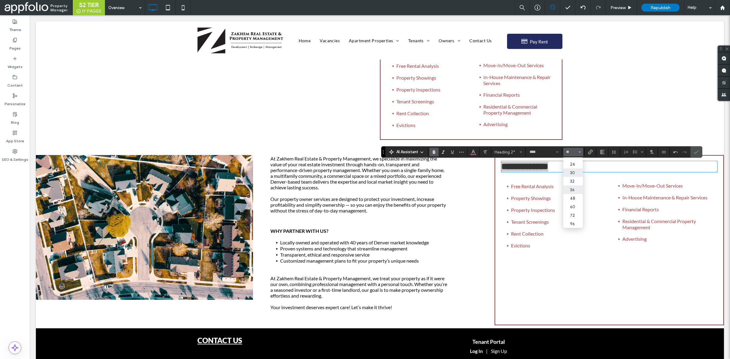
click at [573, 187] on label "36" at bounding box center [572, 189] width 19 height 9
type input "**"
click at [696, 150] on icon "Confirm" at bounding box center [696, 152] width 5 height 5
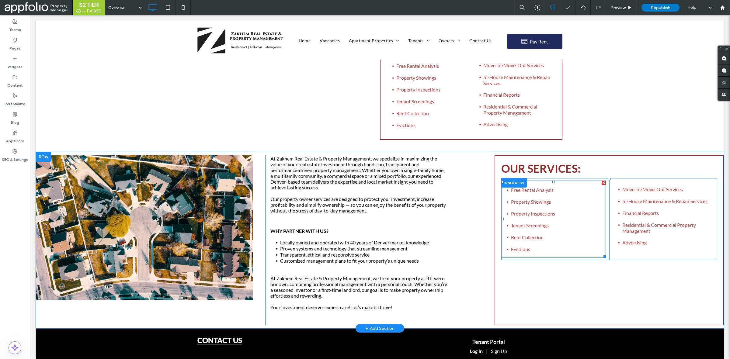
click at [525, 207] on p at bounding box center [553, 208] width 105 height 6
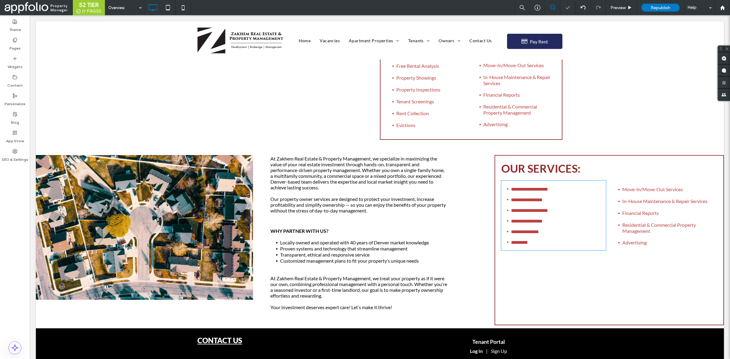
type input "****"
type input "**"
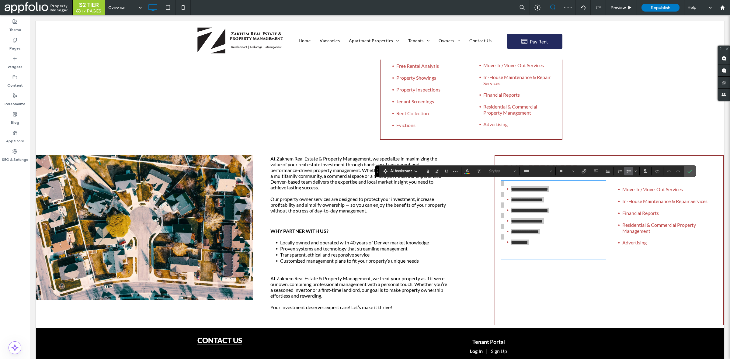
click at [559, 166] on div "AI Assistant Styles **** **" at bounding box center [535, 171] width 321 height 12
click at [560, 169] on input "**" at bounding box center [565, 171] width 12 height 5
click at [566, 214] on label "30" at bounding box center [566, 215] width 19 height 9
type input "**"
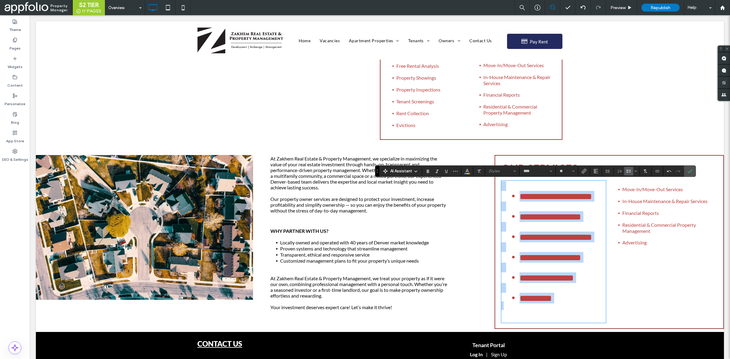
scroll to position [1, 0]
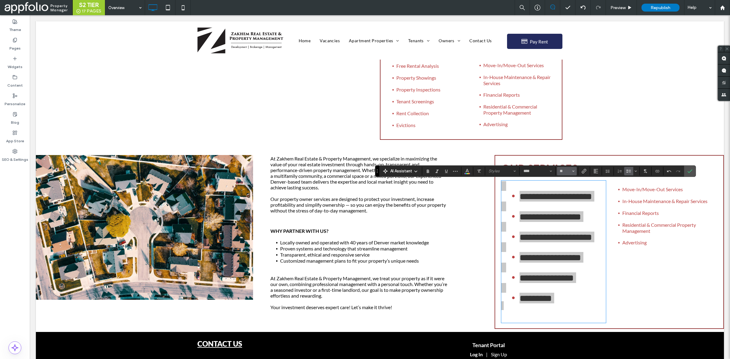
click at [563, 169] on input "**" at bounding box center [565, 171] width 12 height 5
click at [572, 216] on label "24" at bounding box center [566, 215] width 19 height 9
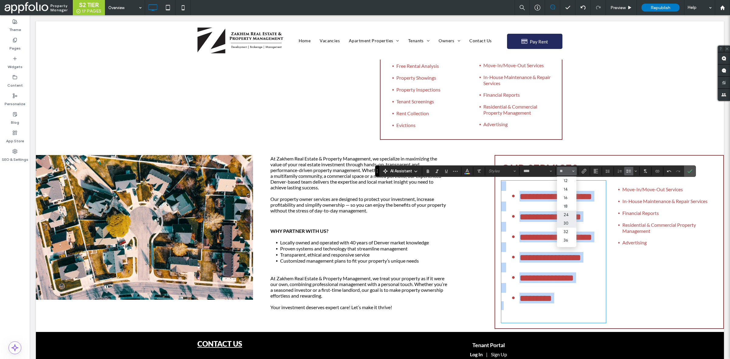
type input "**"
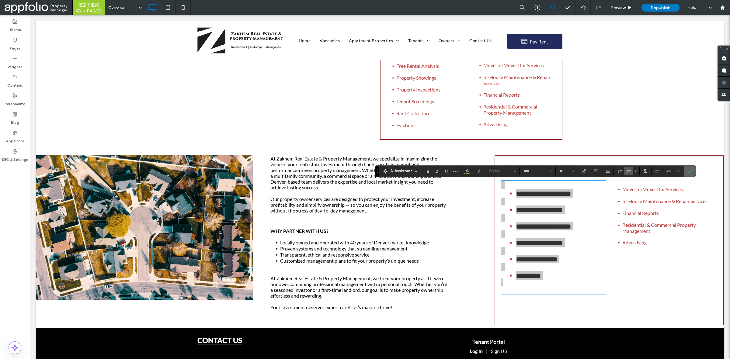
click at [692, 169] on icon "Confirm" at bounding box center [689, 171] width 5 height 5
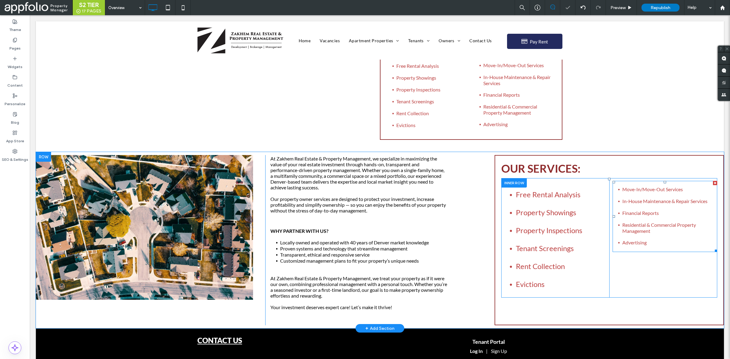
click at [678, 222] on p at bounding box center [664, 219] width 105 height 6
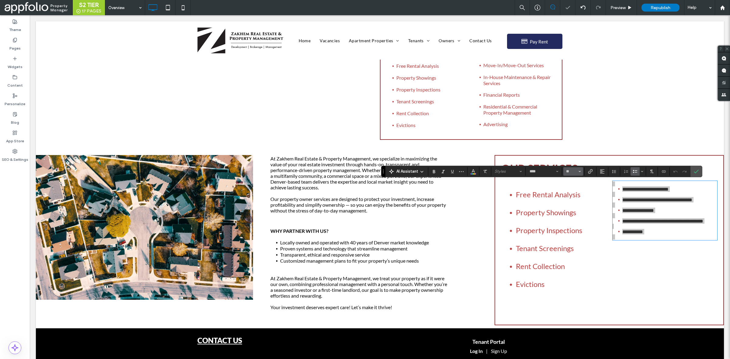
click at [565, 173] on button "**" at bounding box center [573, 171] width 20 height 9
click at [575, 194] on label "24" at bounding box center [572, 189] width 19 height 9
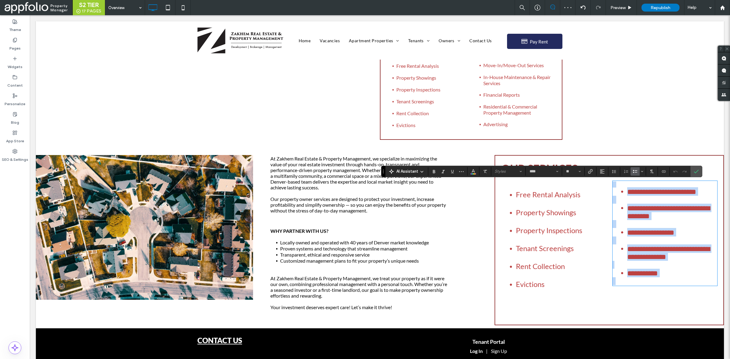
type input "**"
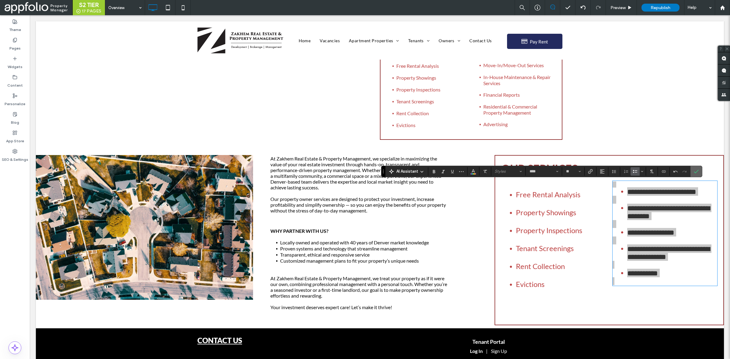
click at [694, 169] on label "Confirm" at bounding box center [695, 171] width 9 height 11
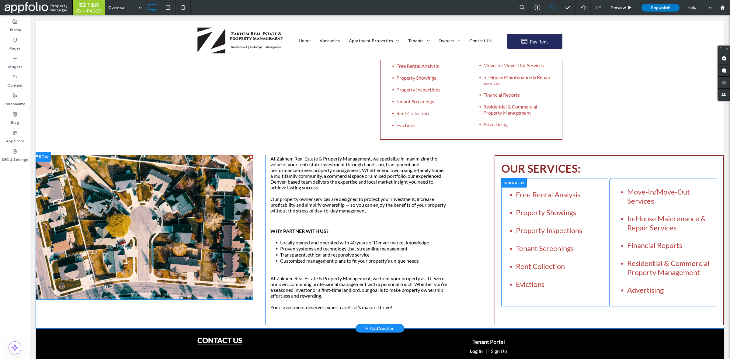
scroll to position [0, 0]
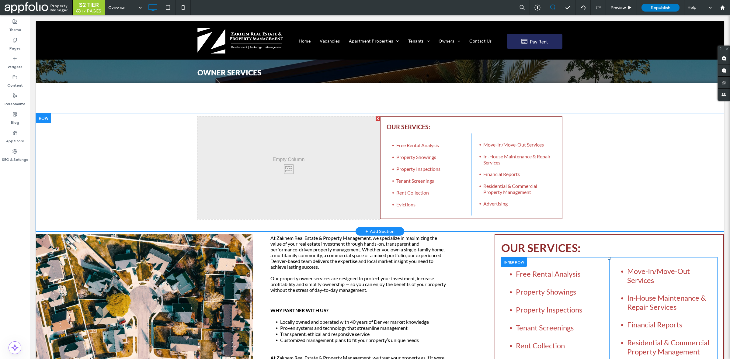
click at [44, 121] on div at bounding box center [43, 118] width 15 height 10
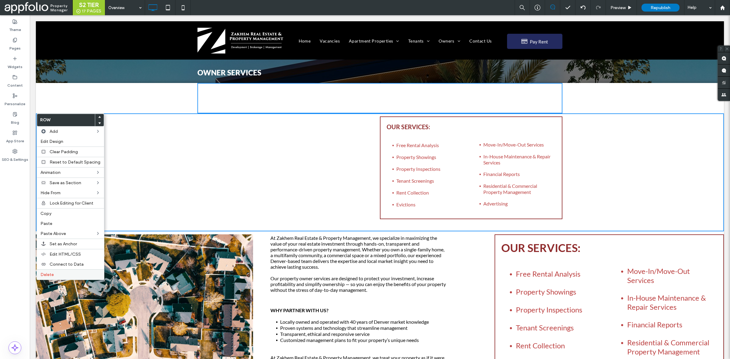
click at [55, 274] on div "Delete" at bounding box center [70, 274] width 67 height 10
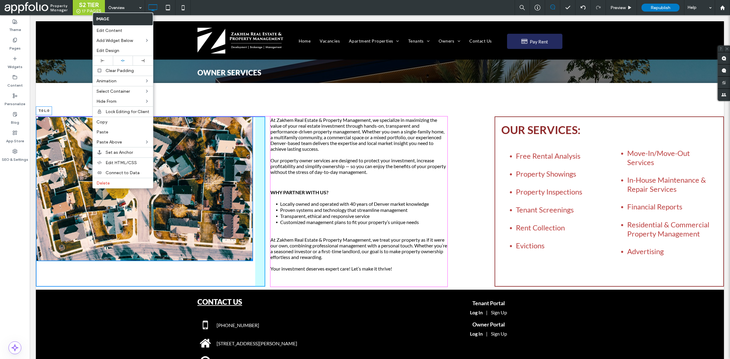
drag, startPoint x: 37, startPoint y: 117, endPoint x: 73, endPoint y: 133, distance: 39.0
click at [43, 117] on div "T:0 L:0" at bounding box center [144, 188] width 217 height 145
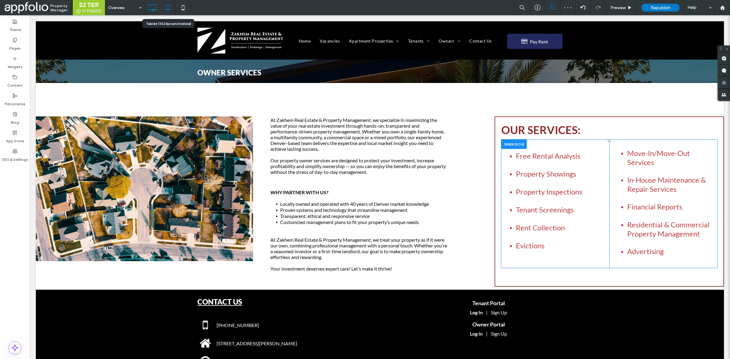
click at [169, 7] on icon at bounding box center [168, 8] width 12 height 12
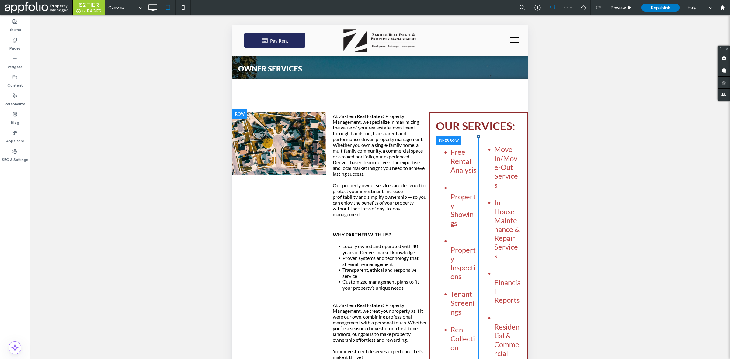
scroll to position [69, 0]
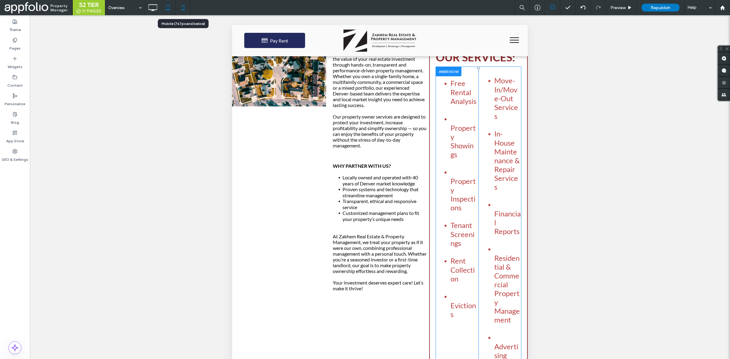
click at [184, 8] on use at bounding box center [183, 7] width 3 height 5
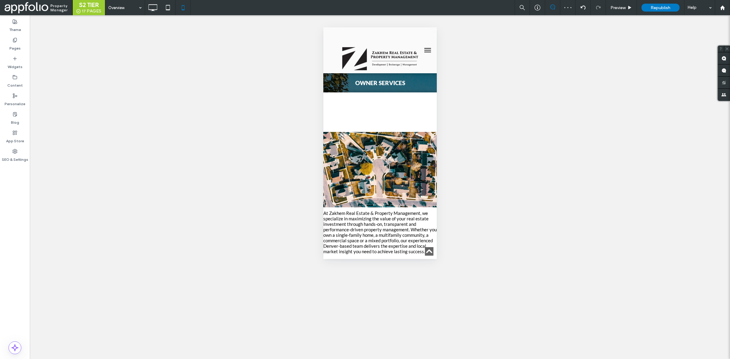
scroll to position [350, 0]
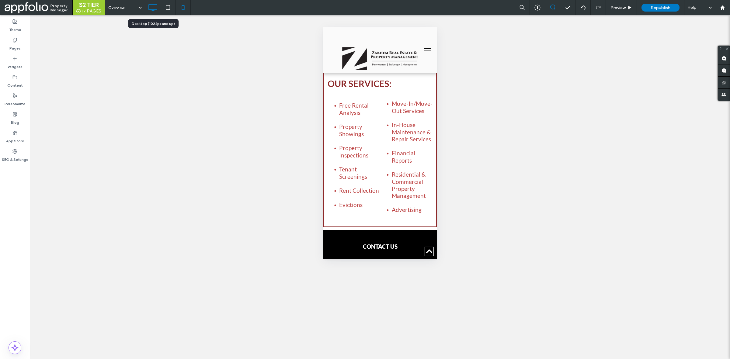
click at [147, 14] on div at bounding box center [152, 7] width 15 height 15
click at [151, 12] on icon at bounding box center [153, 8] width 12 height 12
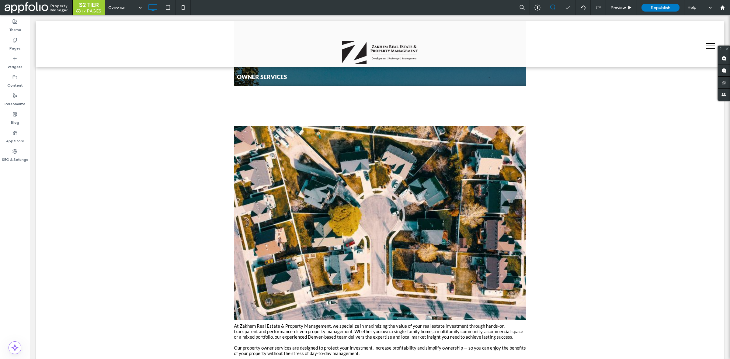
type input "****"
type input "**"
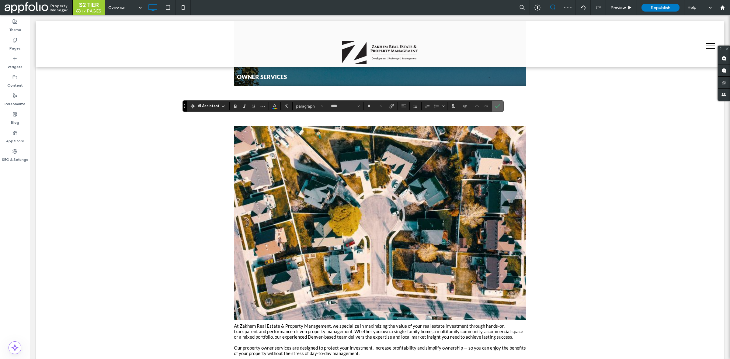
click at [500, 108] on icon "Confirm" at bounding box center [497, 106] width 5 height 5
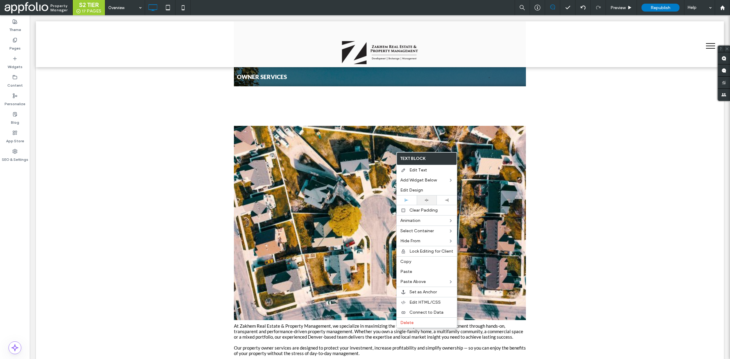
click at [426, 199] on icon at bounding box center [426, 200] width 4 height 4
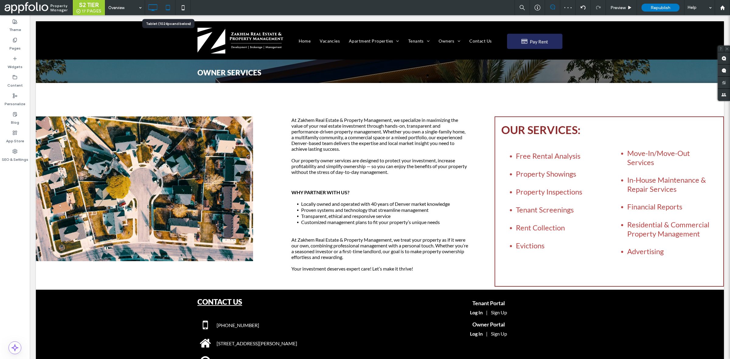
click at [166, 8] on icon at bounding box center [168, 8] width 12 height 12
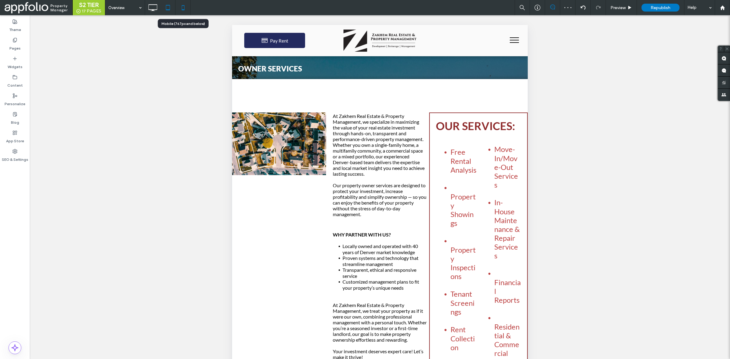
click at [182, 7] on use at bounding box center [183, 7] width 3 height 5
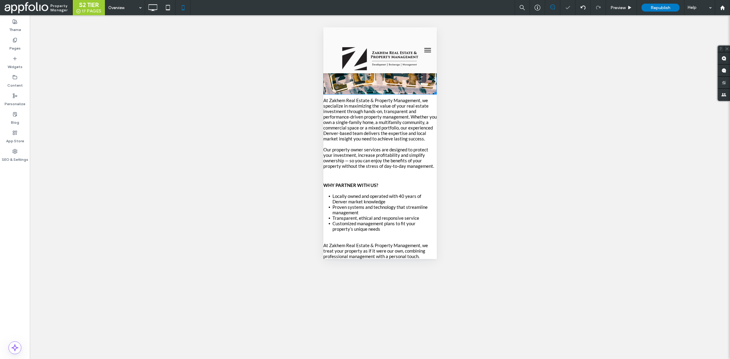
scroll to position [116, 0]
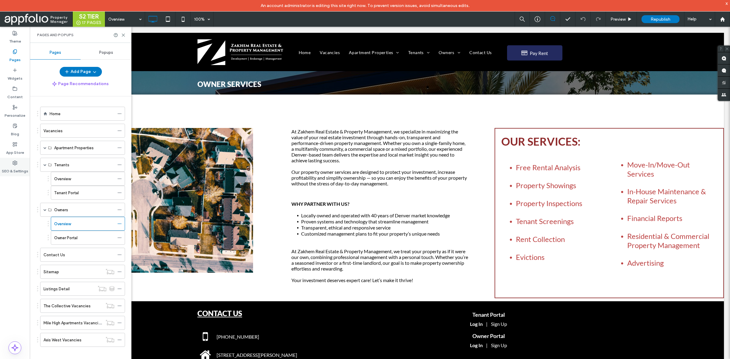
click at [16, 171] on label "SEO & Settings" at bounding box center [15, 169] width 26 height 9
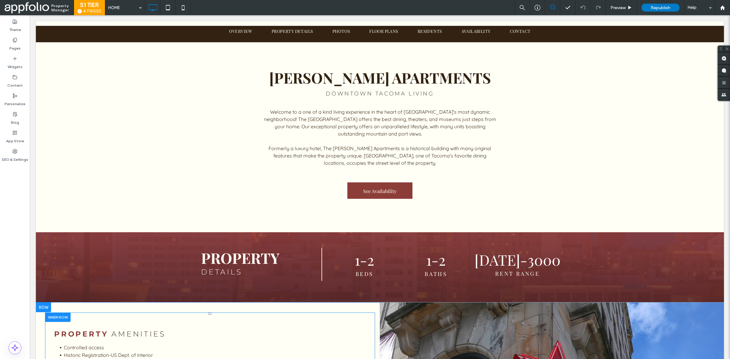
scroll to position [245, 0]
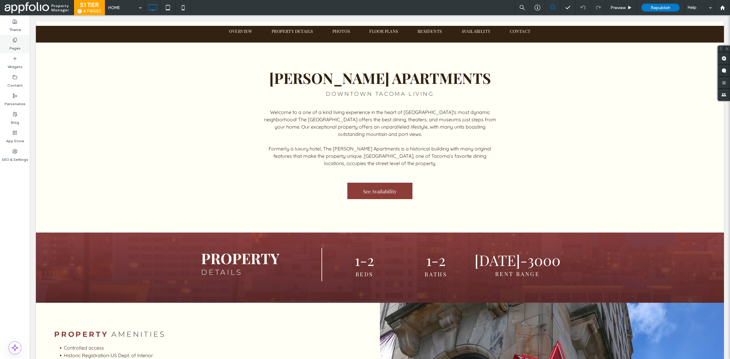
click at [12, 49] on label "Pages" at bounding box center [14, 47] width 11 height 9
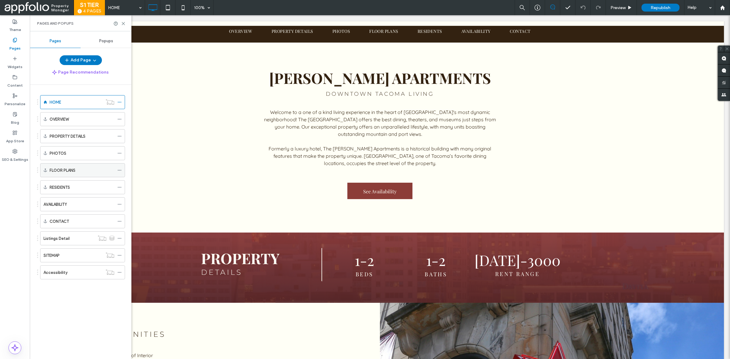
click at [64, 170] on label "FLOOR PLANS" at bounding box center [63, 170] width 26 height 11
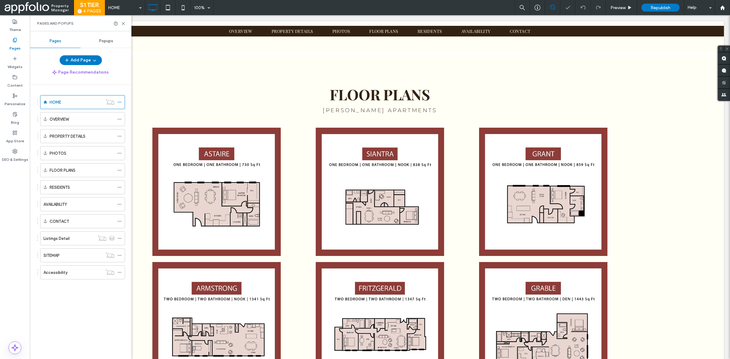
scroll to position [1231, 0]
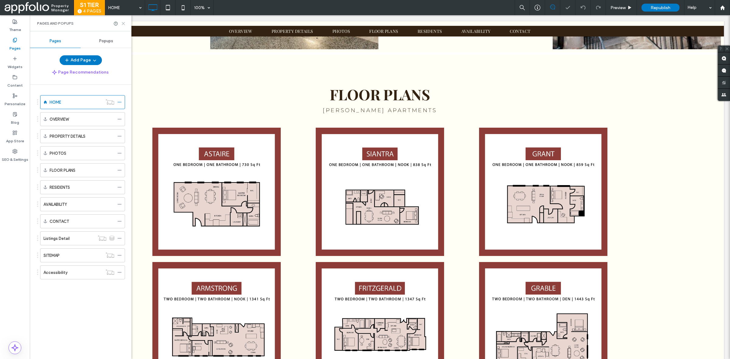
click at [123, 25] on icon at bounding box center [123, 23] width 5 height 5
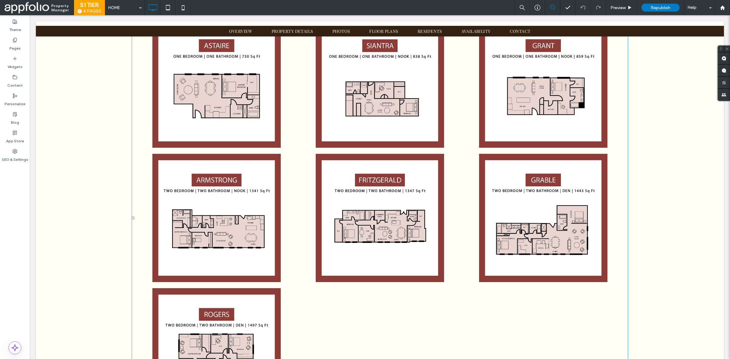
scroll to position [1365, 0]
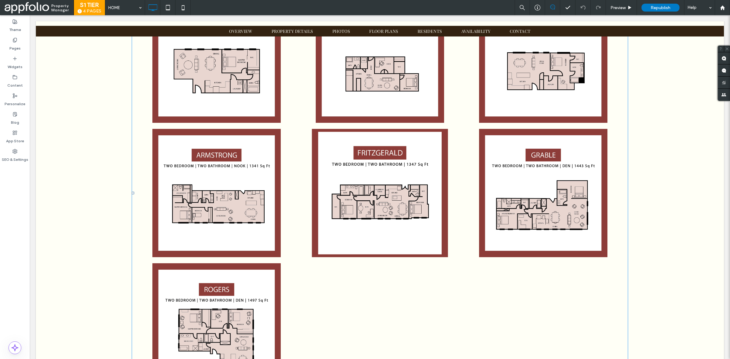
click at [350, 242] on li "Button" at bounding box center [379, 193] width 163 height 134
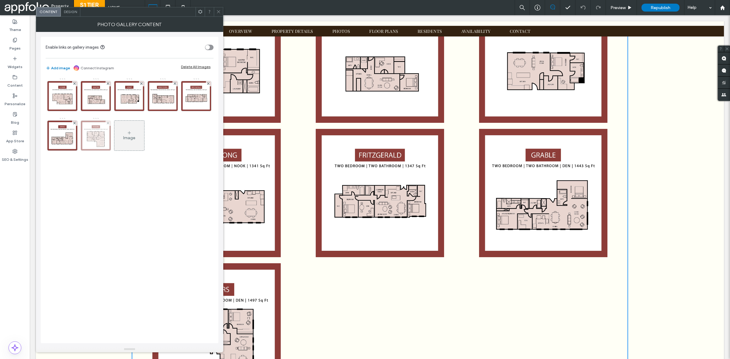
click at [111, 138] on div at bounding box center [96, 136] width 30 height 30
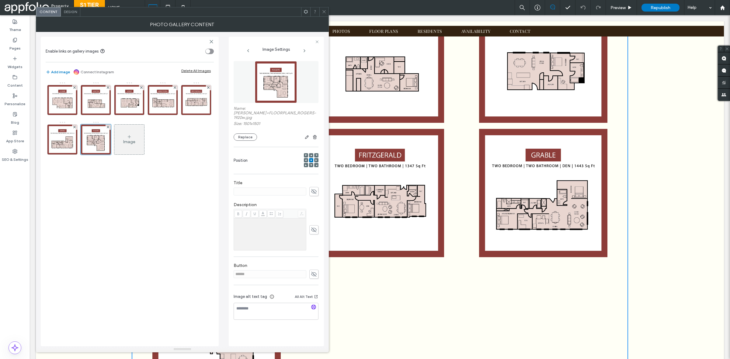
click at [144, 147] on div "Image" at bounding box center [129, 139] width 30 height 29
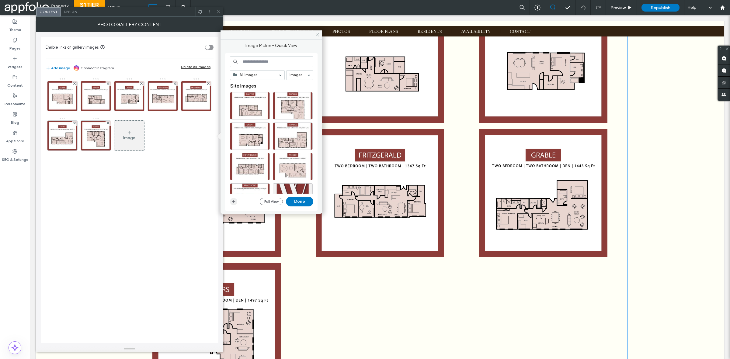
click at [234, 201] on icon "button" at bounding box center [233, 201] width 5 height 5
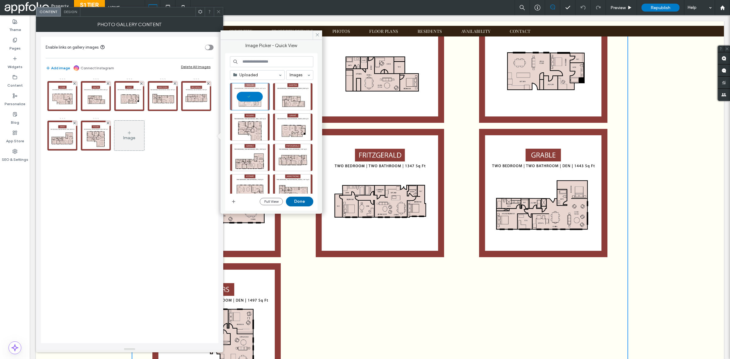
click at [309, 201] on button "Done" at bounding box center [299, 202] width 27 height 10
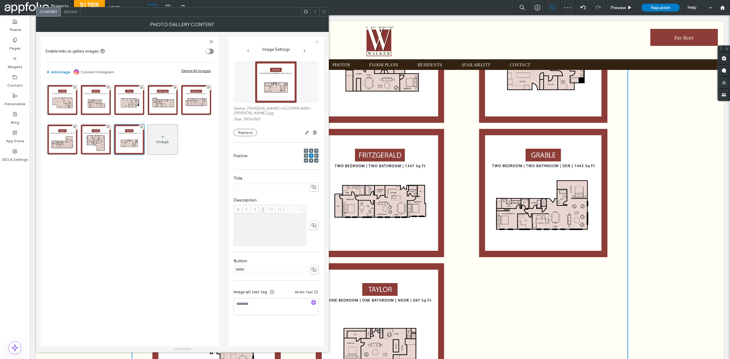
click at [325, 12] on icon at bounding box center [324, 11] width 5 height 5
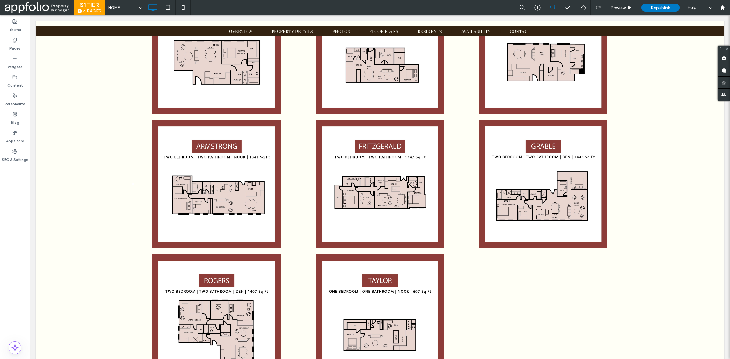
scroll to position [1372, 0]
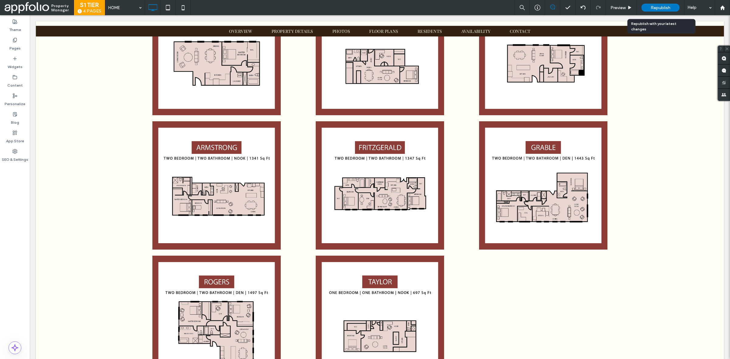
click at [659, 9] on span "Republish" at bounding box center [660, 7] width 20 height 5
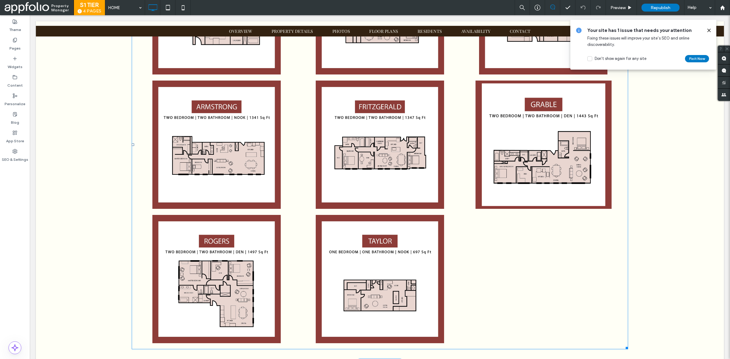
scroll to position [1413, 0]
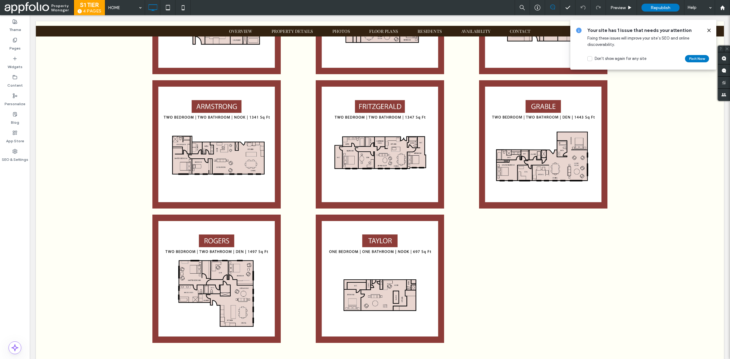
click at [709, 31] on icon at bounding box center [708, 30] width 5 height 5
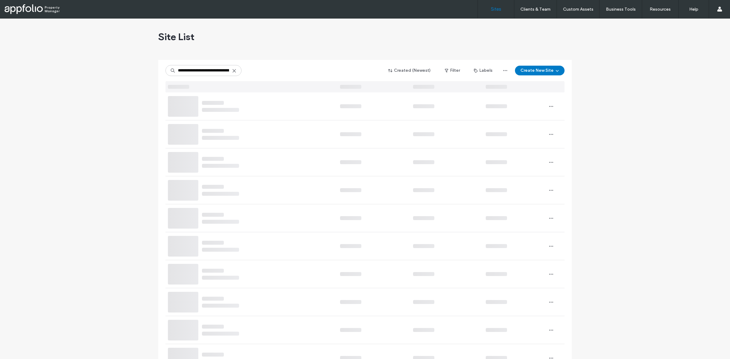
type input "**********"
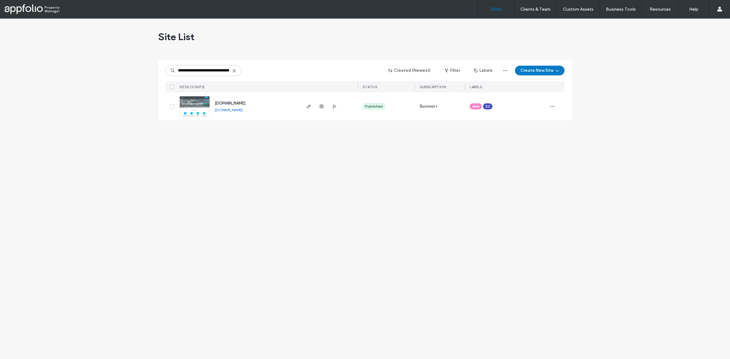
click at [197, 111] on link at bounding box center [194, 106] width 30 height 21
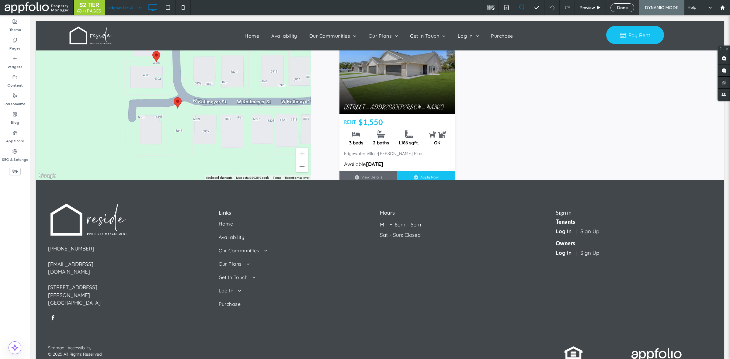
click at [133, 6] on input at bounding box center [123, 7] width 30 height 15
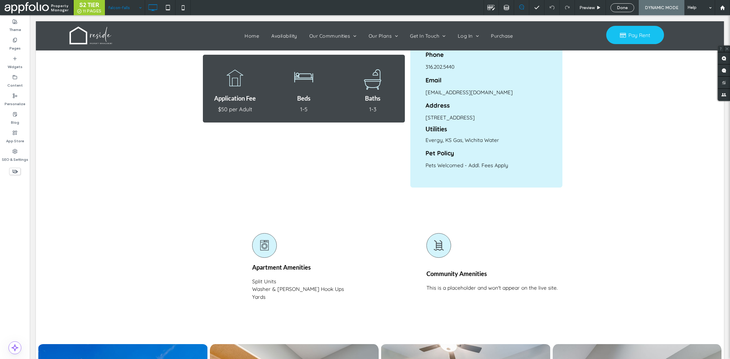
scroll to position [350, 0]
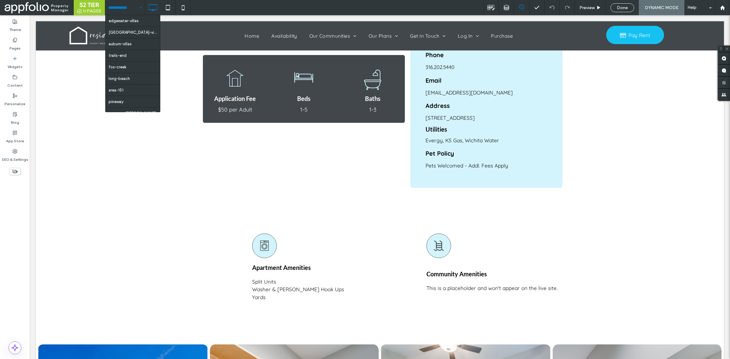
click at [132, 2] on input at bounding box center [123, 7] width 30 height 15
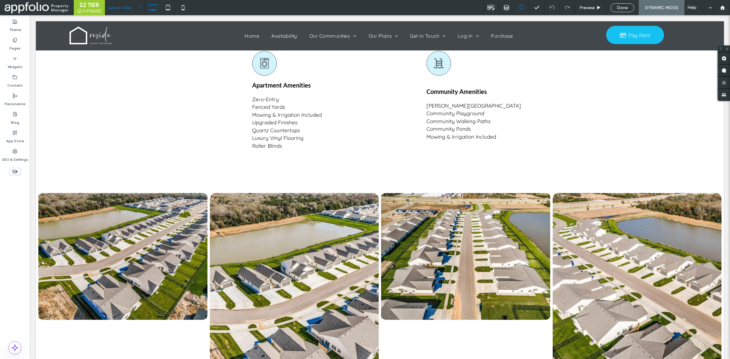
scroll to position [563, 0]
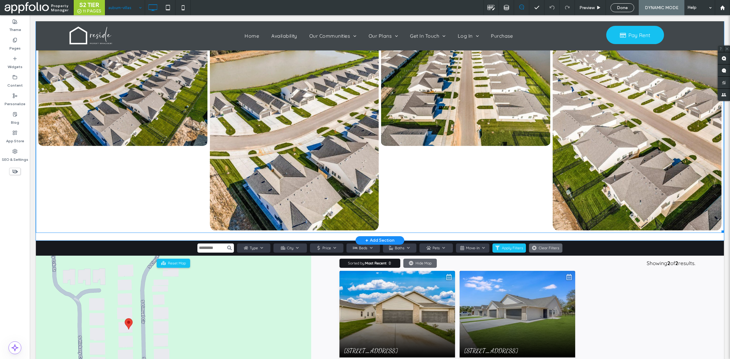
click at [464, 190] on div "Button" at bounding box center [465, 124] width 171 height 213
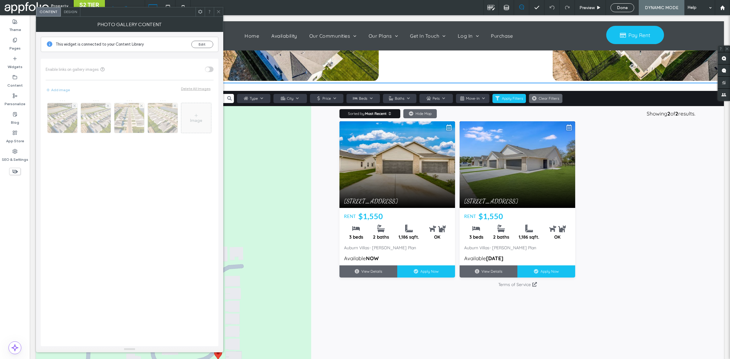
scroll to position [846, 0]
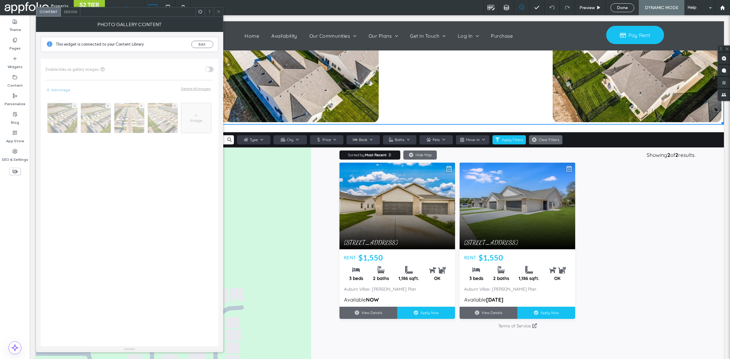
click at [216, 11] on icon at bounding box center [218, 11] width 5 height 5
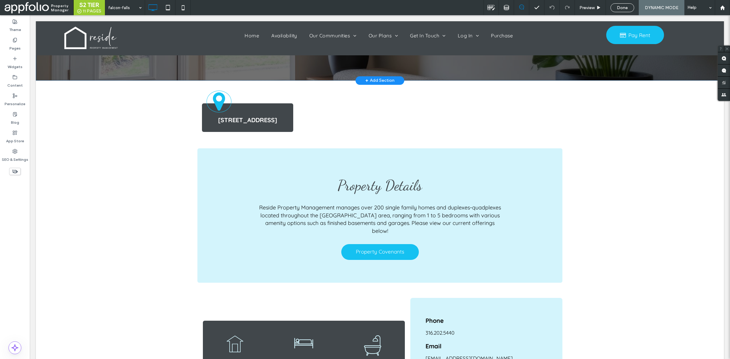
scroll to position [0, 0]
